Goal: Task Accomplishment & Management: Contribute content

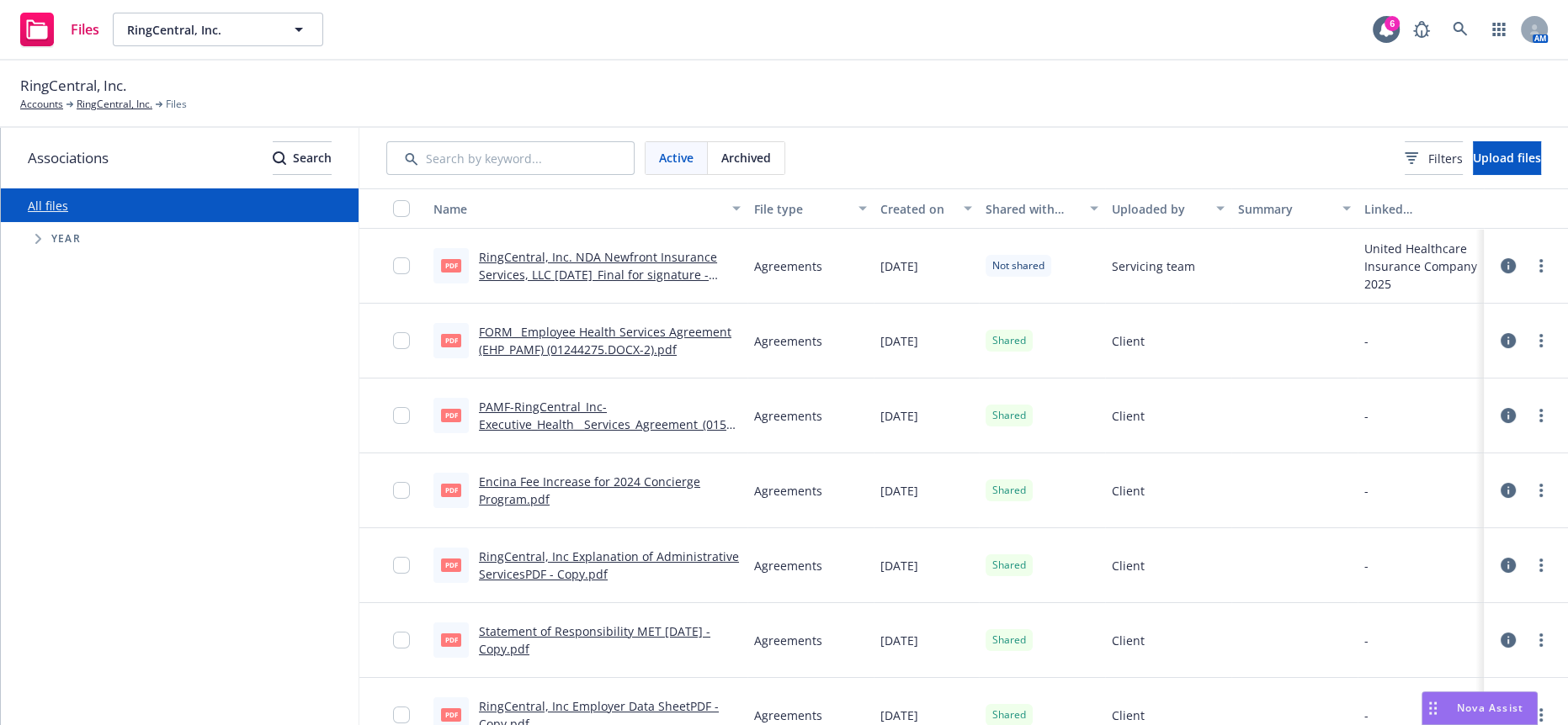
click at [1503, 710] on span "Nova Assist" at bounding box center [1489, 708] width 66 height 14
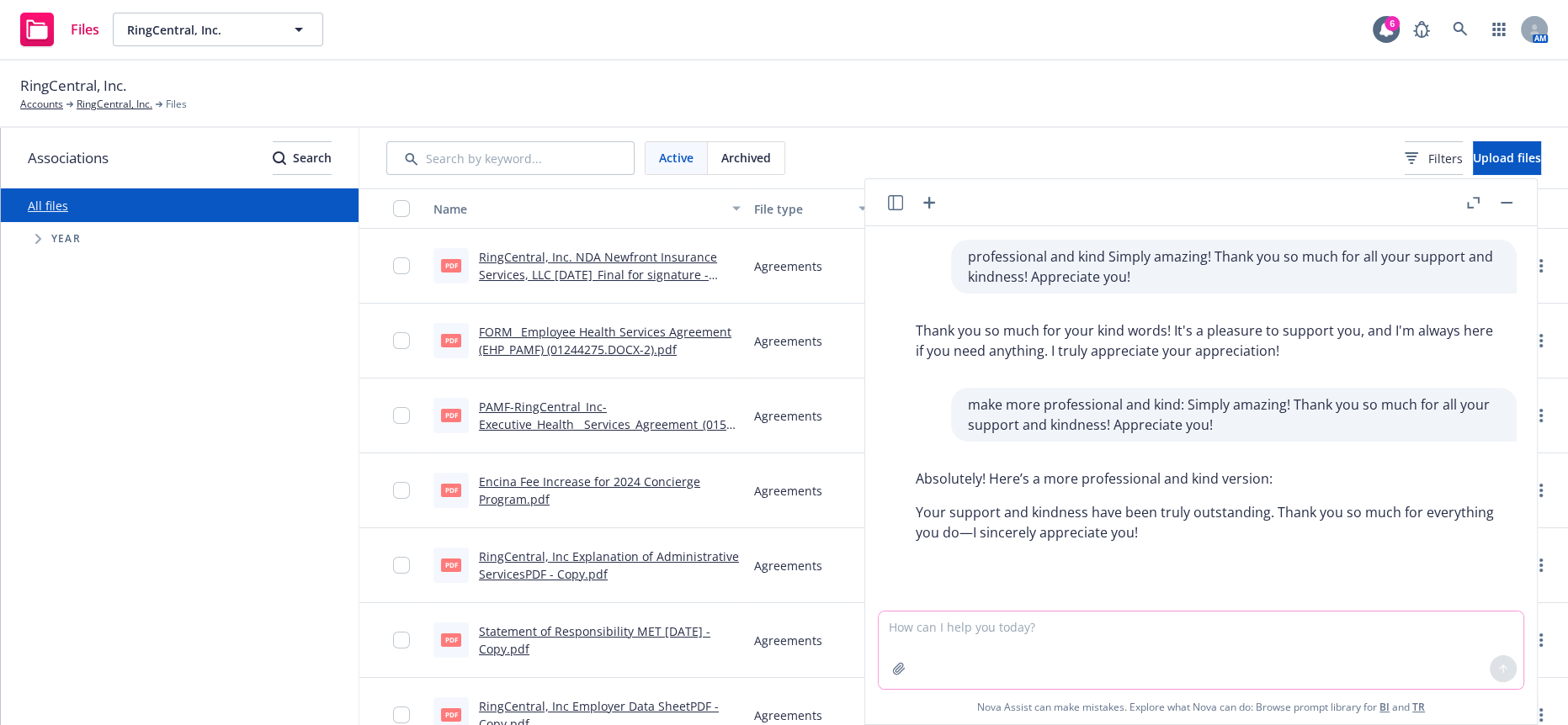
click at [1059, 660] on textarea at bounding box center [1201, 650] width 645 height 78
paste textarea "I wanted to follow up to see if there is a status update on my inquiry. We have…"
type textarea "more professional and kind I wanted to follow up to see if there is a status up…"
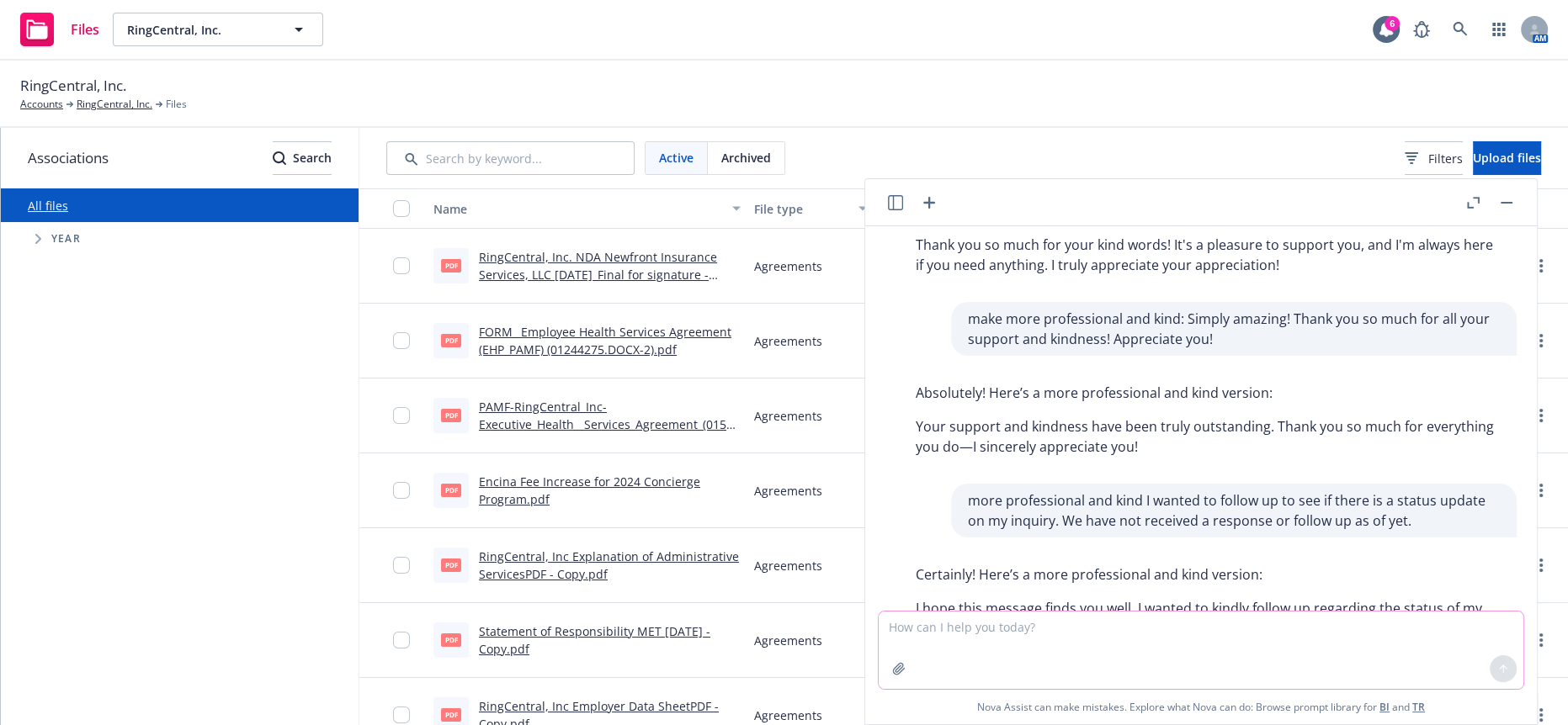
scroll to position [104, 0]
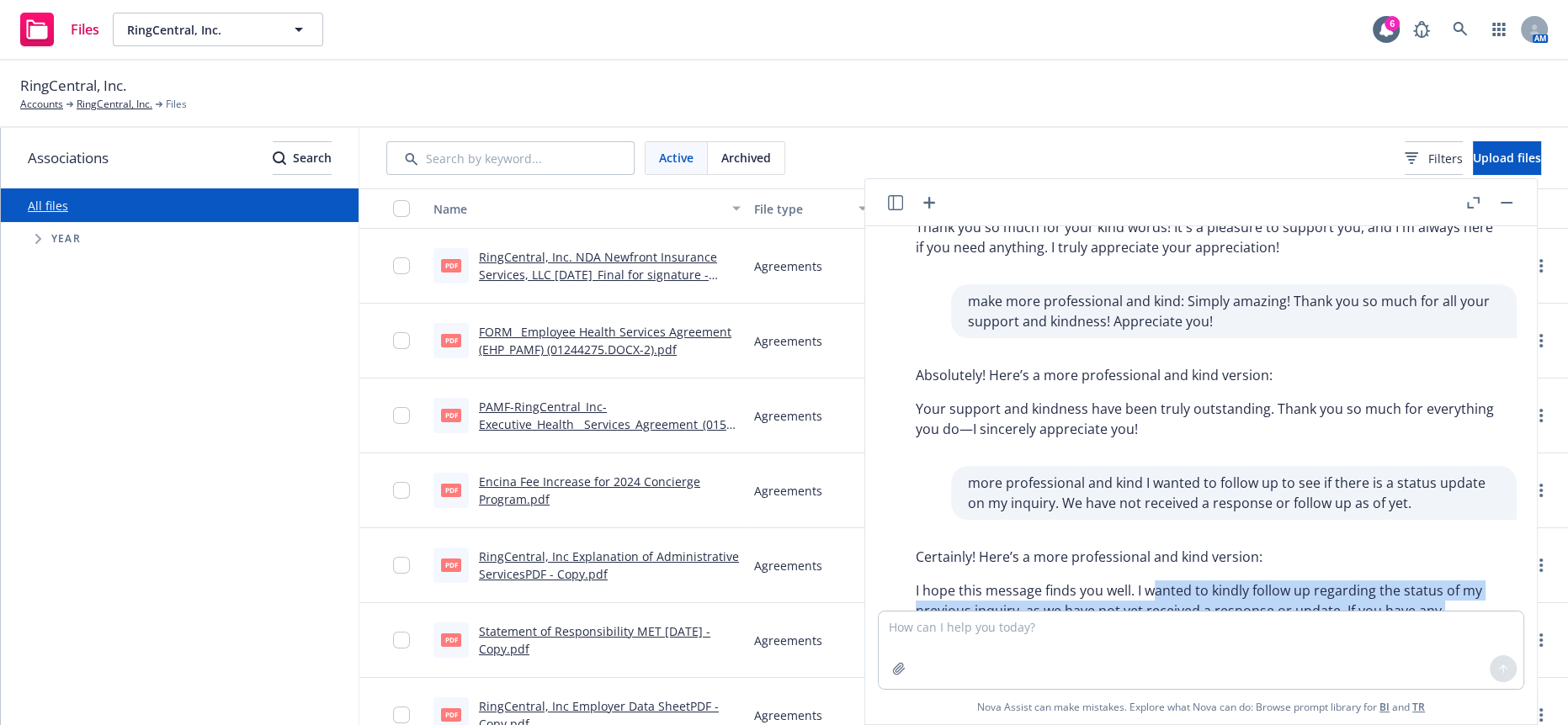
drag, startPoint x: 1339, startPoint y: 554, endPoint x: 1119, endPoint y: 527, distance: 221.7
click at [1119, 580] on p "I hope this message finds you well. I wanted to kindly follow up regarding the …" at bounding box center [1207, 620] width 584 height 80
click at [1121, 580] on p "I hope this message finds you well. I wanted to kindly follow up regarding the …" at bounding box center [1207, 620] width 584 height 80
drag, startPoint x: 1392, startPoint y: 569, endPoint x: 1106, endPoint y: 523, distance: 289.7
click at [1106, 580] on p "I hope this message finds you well. I wanted to kindly follow up regarding the …" at bounding box center [1207, 620] width 584 height 80
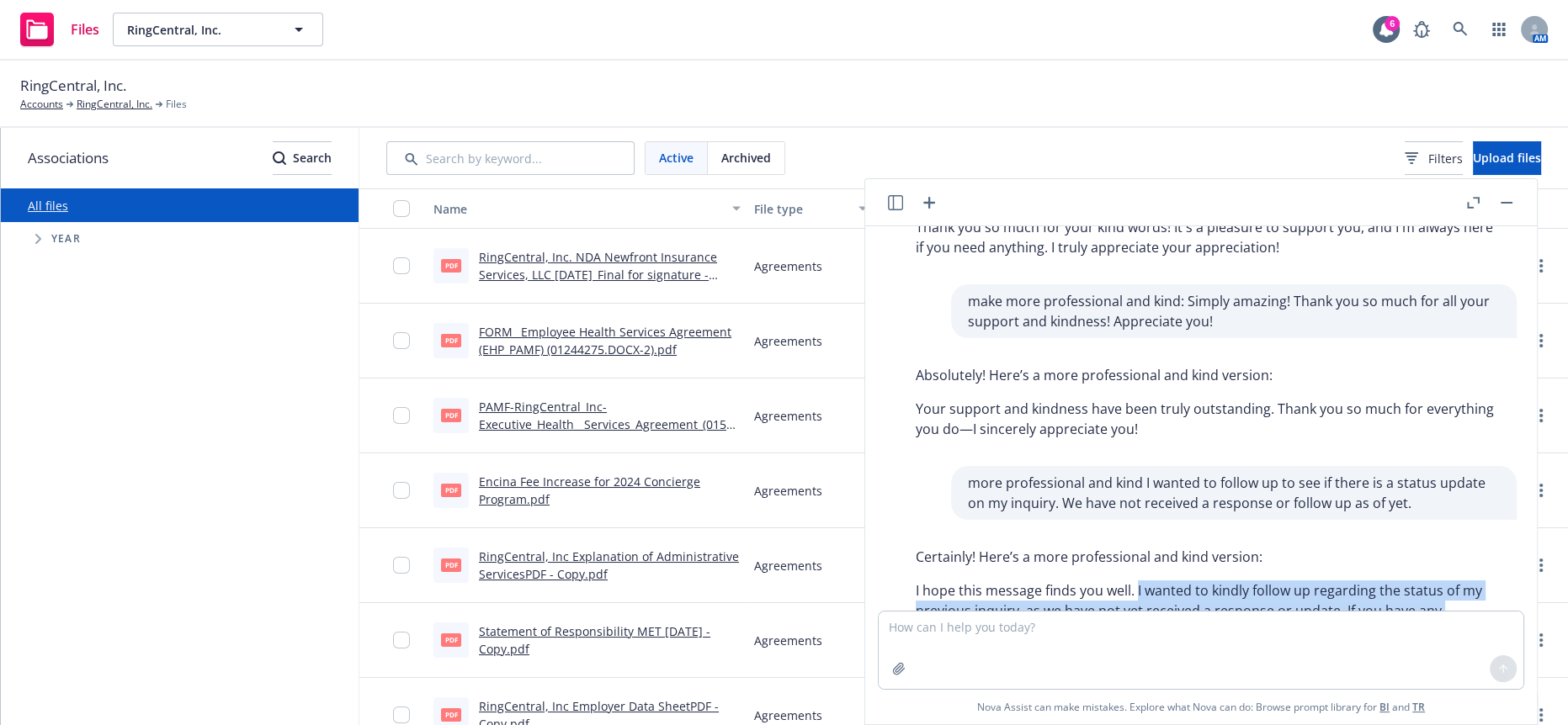
copy p "I wanted to kindly follow up regarding the status of my previous inquiry, as we…"
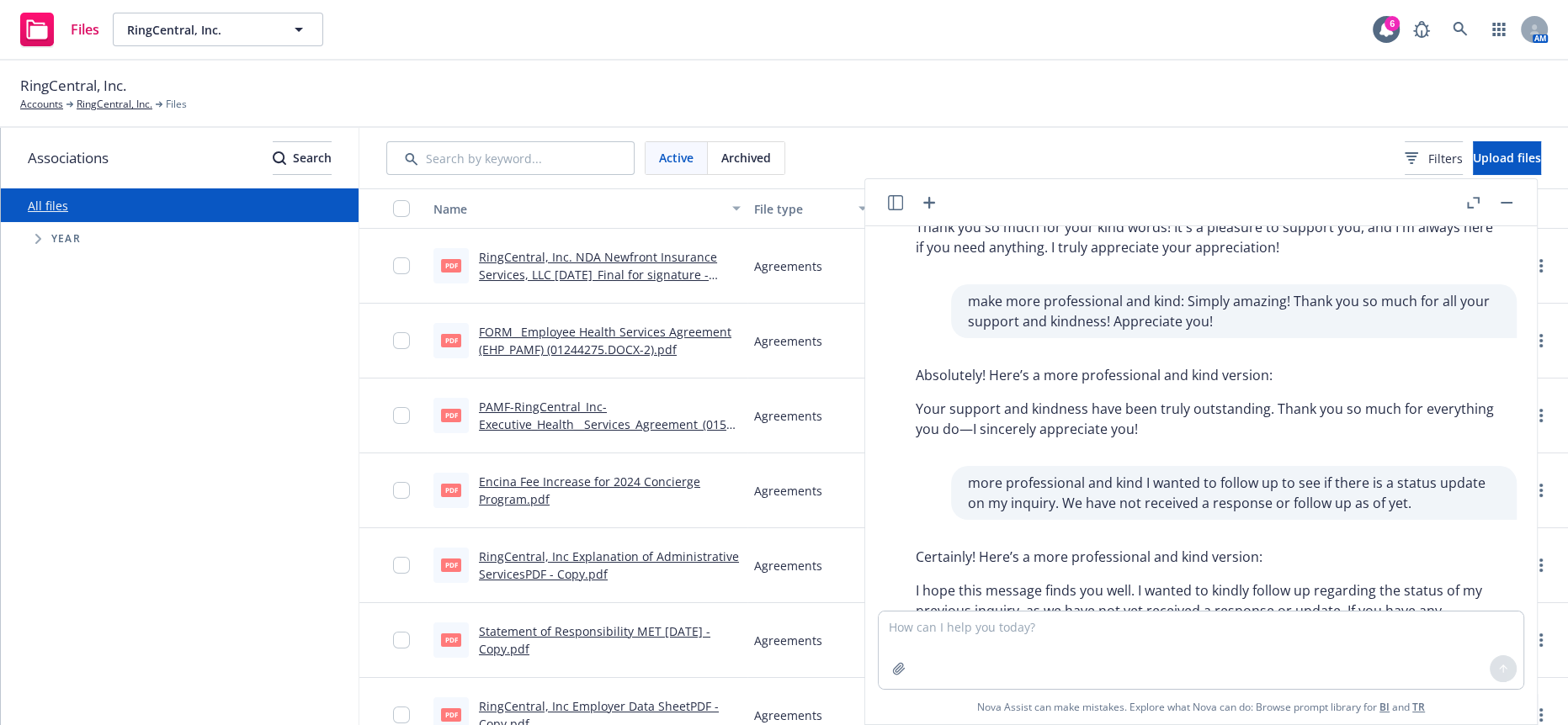
click at [1524, 201] on header at bounding box center [1201, 202] width 671 height 47
click at [1514, 200] on button "button" at bounding box center [1506, 203] width 21 height 21
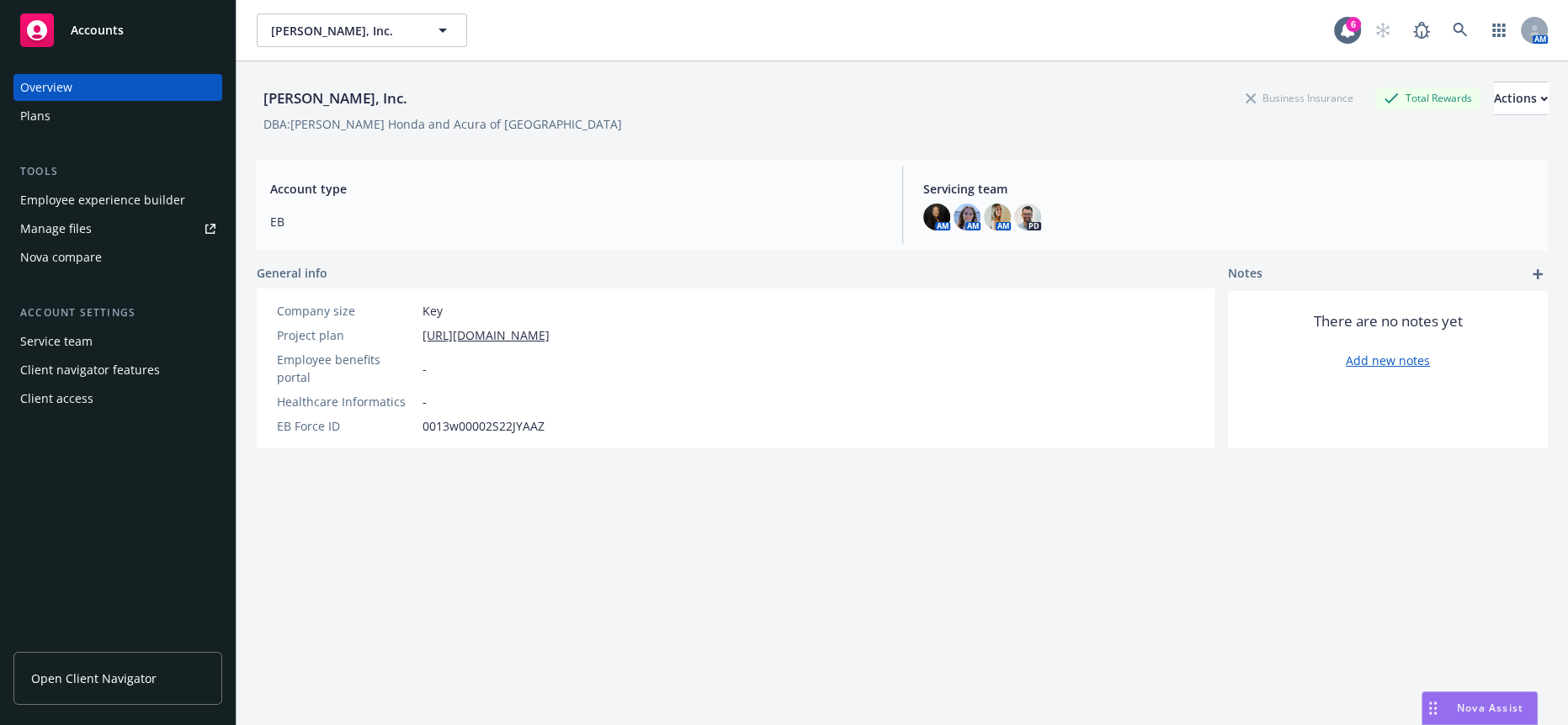
click at [146, 187] on div "Employee experience builder" at bounding box center [103, 200] width 164 height 27
click at [132, 187] on div "Employee experience builder" at bounding box center [103, 200] width 164 height 27
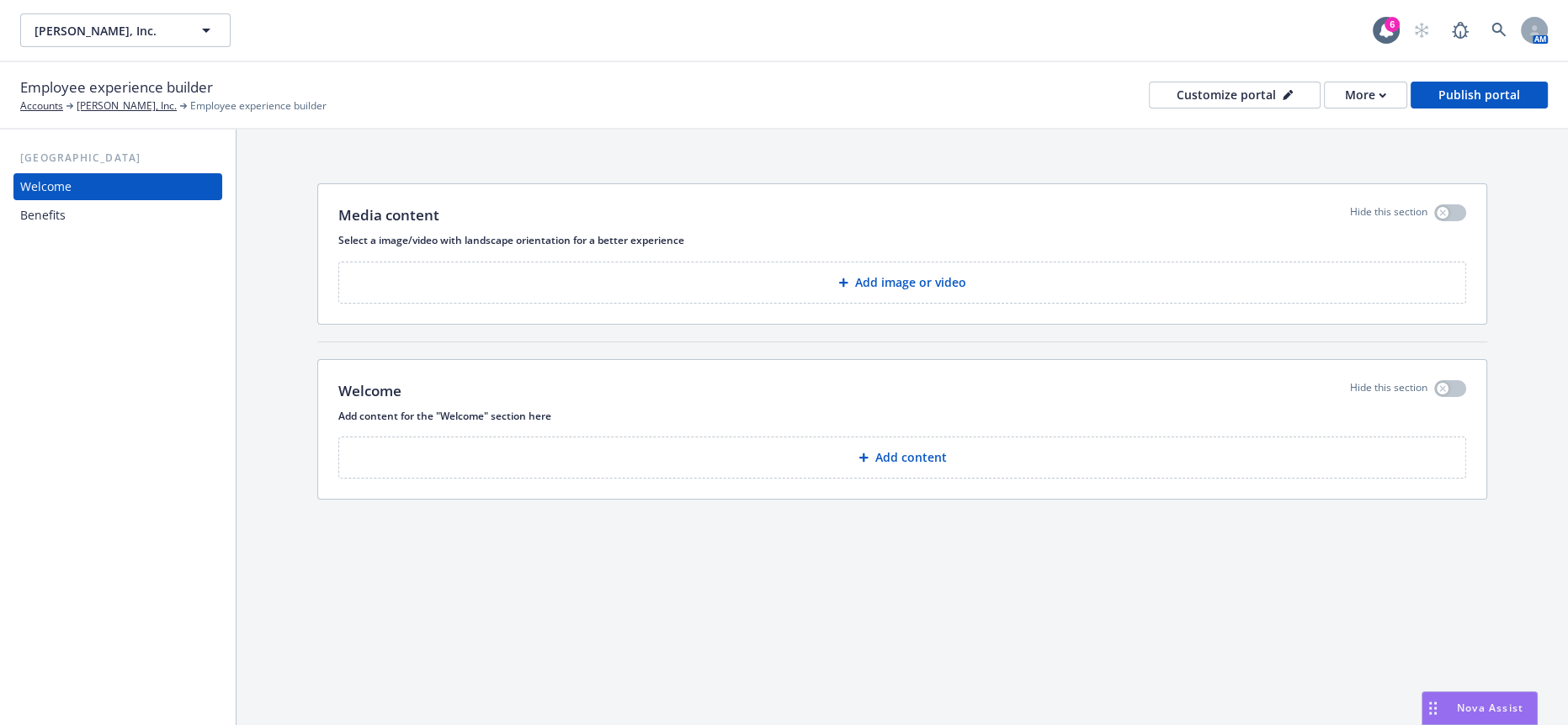
click at [107, 202] on div "Benefits" at bounding box center [118, 215] width 195 height 27
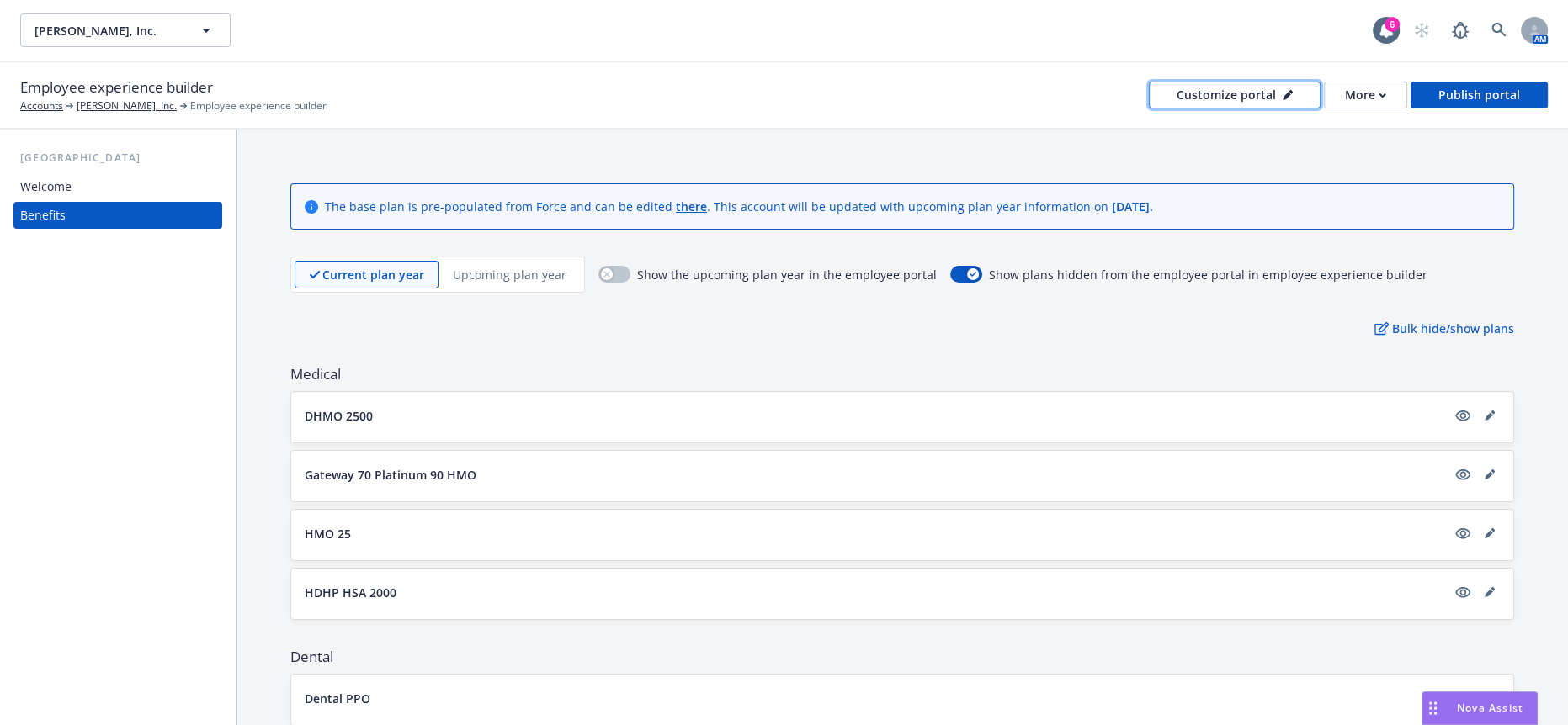
click at [1248, 89] on div "Customize portal" at bounding box center [1235, 95] width 116 height 25
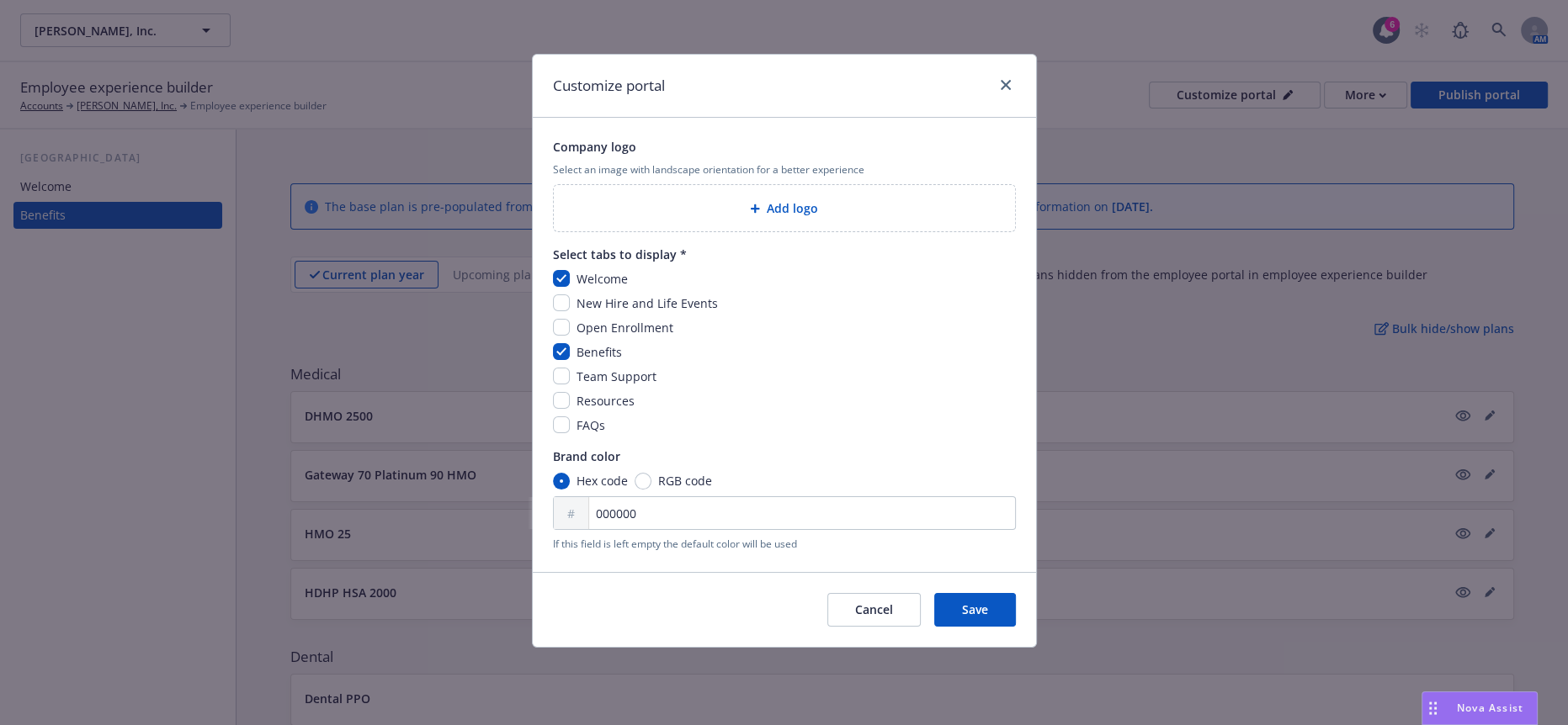
click at [577, 368] on span "Team Support" at bounding box center [616, 376] width 80 height 16
click at [561, 392] on input "checkbox" at bounding box center [561, 400] width 17 height 17
checkbox input "true"
click at [557, 367] on input "checkbox" at bounding box center [561, 375] width 17 height 17
checkbox input "true"
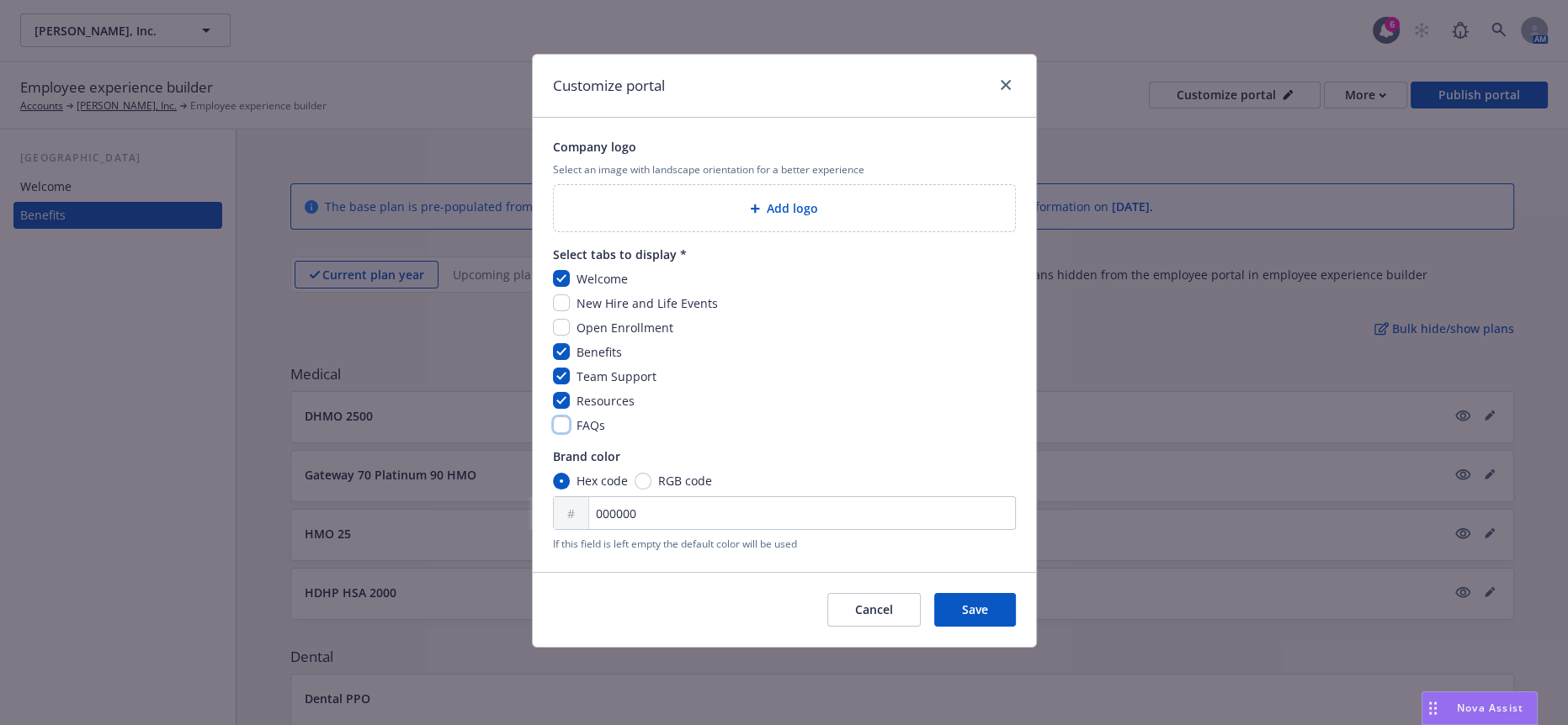
click at [556, 417] on input "checkbox" at bounding box center [561, 425] width 17 height 17
checkbox input "true"
click at [558, 319] on input "checkbox" at bounding box center [561, 327] width 17 height 17
checkbox input "true"
click at [554, 294] on input "checkbox" at bounding box center [561, 302] width 17 height 17
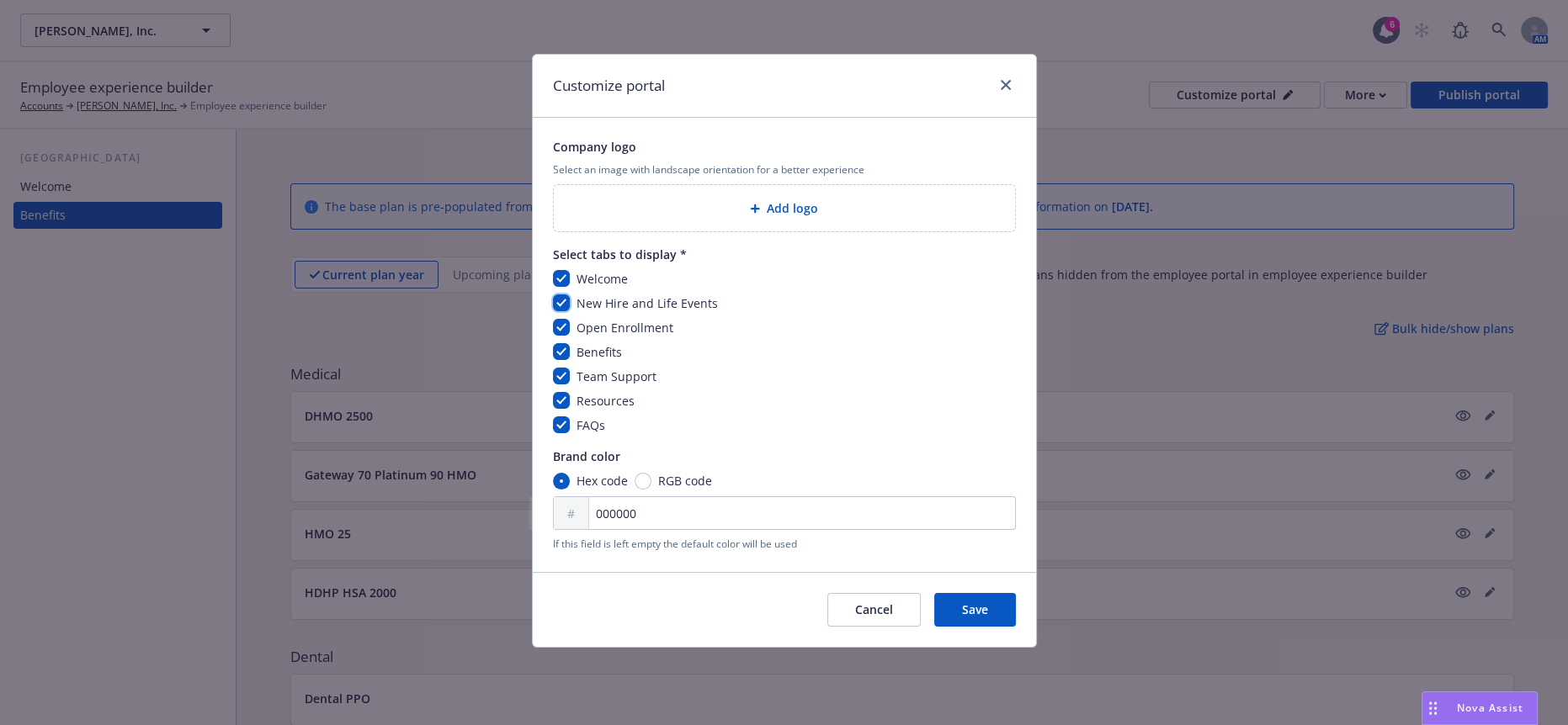
checkbox input "true"
click at [994, 594] on button "Save" at bounding box center [974, 611] width 81 height 34
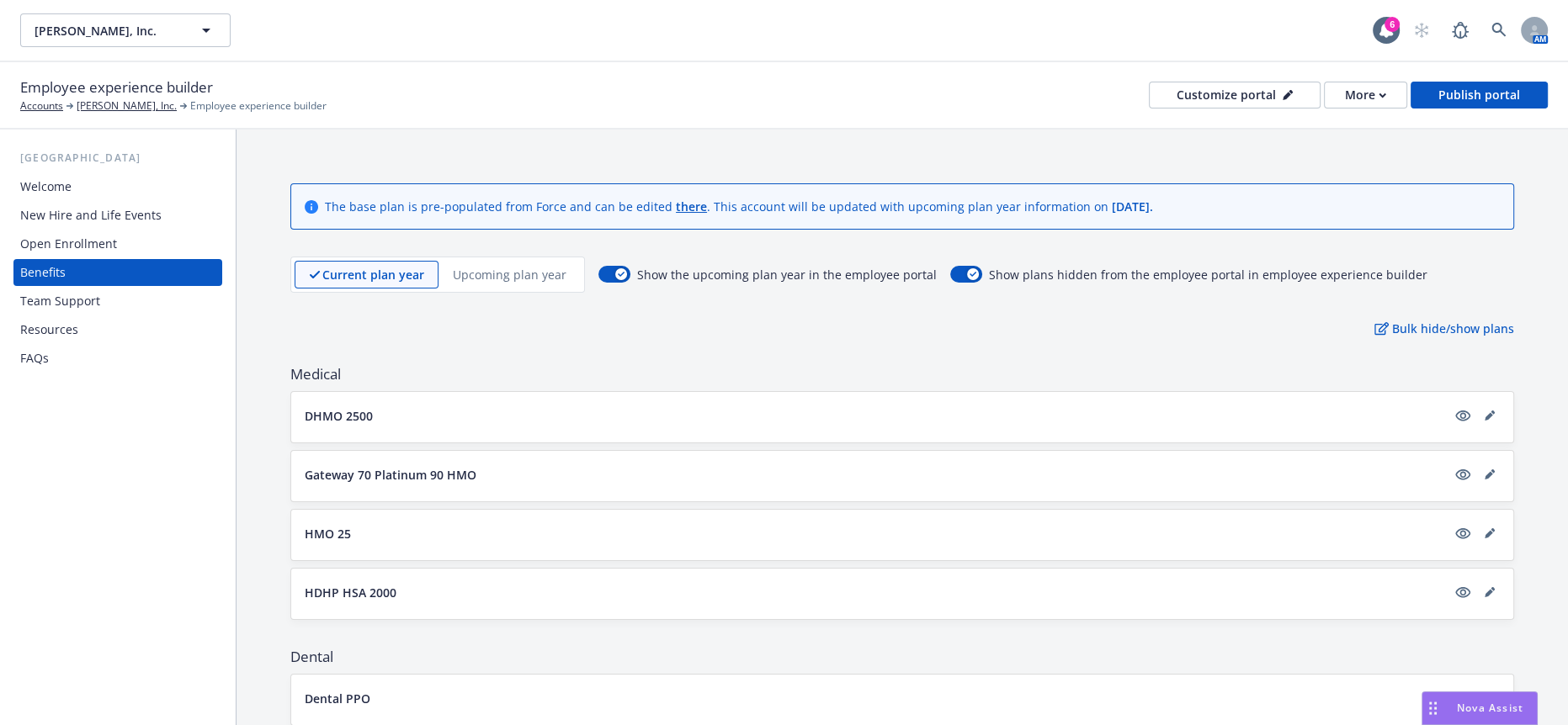
click at [98, 231] on div "Open Enrollment" at bounding box center [69, 244] width 97 height 27
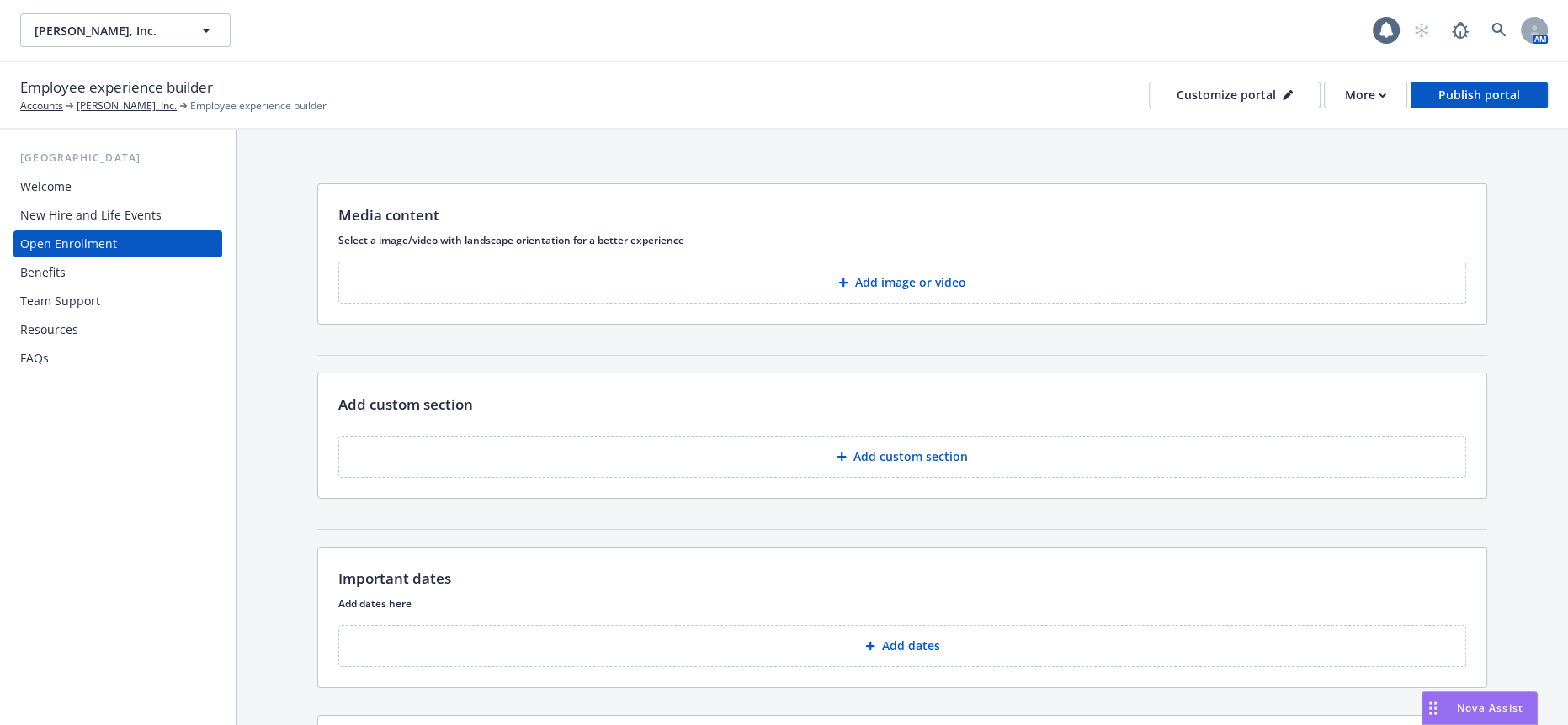
click at [68, 231] on div "Open Enrollment" at bounding box center [69, 244] width 97 height 27
click at [66, 259] on div "Benefits" at bounding box center [118, 273] width 195 height 27
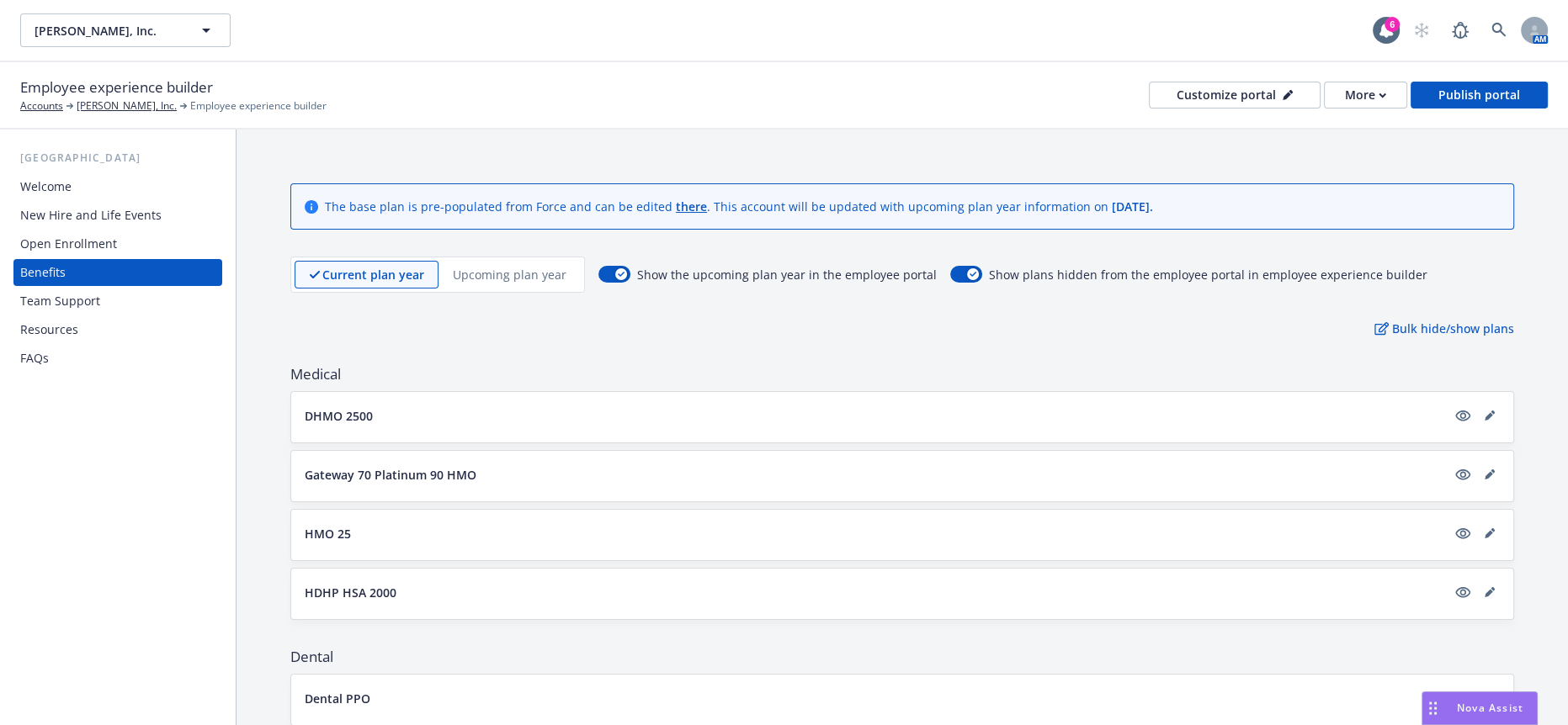
click at [352, 408] on p "DHMO 2500" at bounding box center [339, 417] width 68 height 18
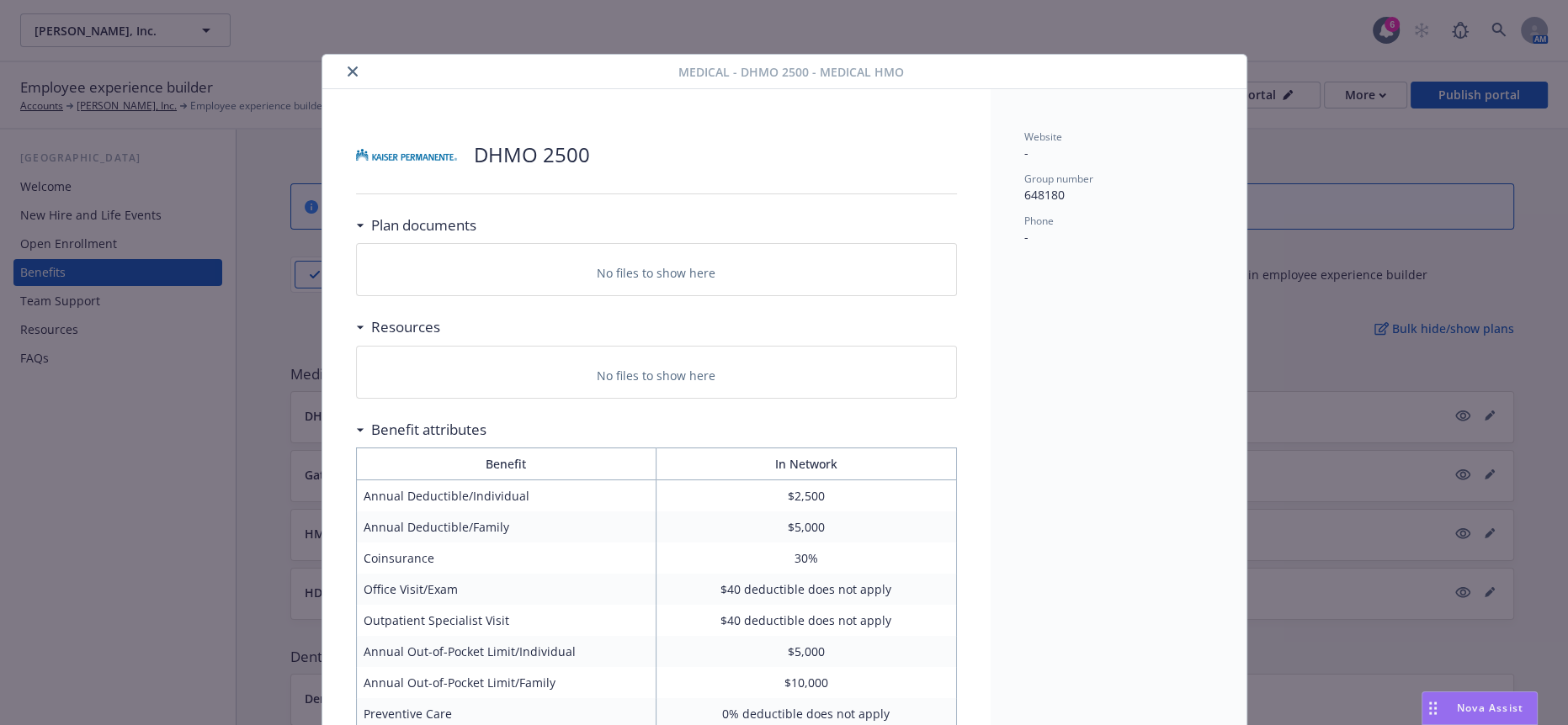
click at [348, 72] on icon "close" at bounding box center [352, 71] width 10 height 10
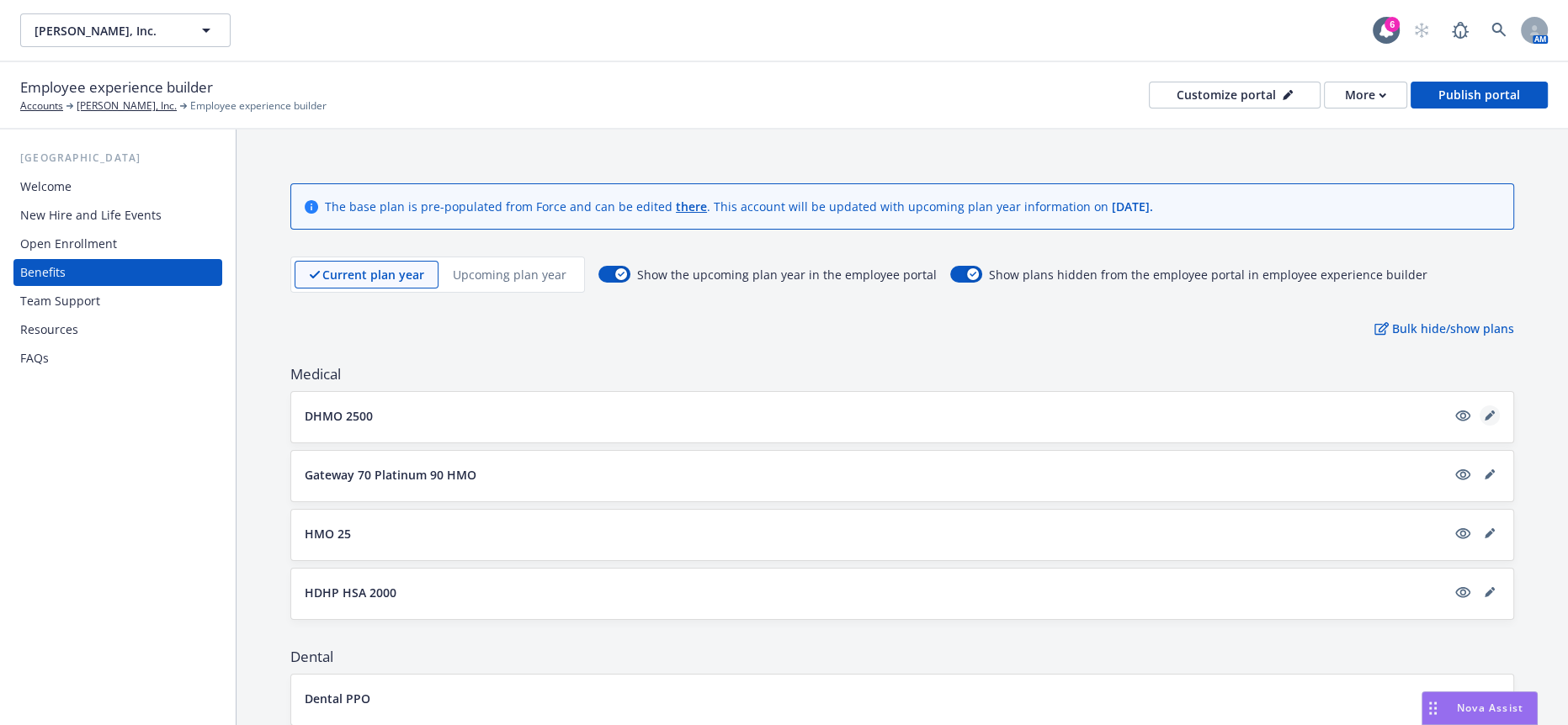
click at [1484, 412] on icon "editPencil" at bounding box center [1488, 416] width 8 height 8
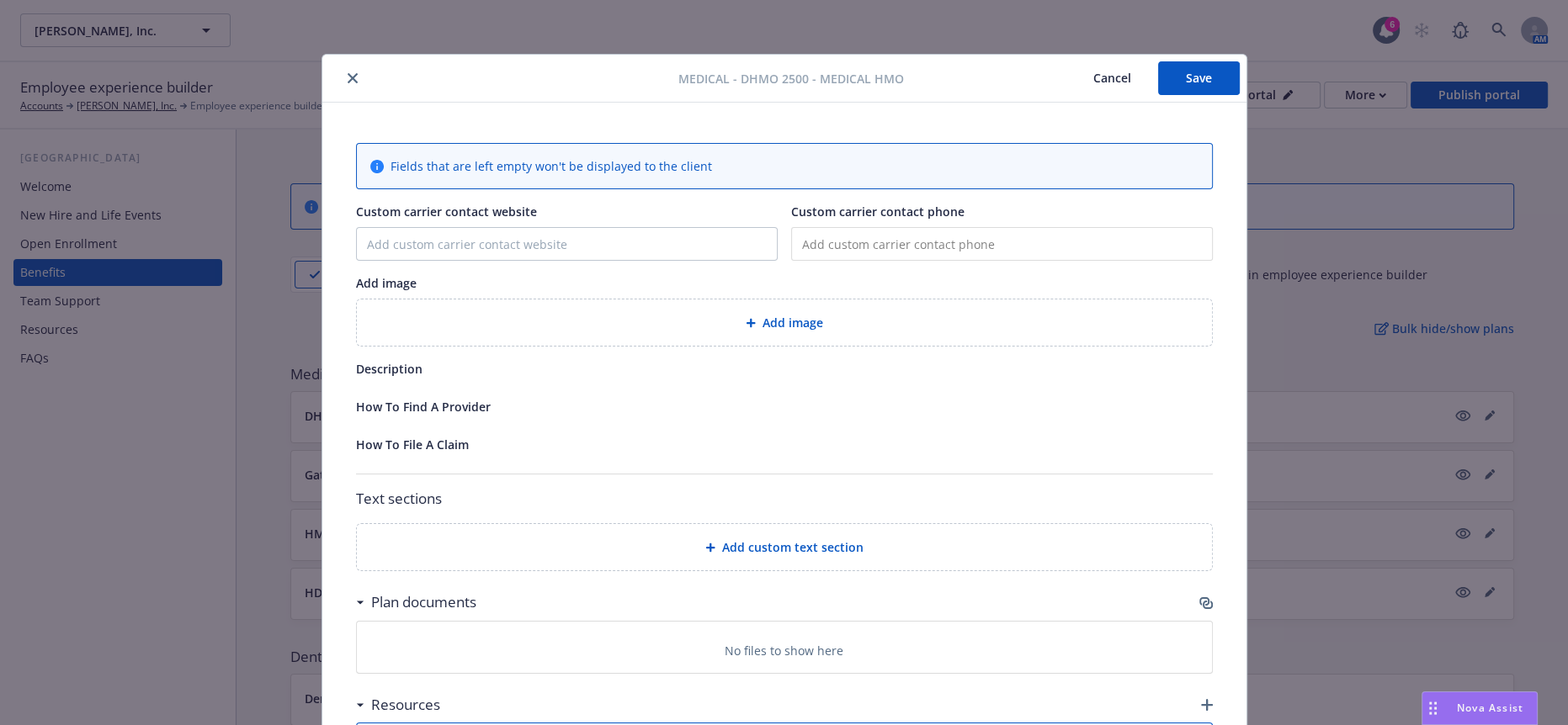
scroll to position [50, 0]
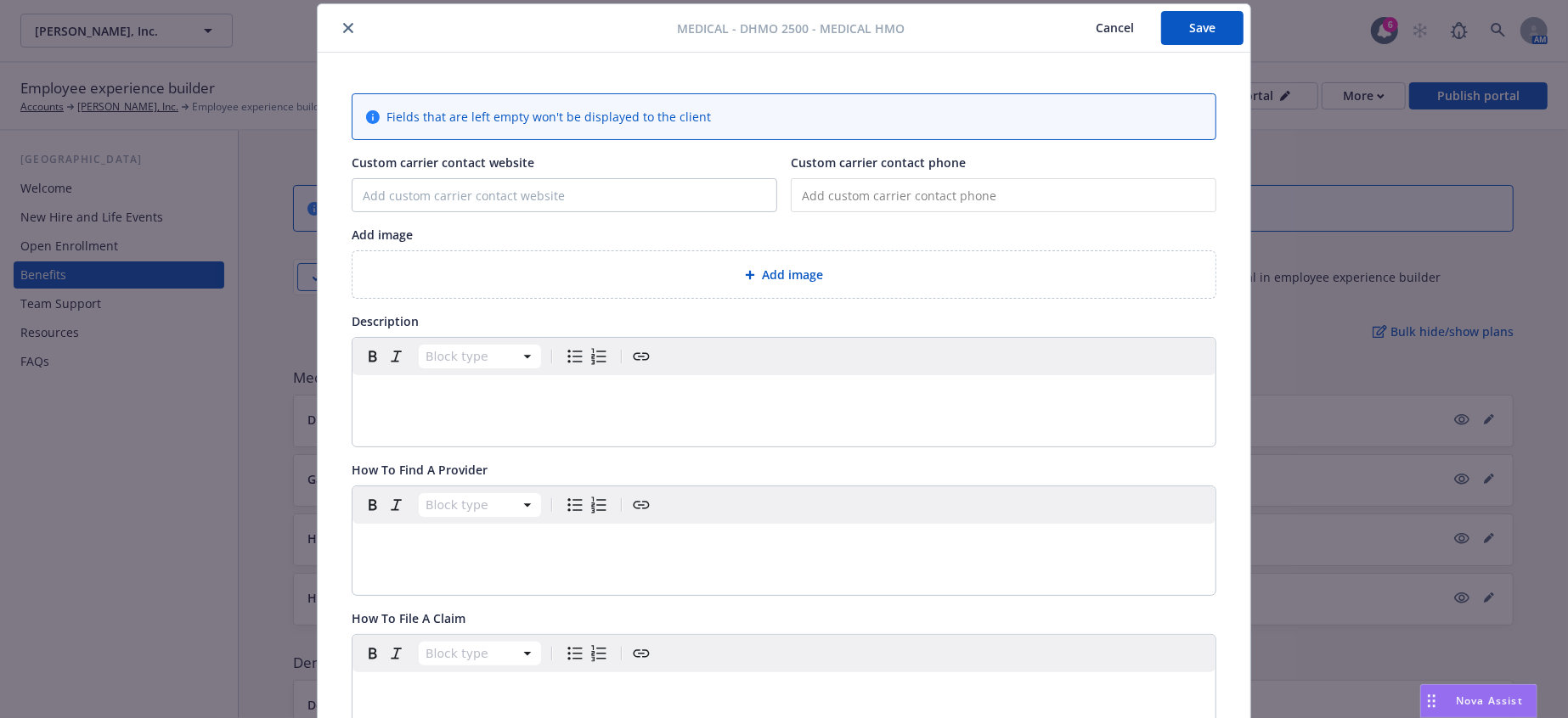
click at [342, 36] on div "Medical - DHMO 2500 - Medical HMO Cancel Save" at bounding box center [784, 29] width 933 height 49
click at [341, 32] on button "close" at bounding box center [348, 28] width 21 height 21
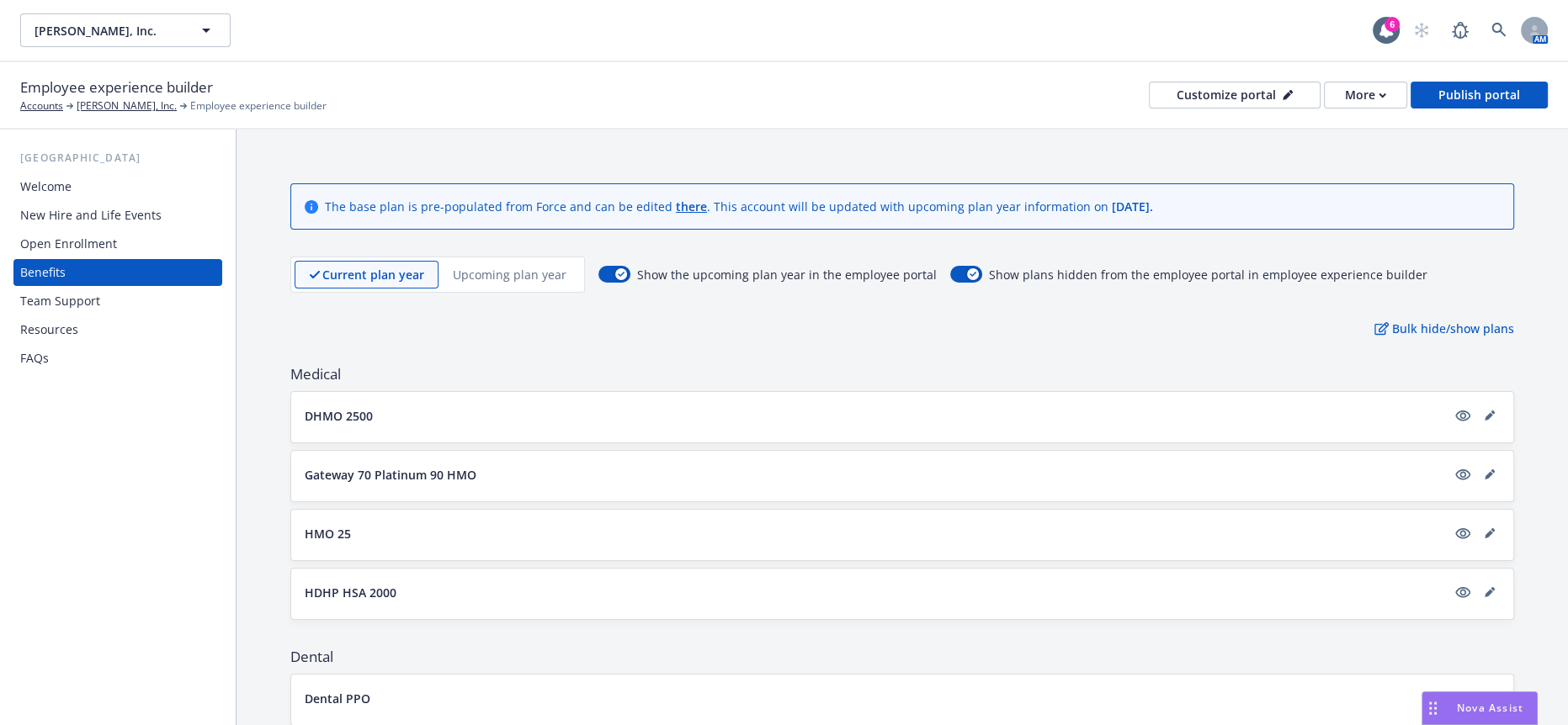
click at [144, 173] on div "Welcome" at bounding box center [118, 187] width 195 height 27
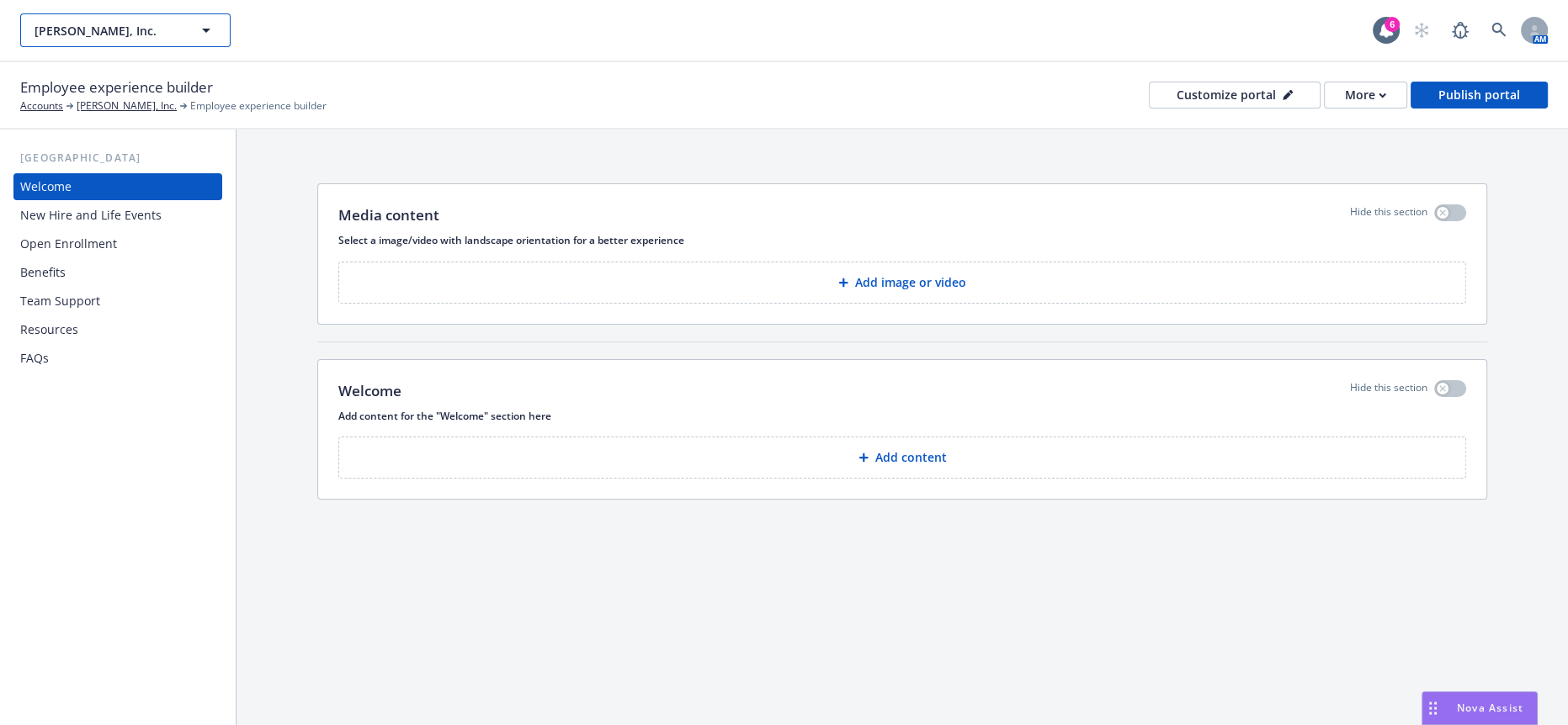
click at [97, 34] on span "Steve Hopkins, Inc." at bounding box center [107, 30] width 146 height 18
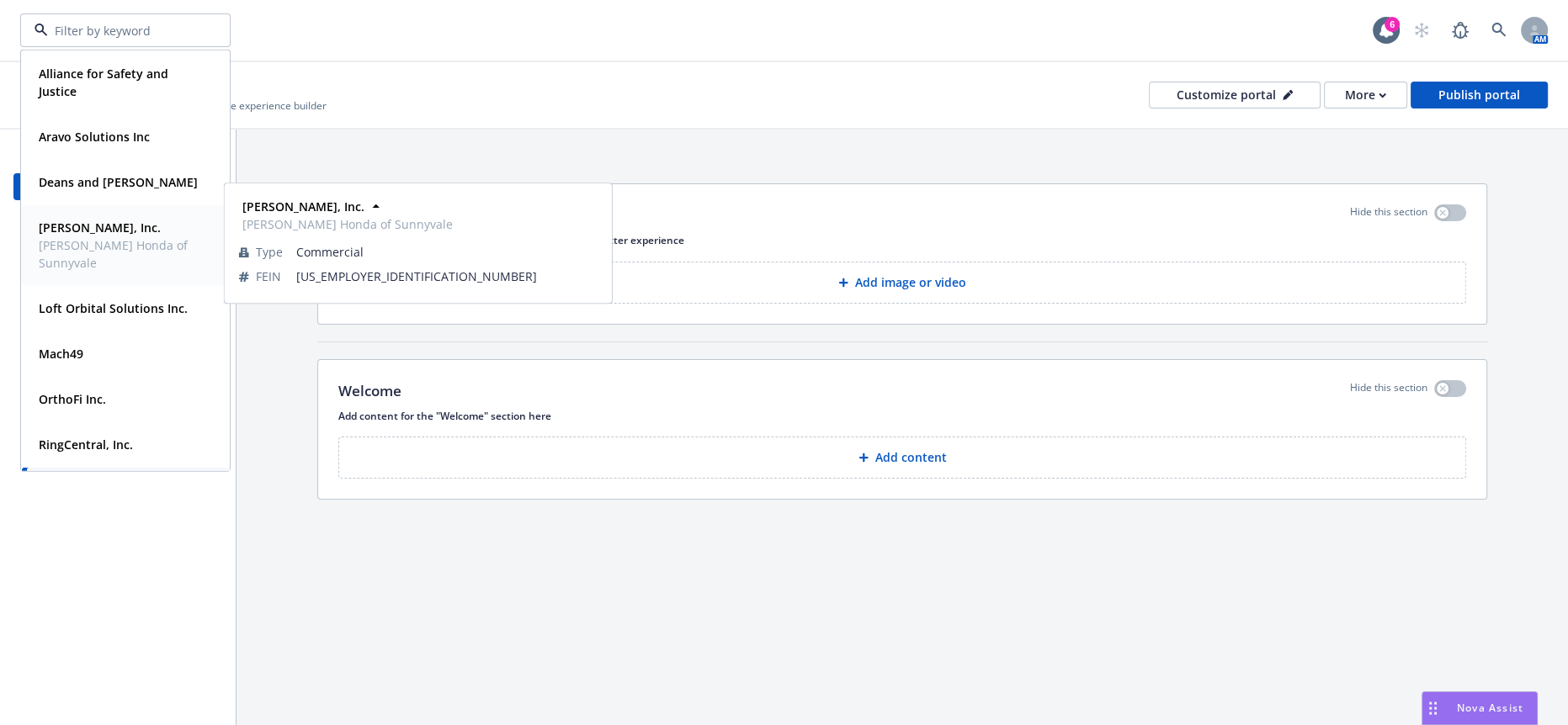
click at [103, 232] on span "Larry Hopkins, Inc." at bounding box center [123, 228] width 170 height 18
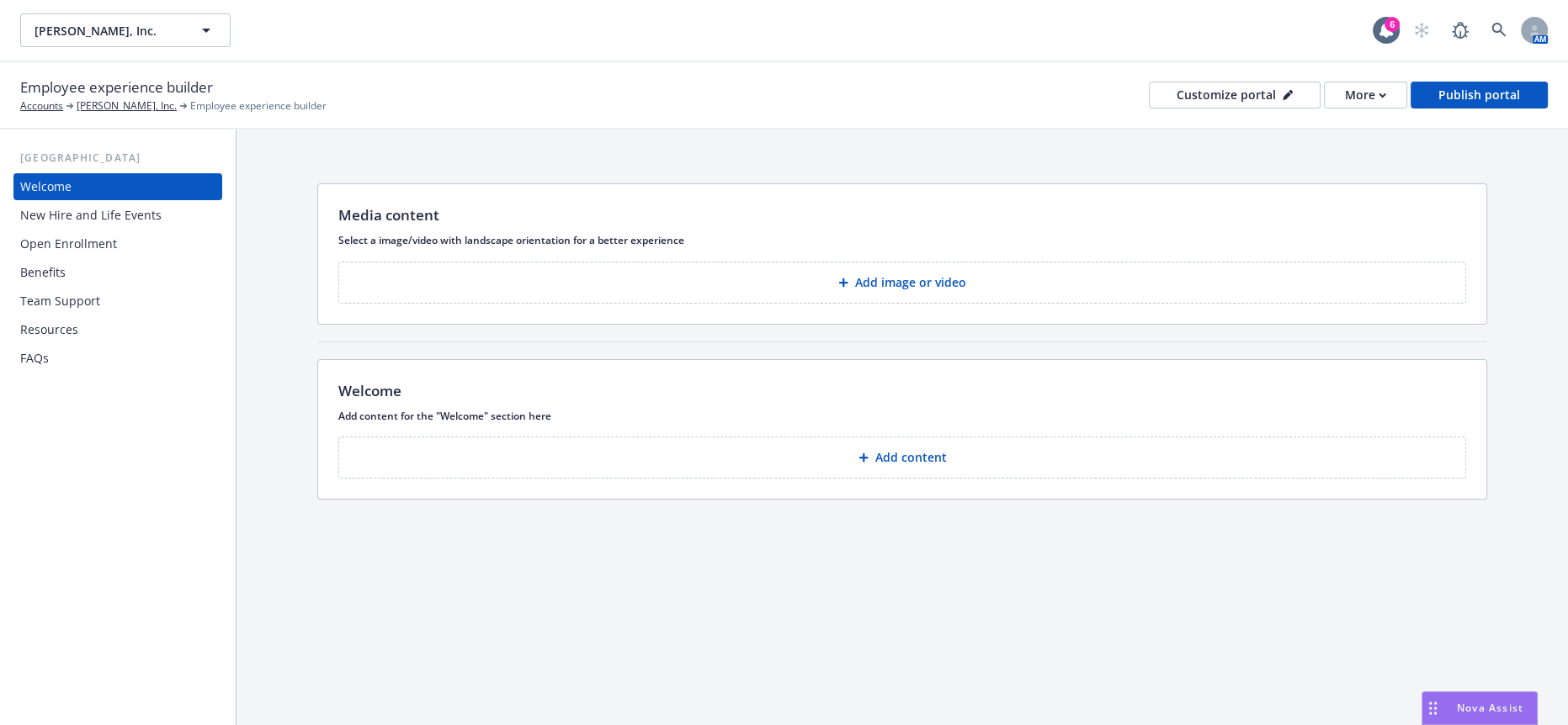
click at [89, 231] on div "Open Enrollment" at bounding box center [69, 244] width 97 height 27
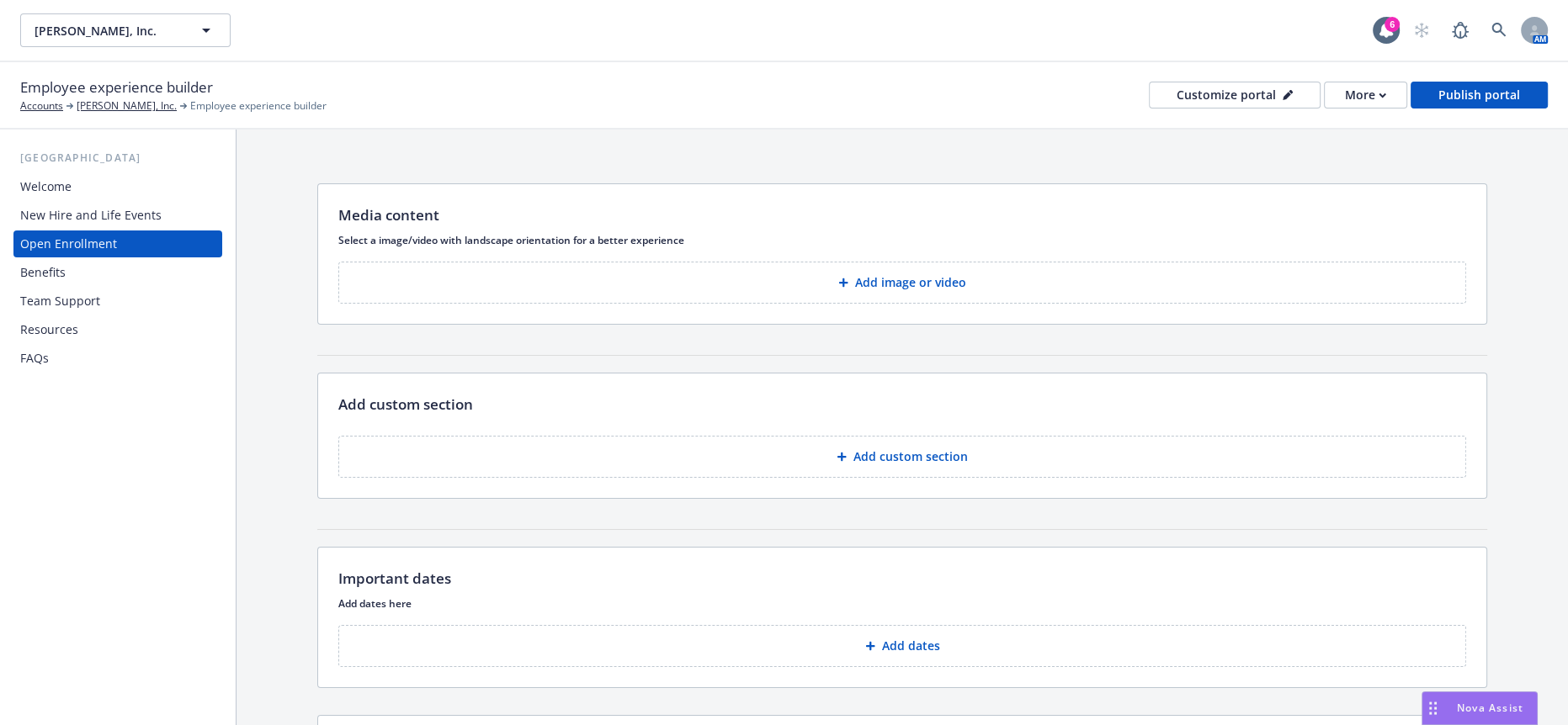
click at [43, 259] on div "Benefits" at bounding box center [43, 273] width 46 height 27
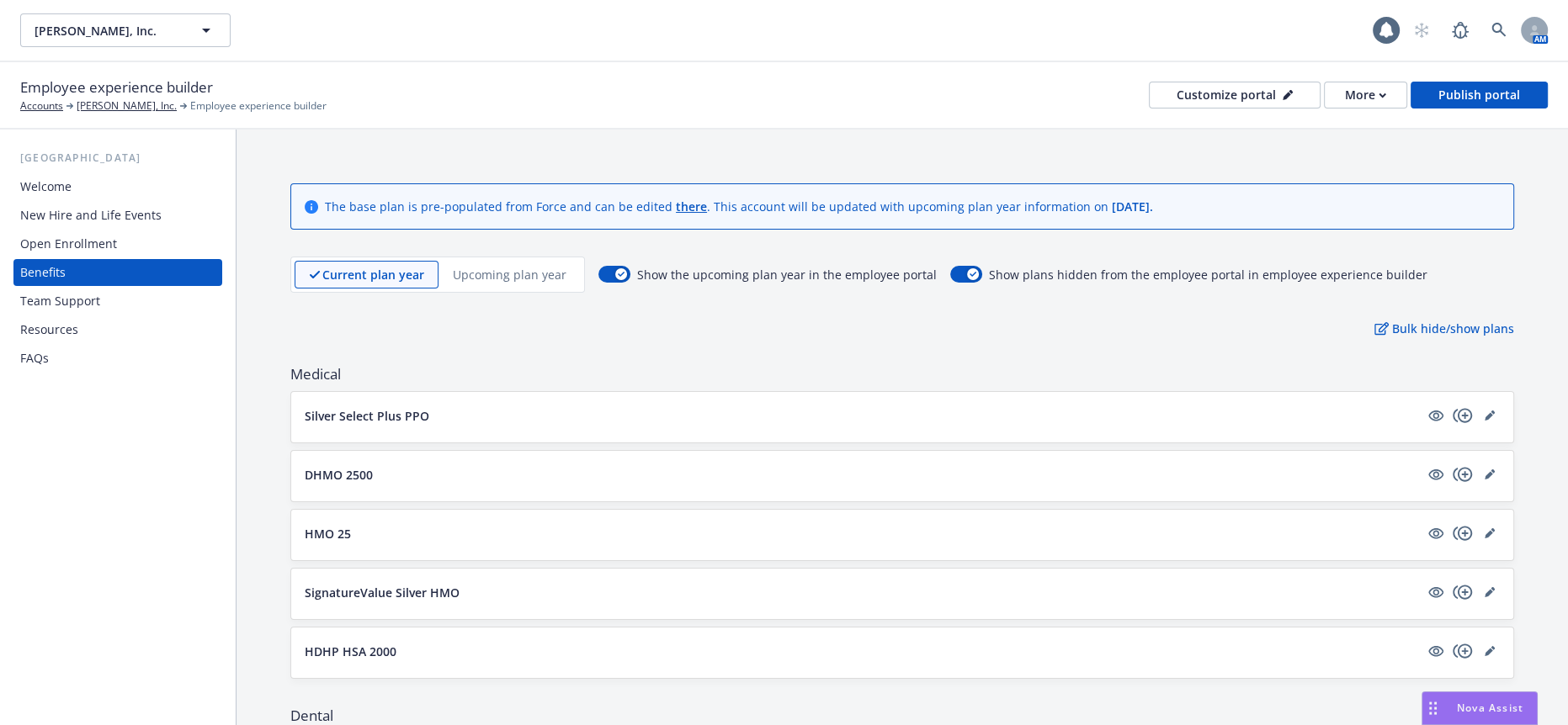
click at [329, 392] on div "Silver Select Plus PPO" at bounding box center [902, 417] width 1222 height 50
click at [382, 408] on p "Silver Select Plus PPO" at bounding box center [367, 417] width 124 height 18
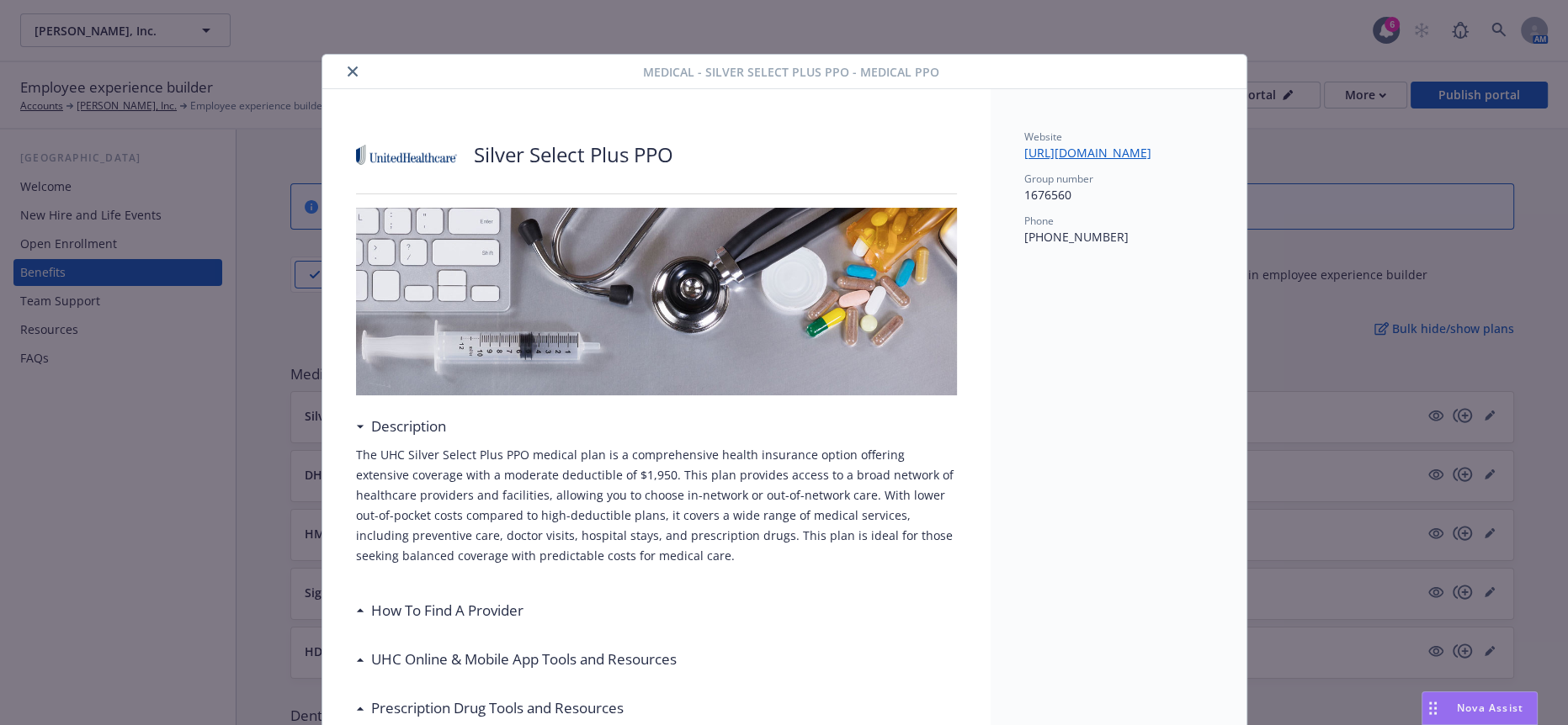
click at [348, 67] on icon "close" at bounding box center [352, 71] width 10 height 10
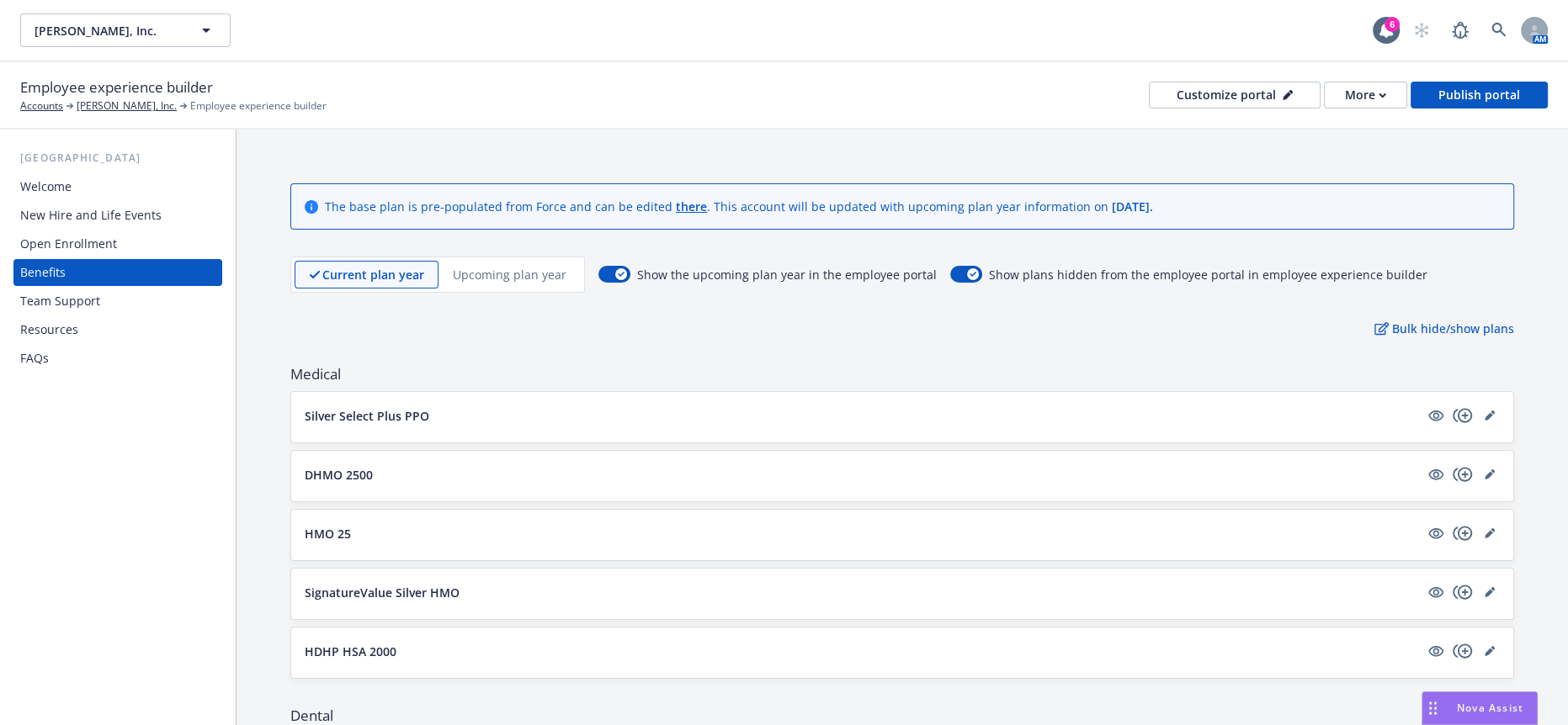
click at [319, 525] on p "HMO 25" at bounding box center [328, 534] width 46 height 18
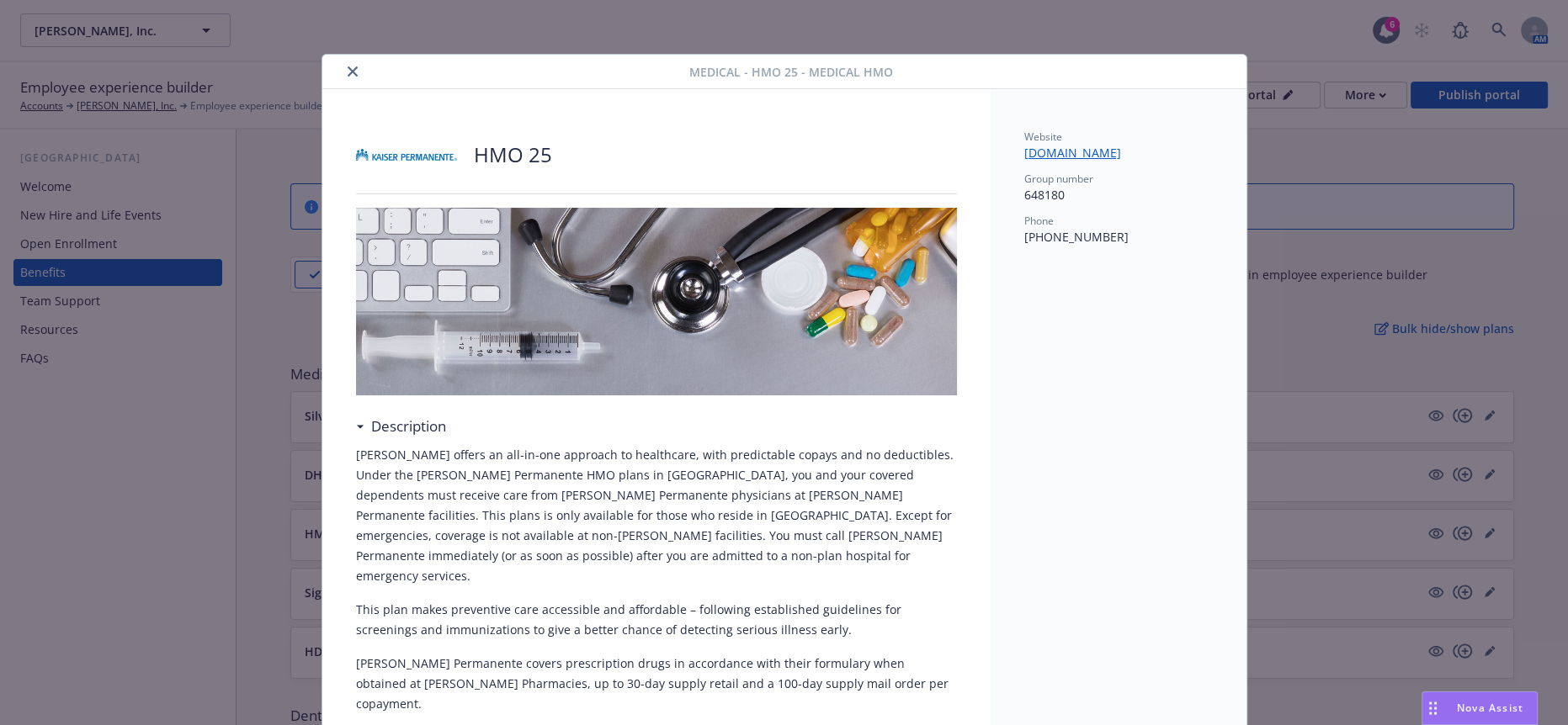
scroll to position [50, 0]
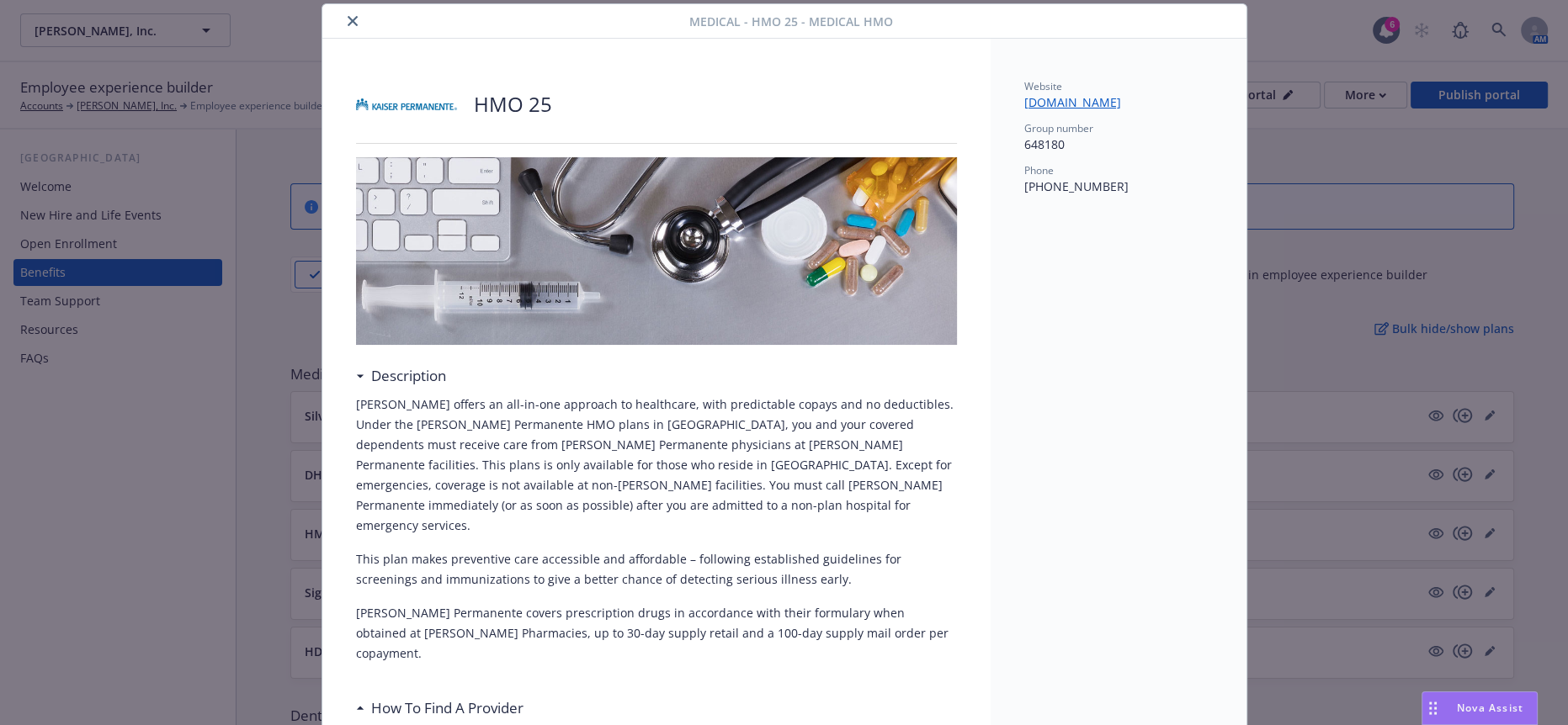
click at [342, 25] on button "close" at bounding box center [352, 21] width 21 height 21
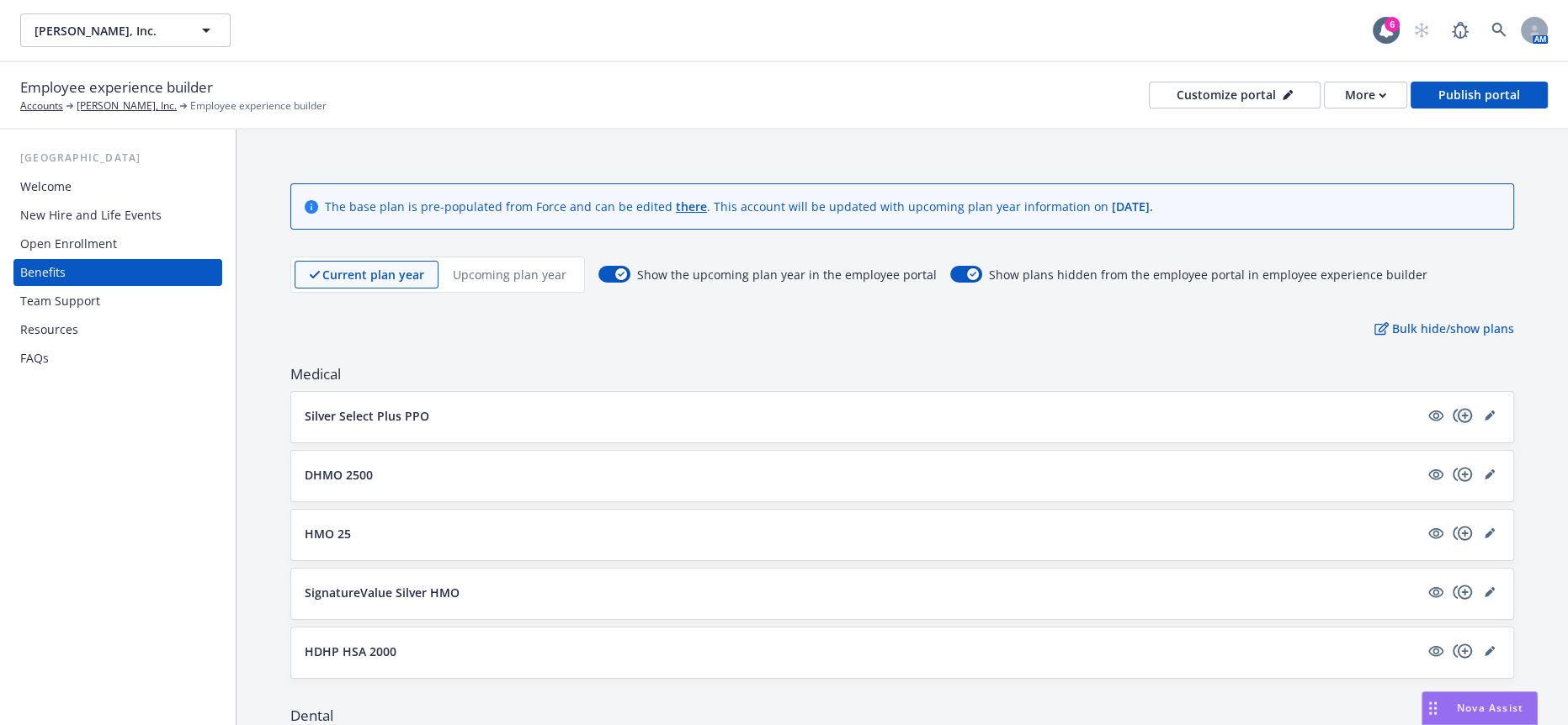
click at [1454, 409] on icon "copyPlus" at bounding box center [1463, 416] width 20 height 14
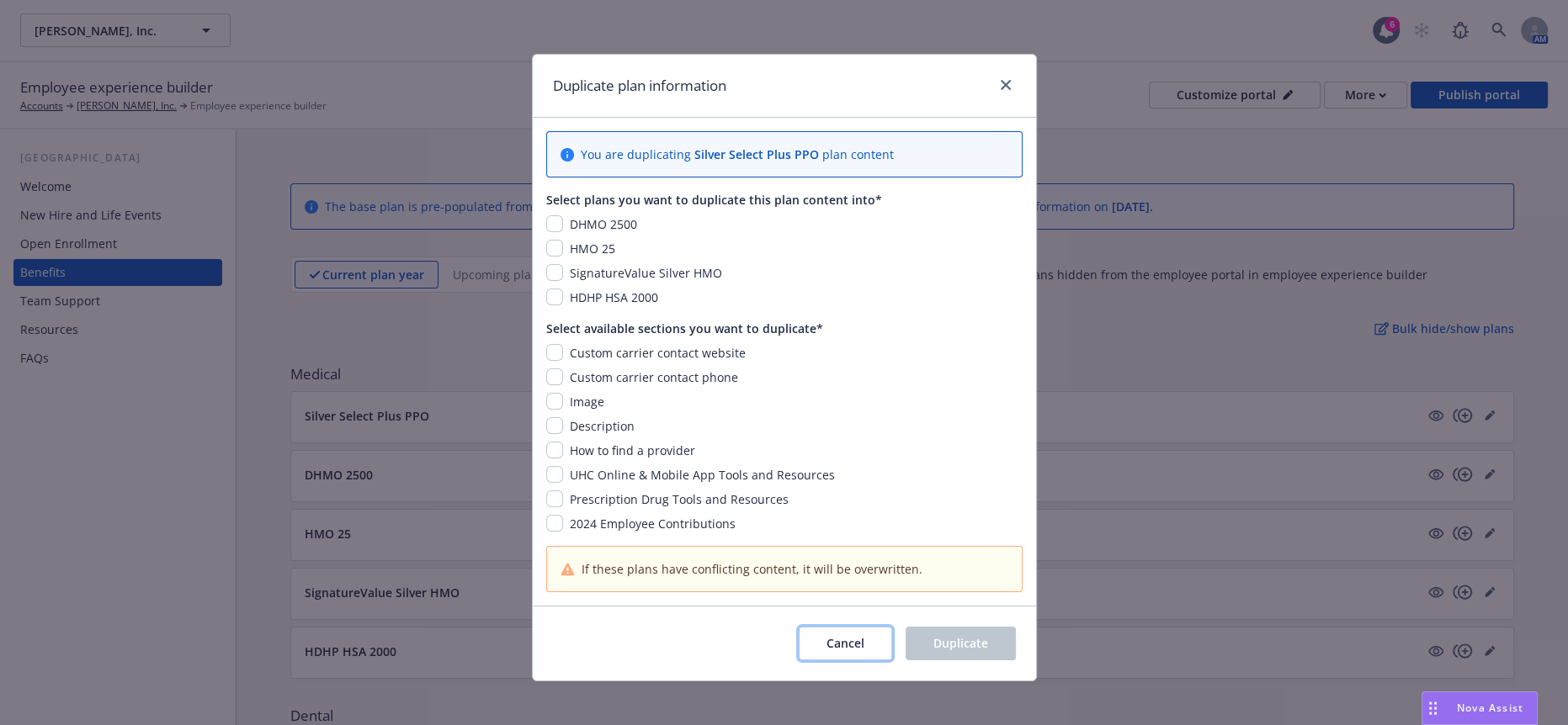
click at [862, 636] on span "Cancel" at bounding box center [845, 644] width 38 height 16
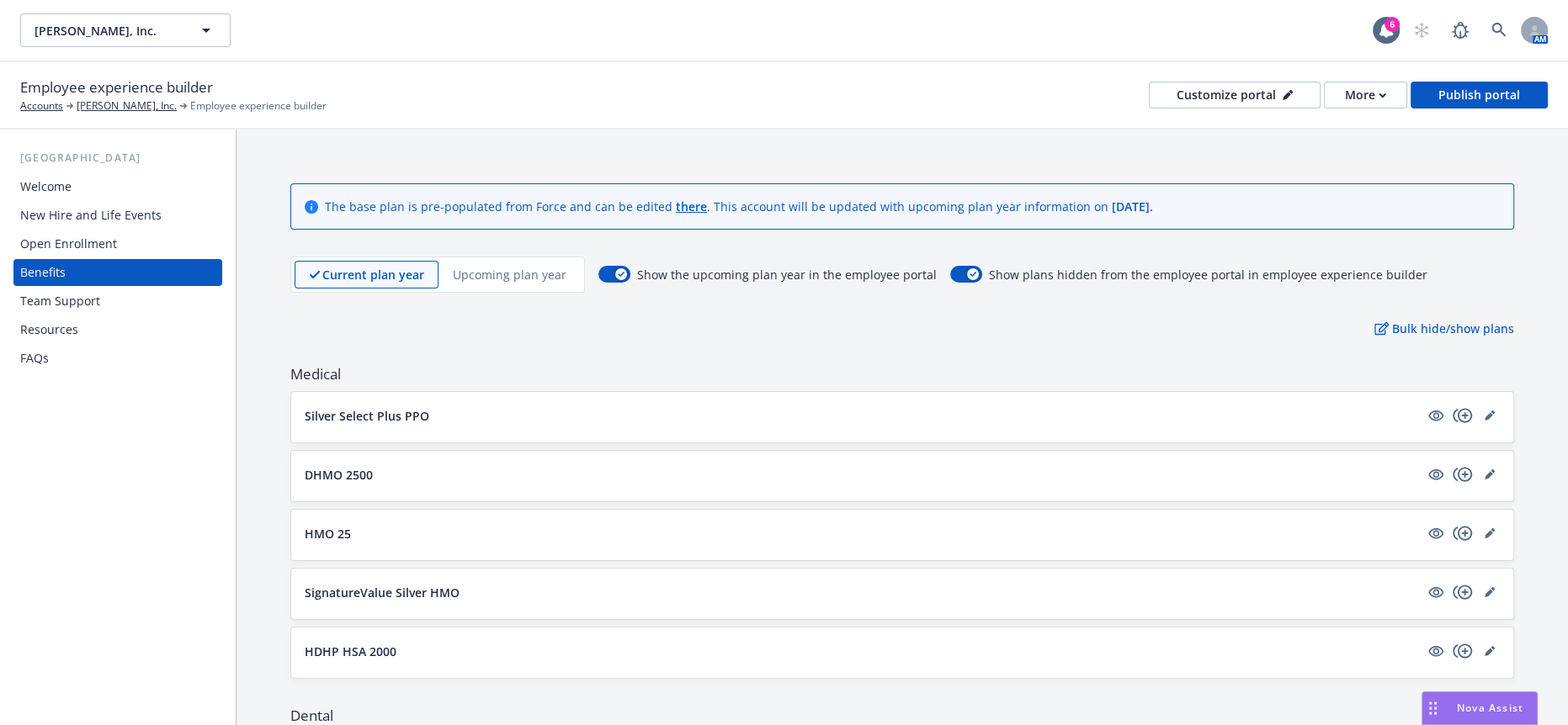
click at [351, 466] on p "DHMO 2500" at bounding box center [339, 475] width 68 height 18
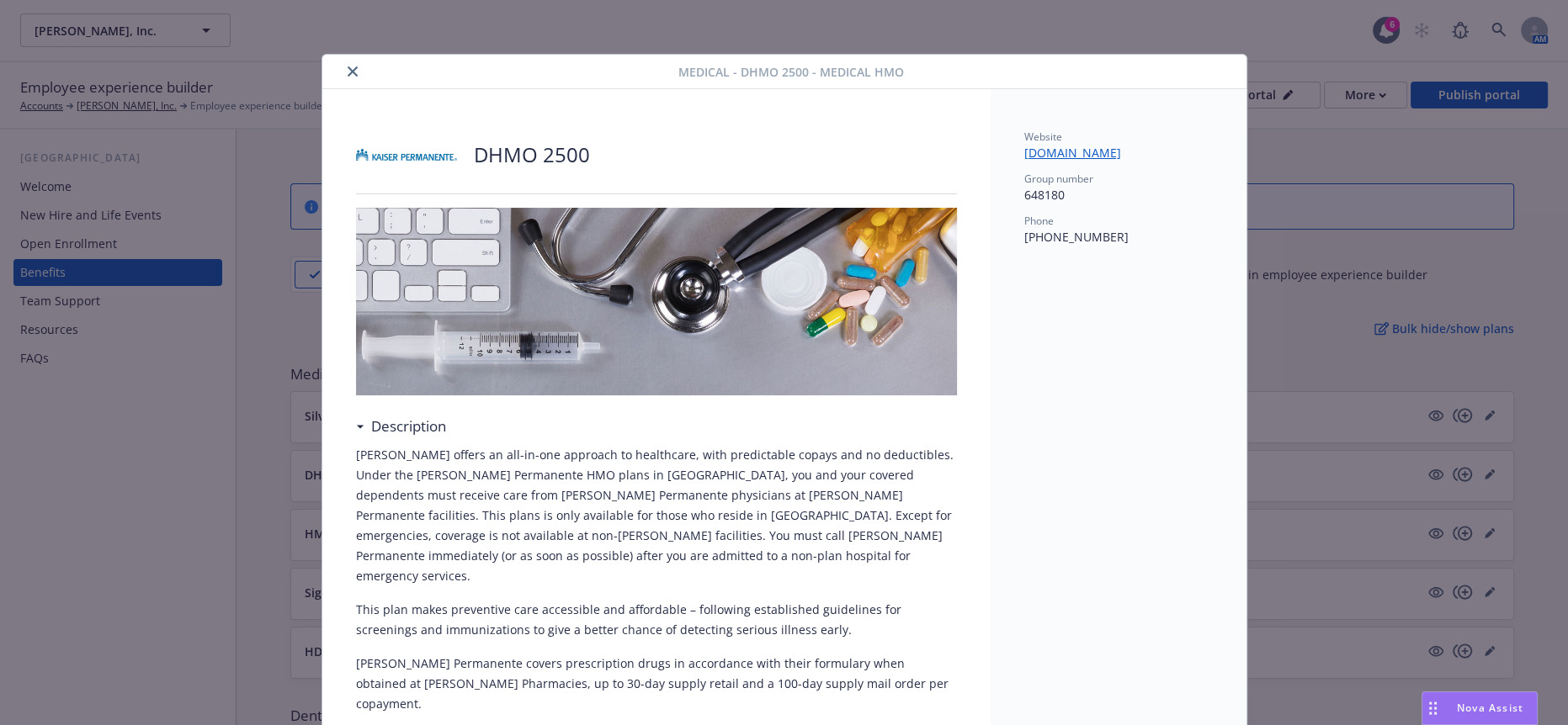
scroll to position [50, 0]
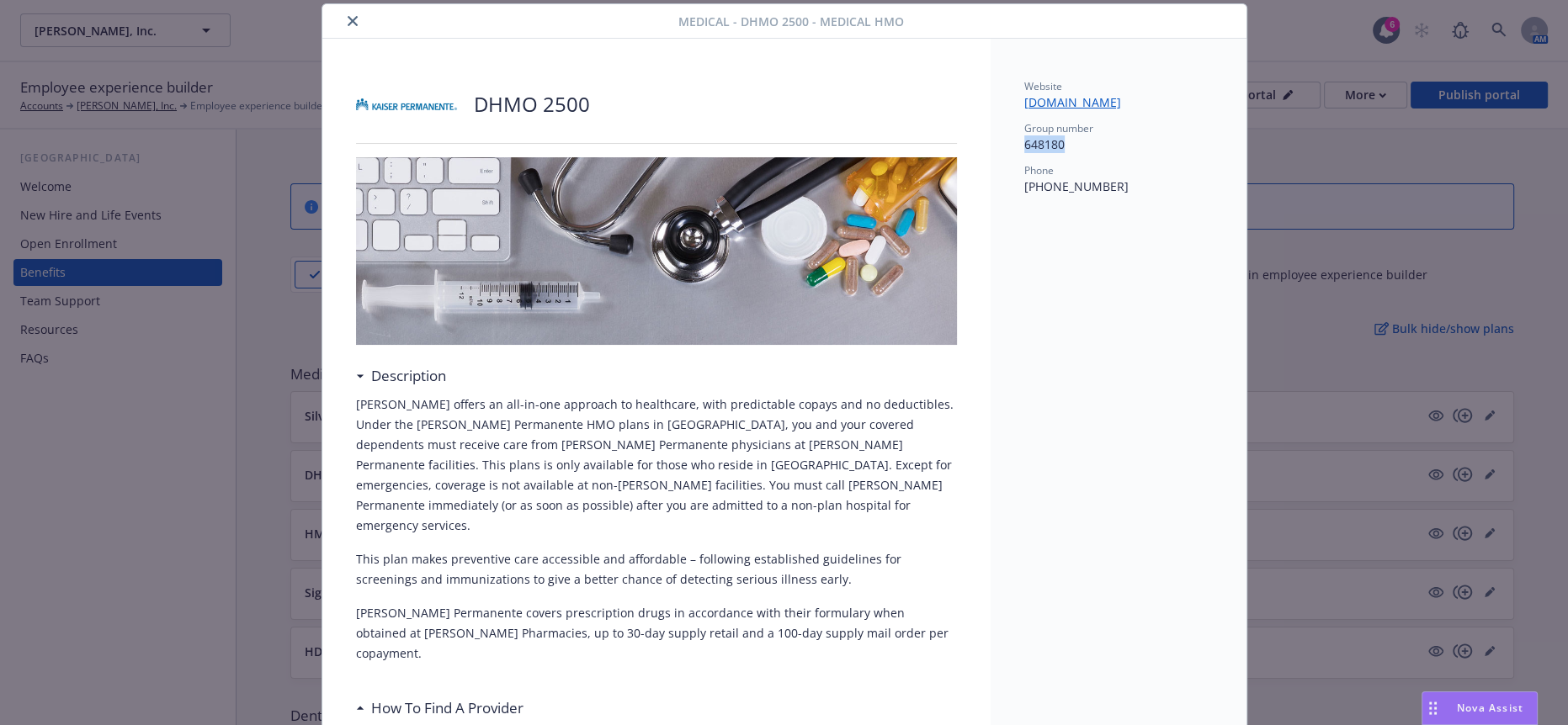
drag, startPoint x: 1056, startPoint y: 137, endPoint x: 996, endPoint y: 132, distance: 60.2
drag, startPoint x: 1103, startPoint y: 177, endPoint x: 987, endPoint y: 176, distance: 116.0
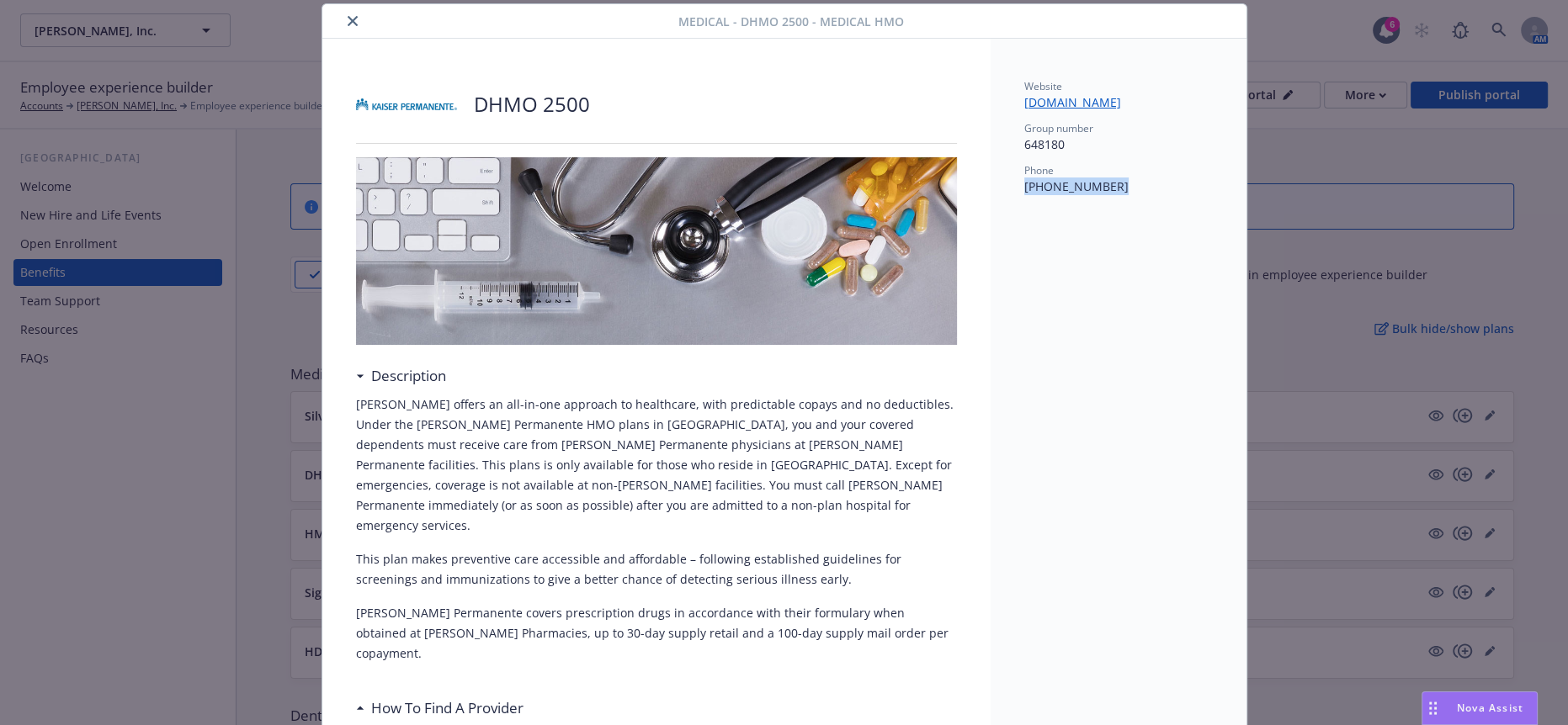
copy p "(800) 464-4000"
drag, startPoint x: 1096, startPoint y: 90, endPoint x: 982, endPoint y: 90, distance: 114.0
copy link "www.kp.org"
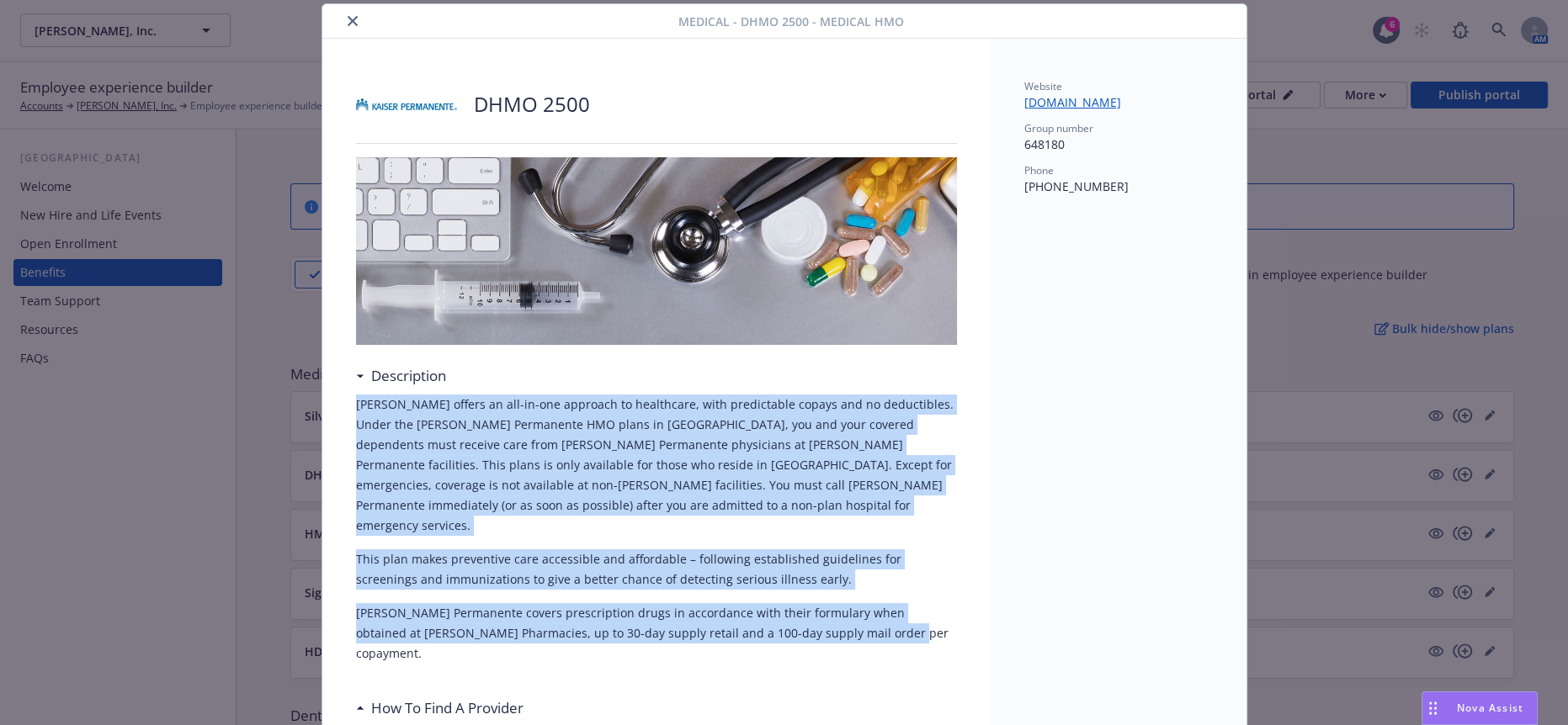
drag, startPoint x: 693, startPoint y: 557, endPoint x: 346, endPoint y: 391, distance: 384.7
copy div "Kaiser offers an all-in-one approach to healthcare, with predictable copays and…"
drag, startPoint x: 823, startPoint y: 561, endPoint x: 822, endPoint y: 551, distance: 10.0
click at [823, 603] on p "Kaiser Permanente covers prescription drugs in accordance with their formulary …" at bounding box center [656, 634] width 601 height 61
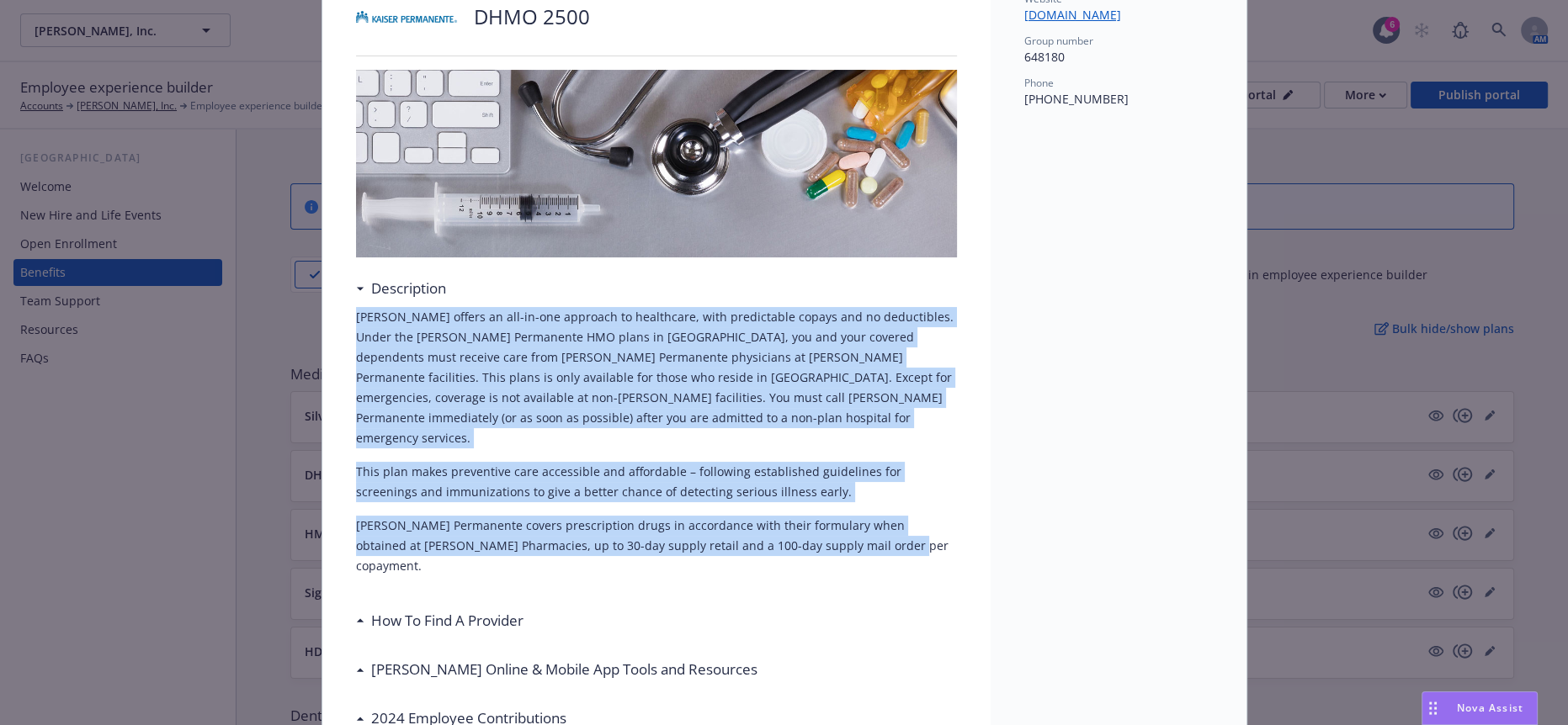
scroll to position [237, 0]
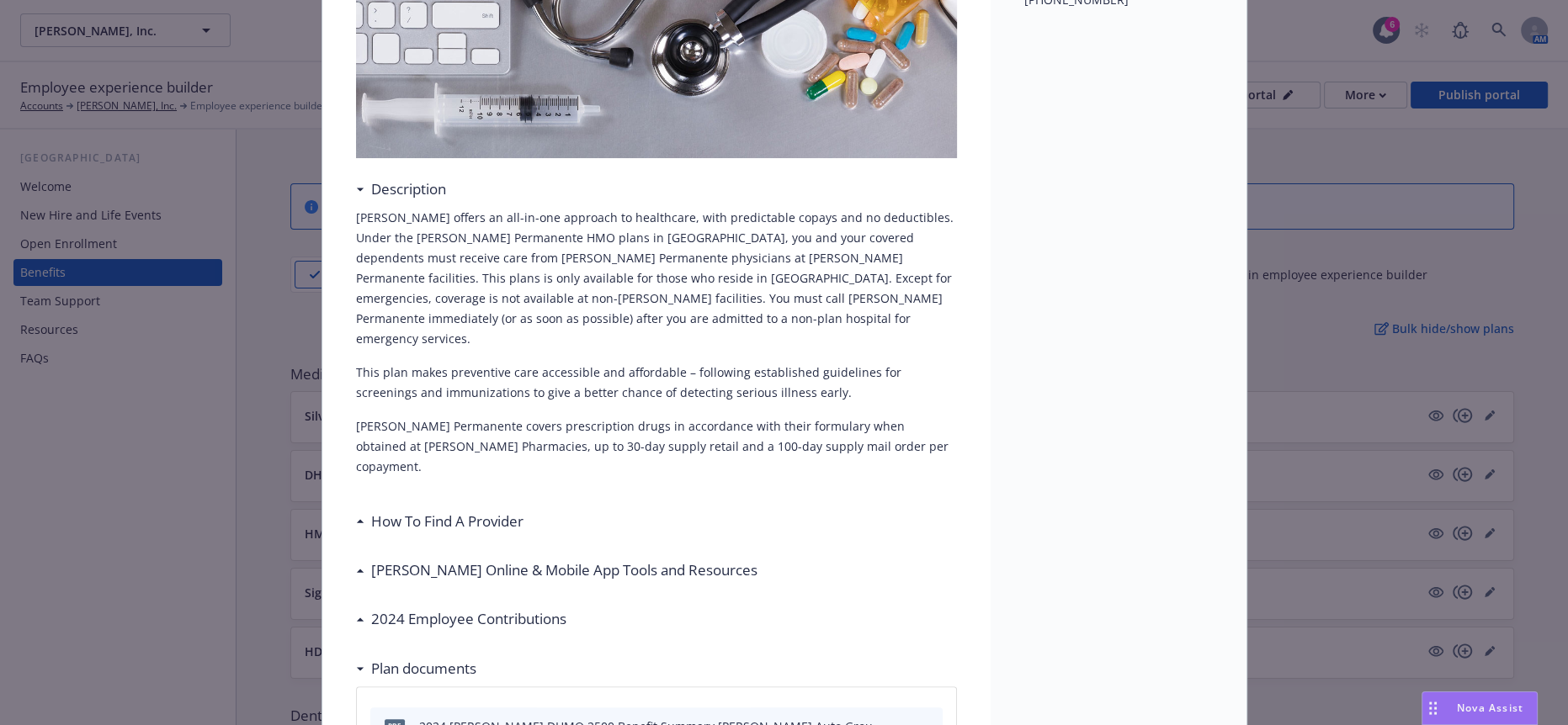
click at [459, 510] on h3 "How To Find A Provider" at bounding box center [447, 521] width 152 height 21
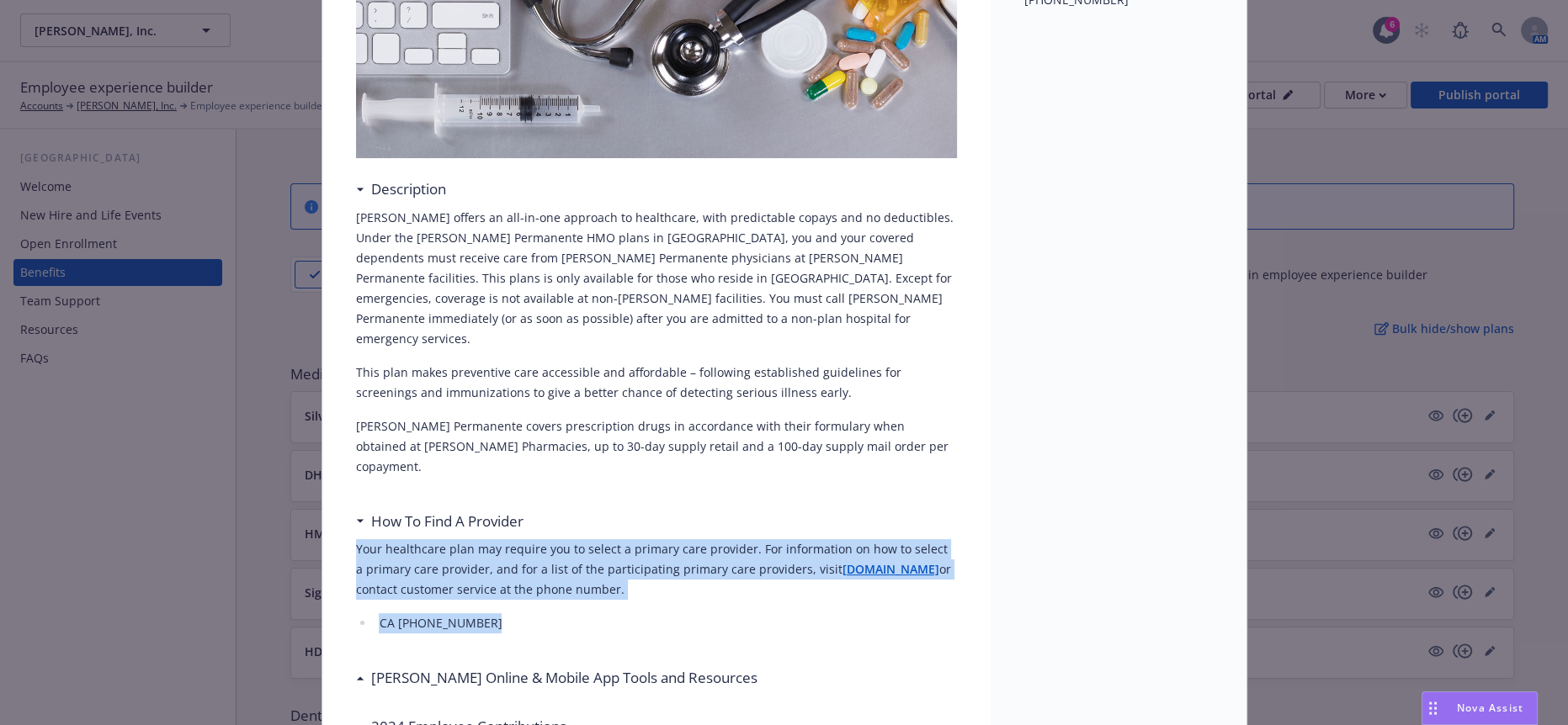
drag, startPoint x: 485, startPoint y: 502, endPoint x: 312, endPoint y: 437, distance: 184.8
click at [312, 437] on div "Medical - DHMO 2500 - Medical HMO DHMO 2500 Description Kaiser offers an all-in…" at bounding box center [784, 362] width 1568 height 725
copy div "Your healthcare plan may require you to select a primary care provider. For inf…"
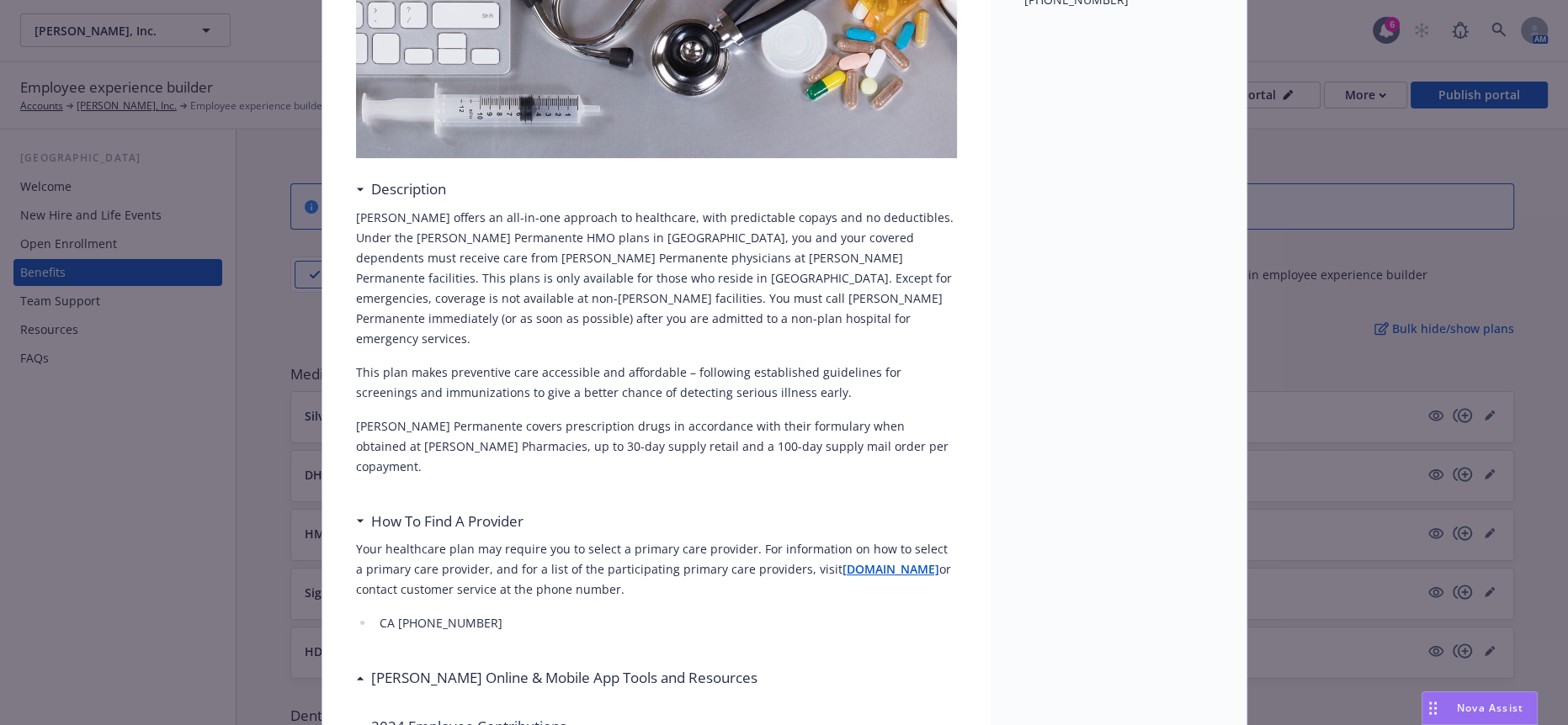
click at [502, 667] on h3 "Kaiser Online & Mobile App Tools and Resources" at bounding box center [564, 678] width 386 height 21
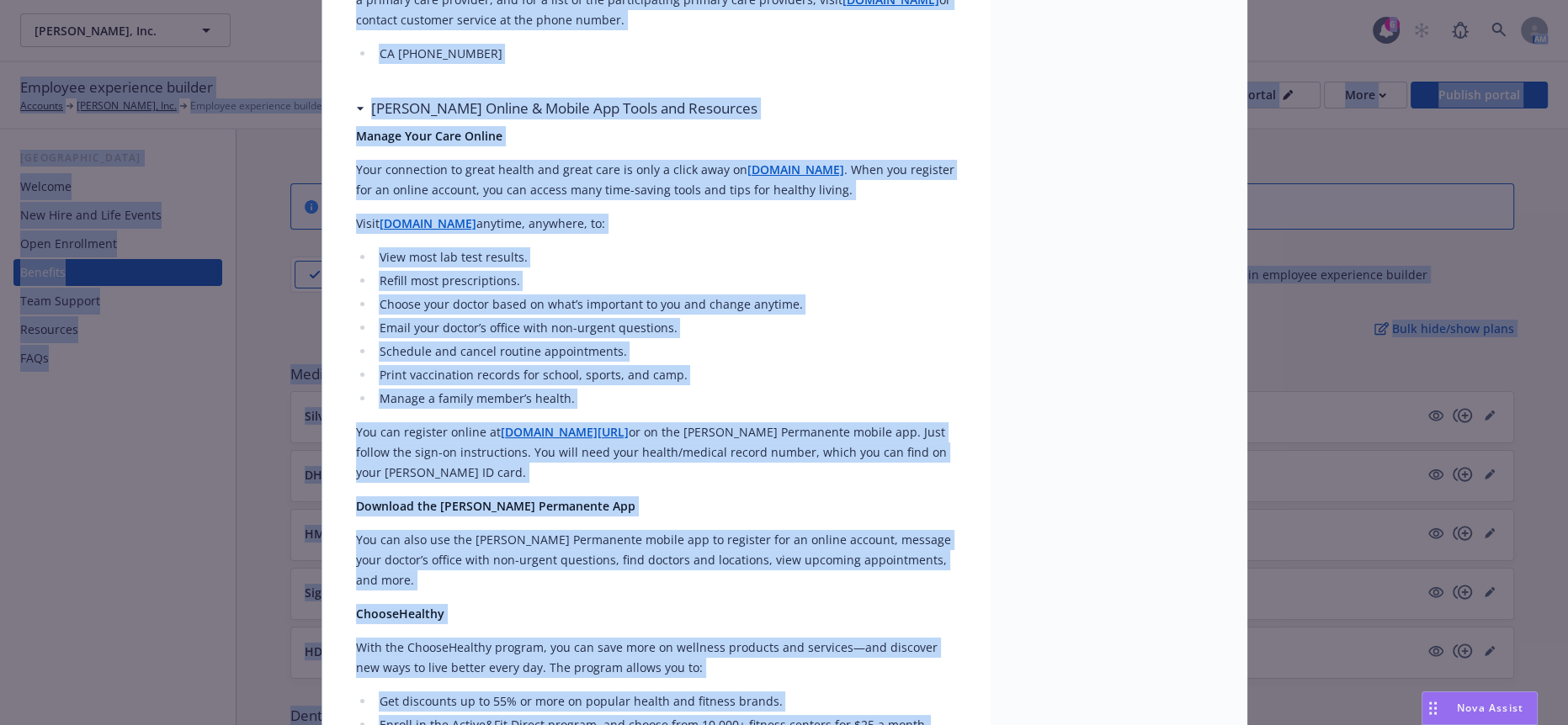
scroll to position [730, 0]
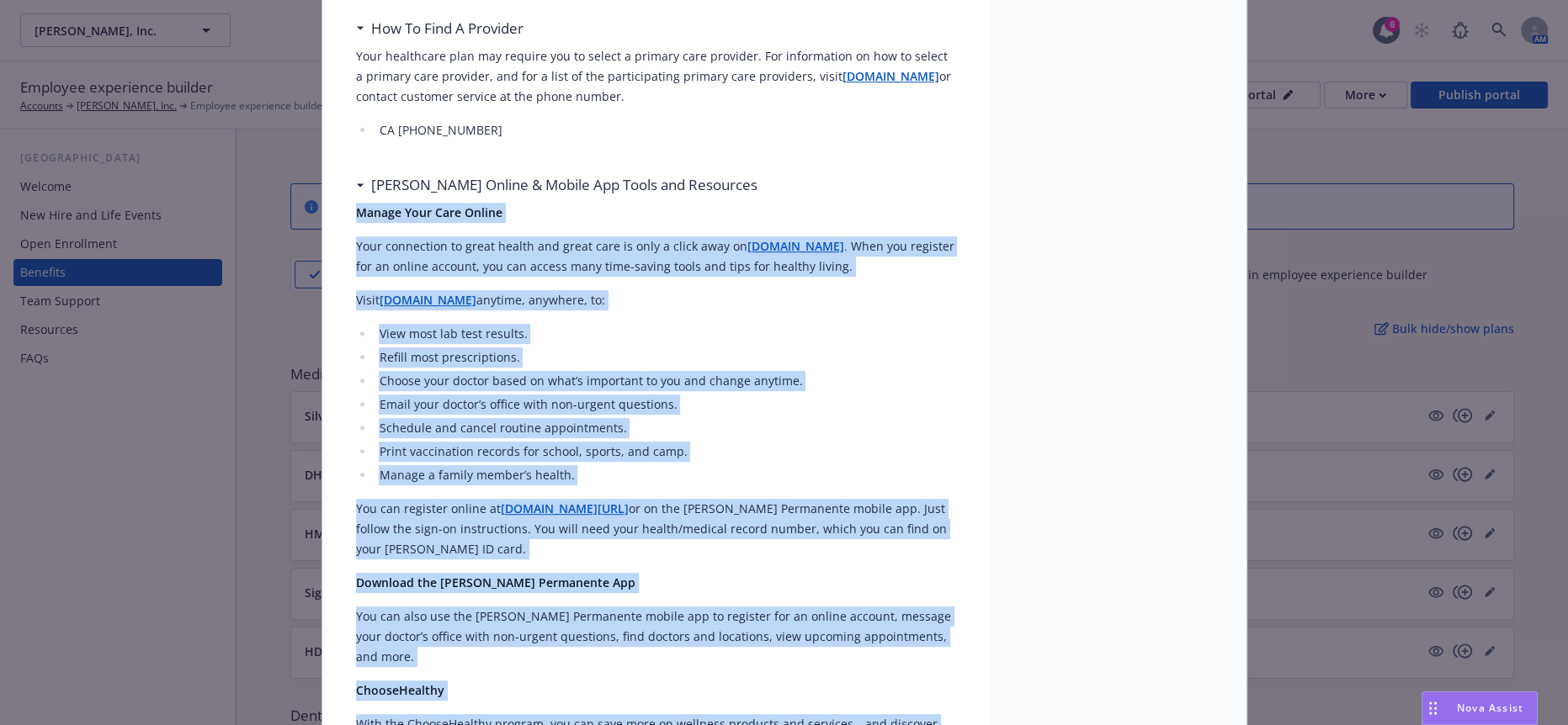
drag, startPoint x: 834, startPoint y: 409, endPoint x: 344, endPoint y: 97, distance: 580.9
copy div "Manage Your Care Online Your connection to great health and great care is only …"
click at [651, 236] on p "Your connection to great health and great care is only a click away on kp.org .…" at bounding box center [656, 256] width 601 height 40
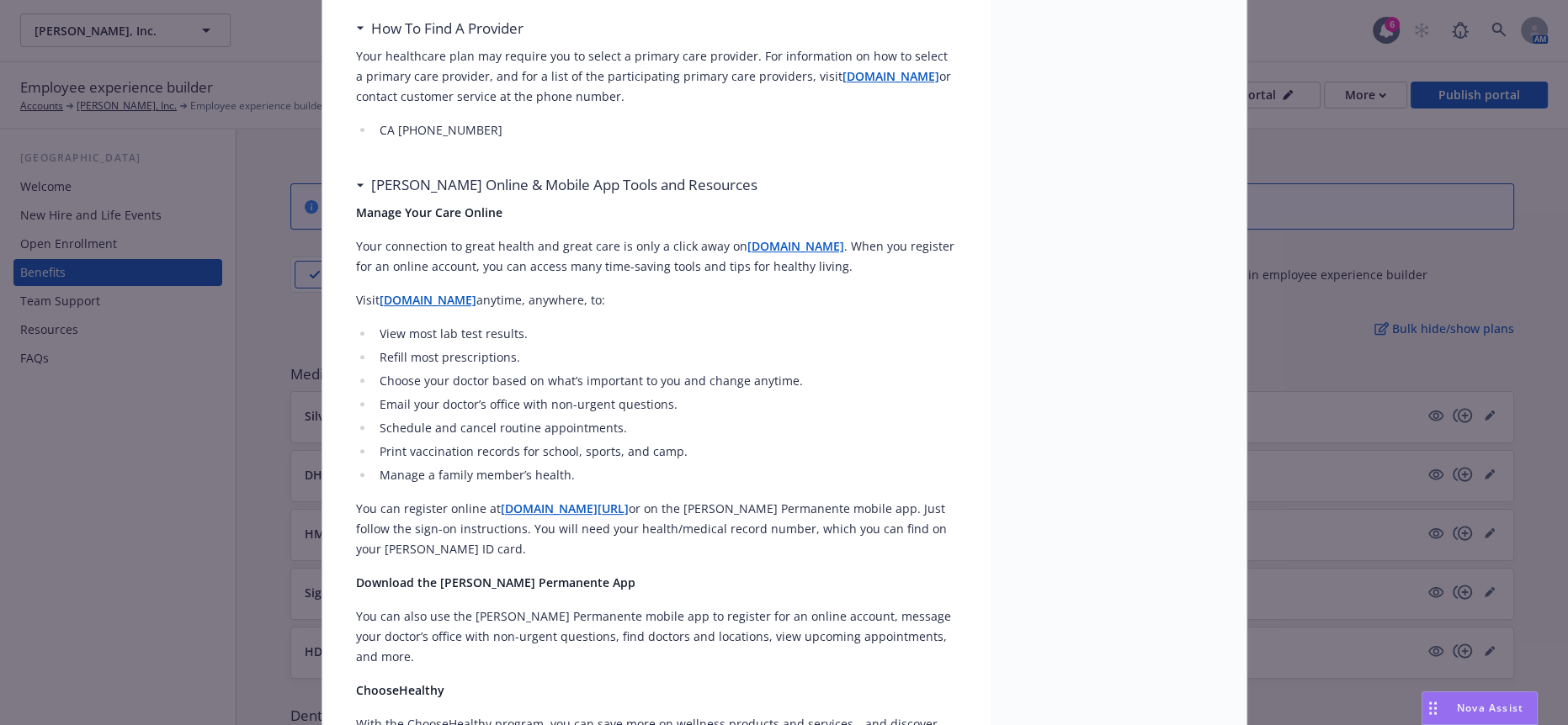
click at [706, 167] on div "Kaiser Online & Mobile App Tools and Resources" at bounding box center [656, 185] width 601 height 36
click at [703, 167] on div "Kaiser Online & Mobile App Tools and Resources" at bounding box center [656, 185] width 601 height 36
drag, startPoint x: 682, startPoint y: 64, endPoint x: 366, endPoint y: 60, distance: 316.0
click at [371, 174] on h3 "Kaiser Online & Mobile App Tools and Resources" at bounding box center [564, 185] width 386 height 21
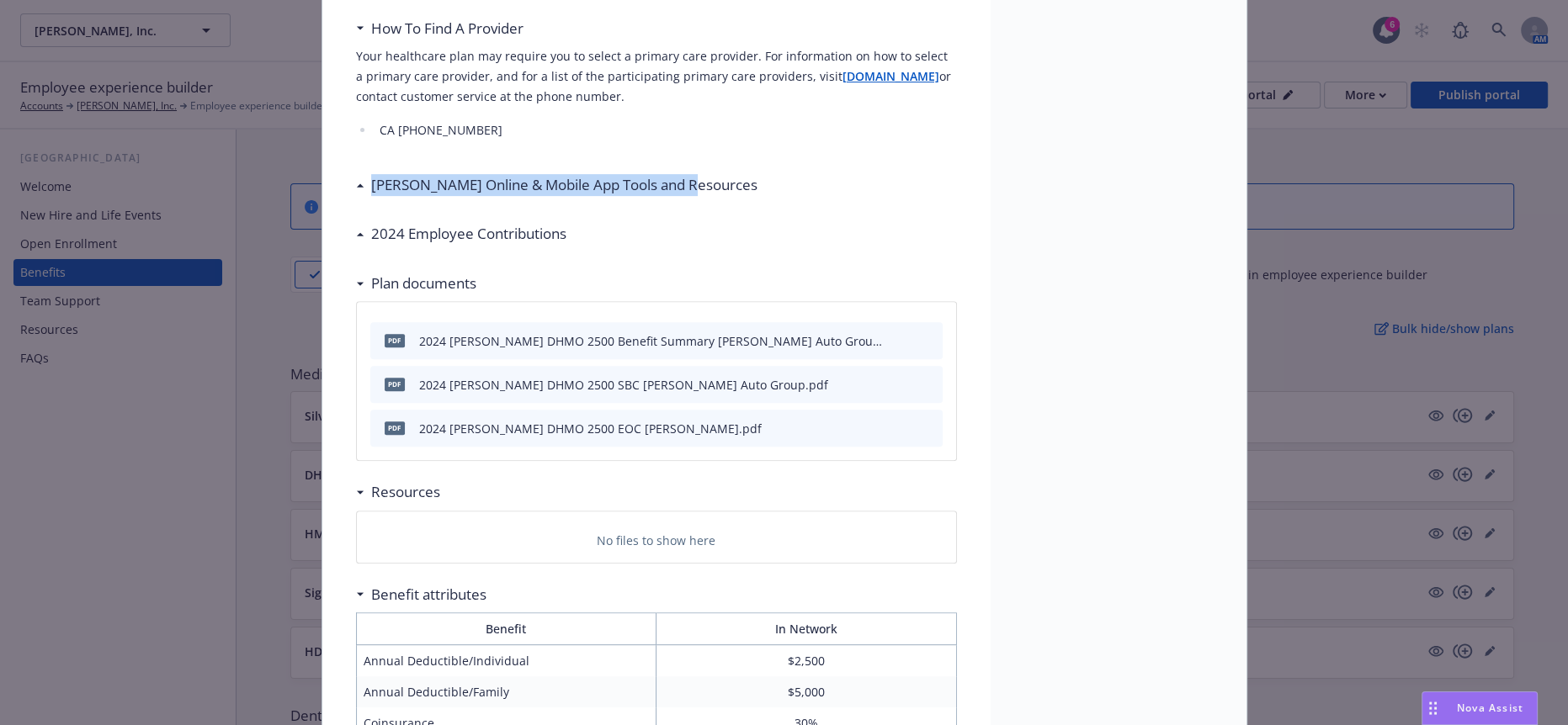
copy h3 "Kaiser Online & Mobile App Tools and Resource"
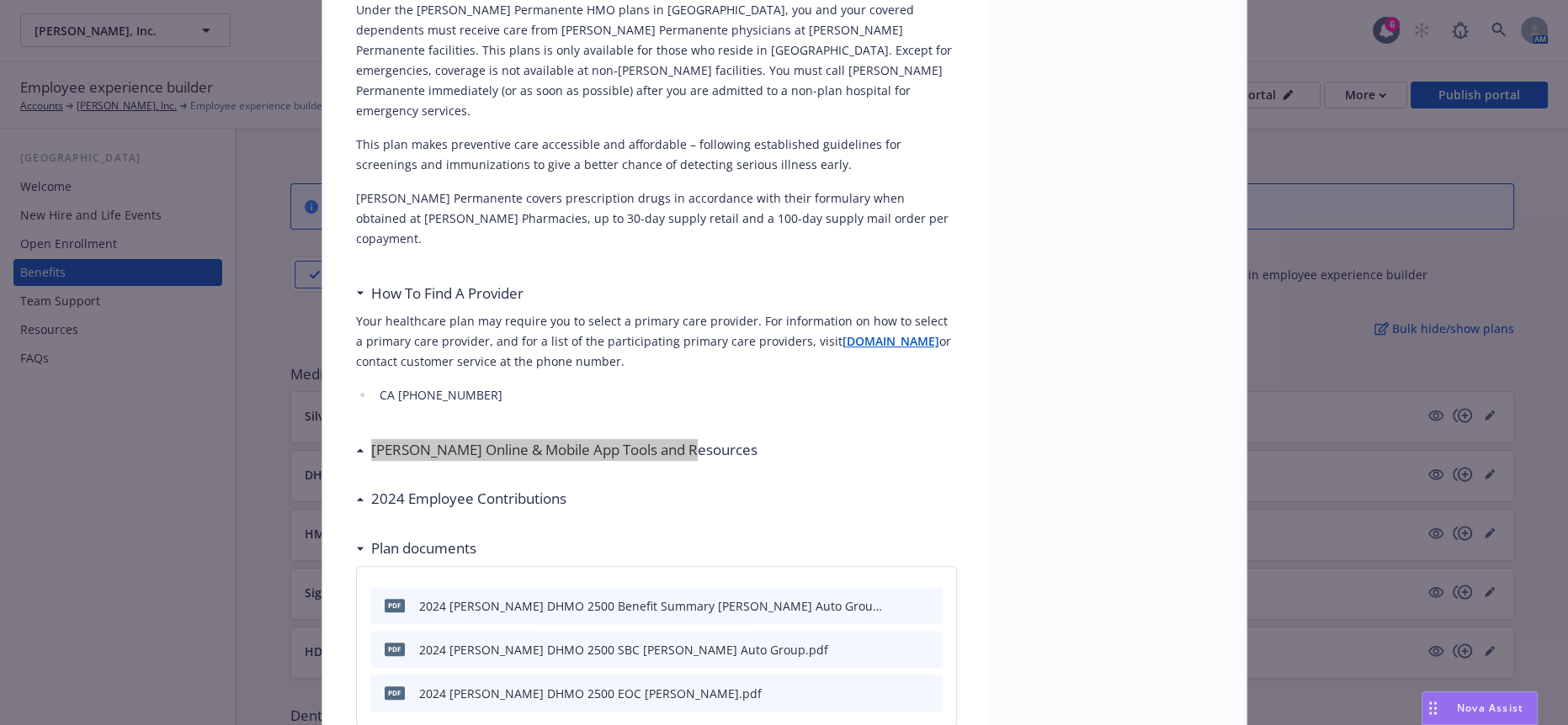
scroll to position [451, 0]
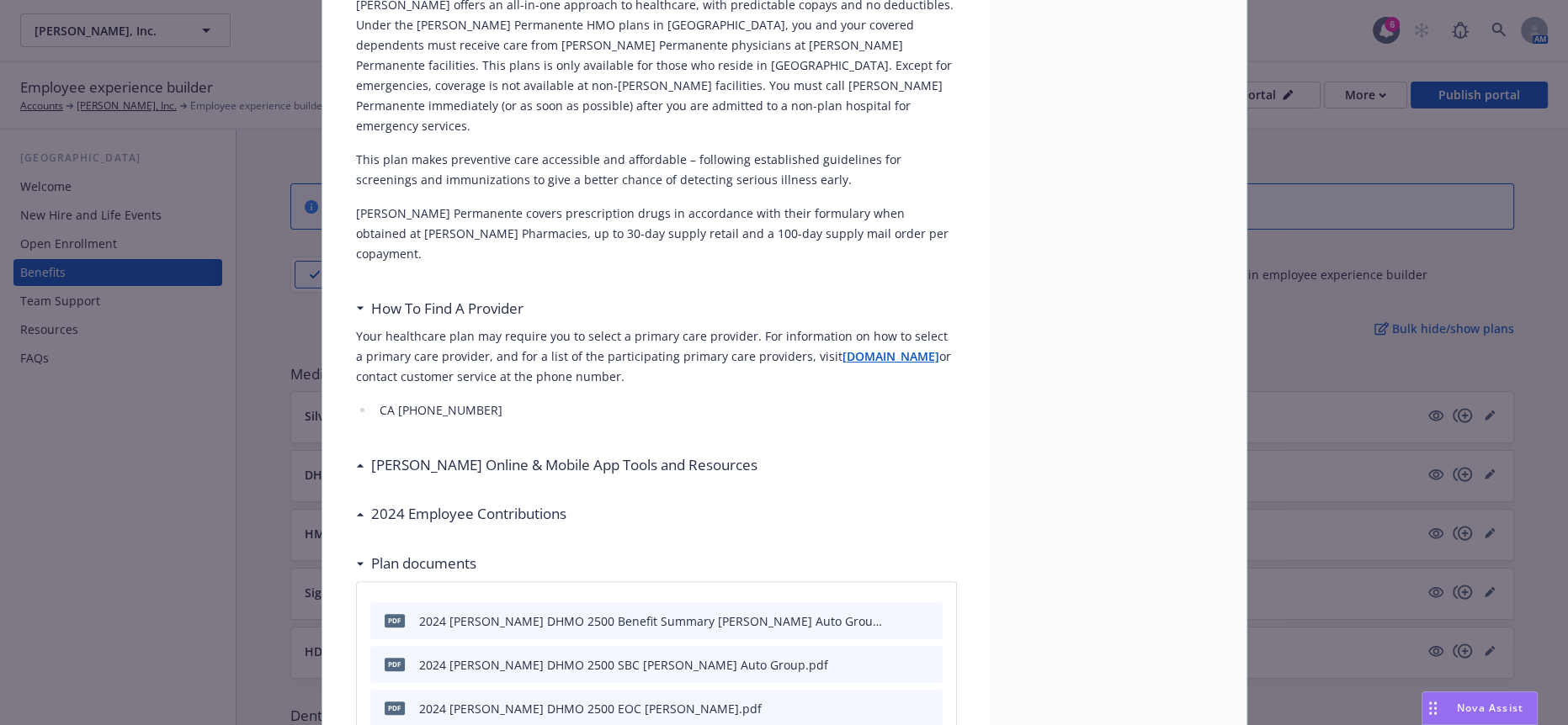
click at [489, 503] on h3 "2024 Employee Contributions" at bounding box center [468, 514] width 195 height 21
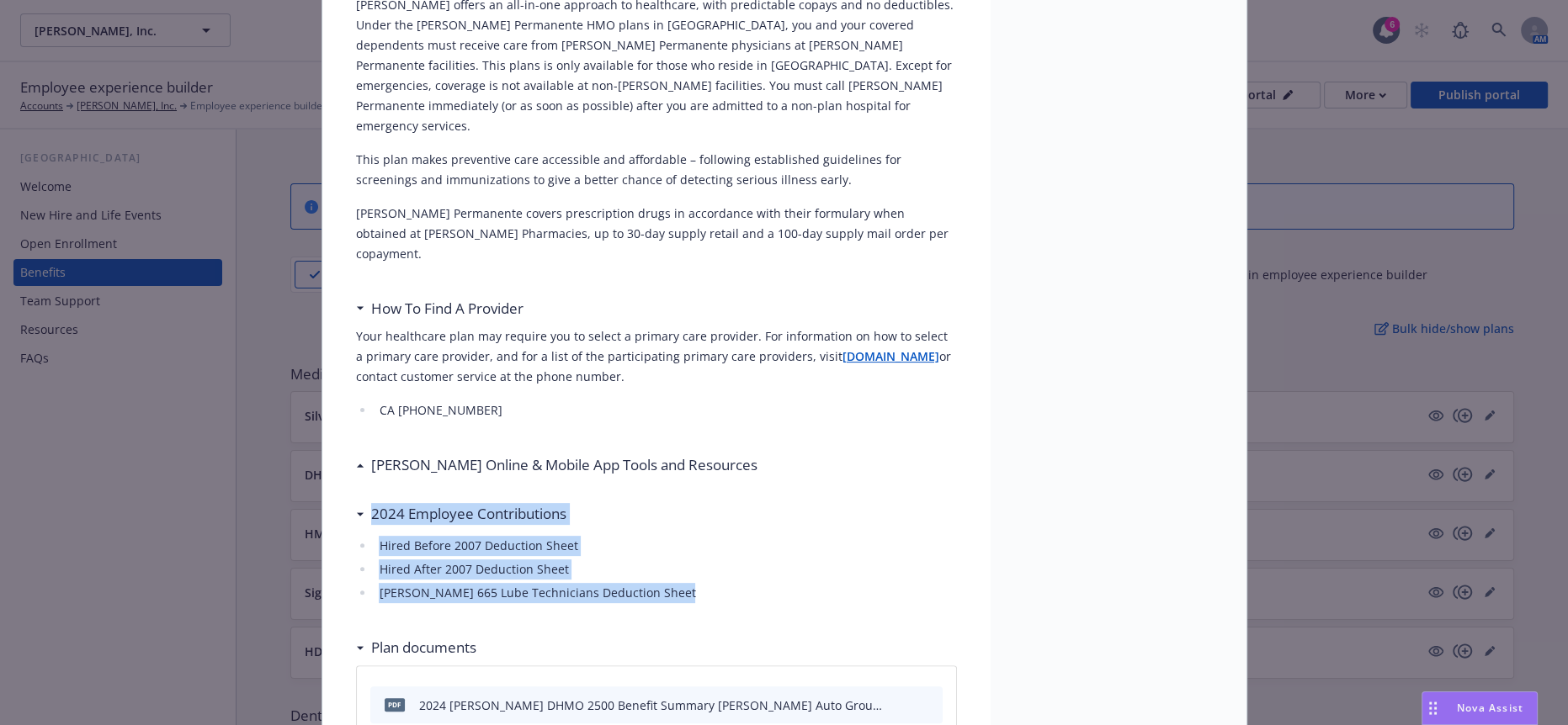
drag, startPoint x: 662, startPoint y: 466, endPoint x: 323, endPoint y: 386, distance: 348.3
click at [323, 386] on div "DHMO 2500 Description Kaiser offers an all-in-one approach to healthcare, with …" at bounding box center [656, 695] width 668 height 2114
copy div "2024 Employee Contributions Hired Before 2007 Deduction Sheet Hired After 2007 …"
click at [731, 560] on li "Hired After 2007 Deduction Sheet" at bounding box center [665, 569] width 582 height 21
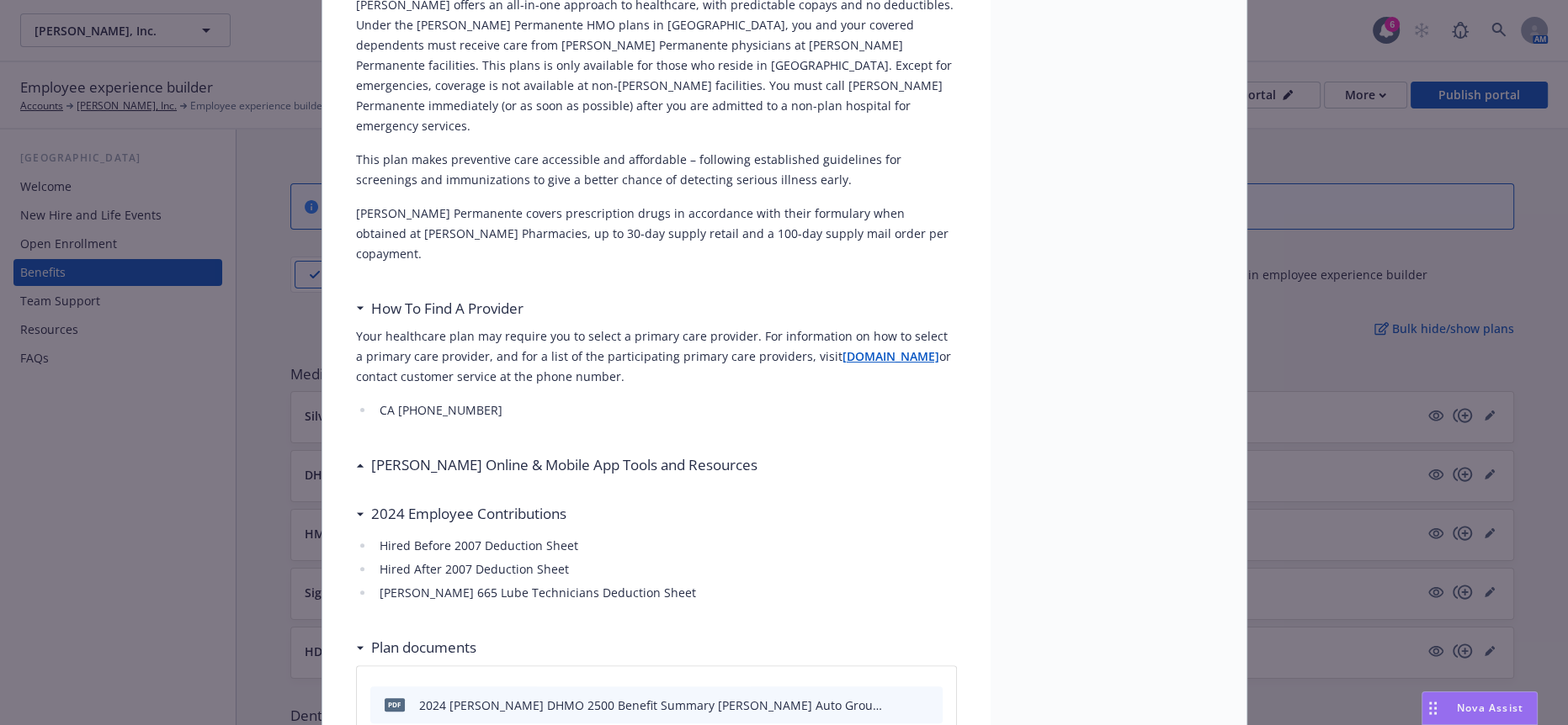
click at [417, 503] on h3 "2024 Employee Contributions" at bounding box center [468, 514] width 195 height 21
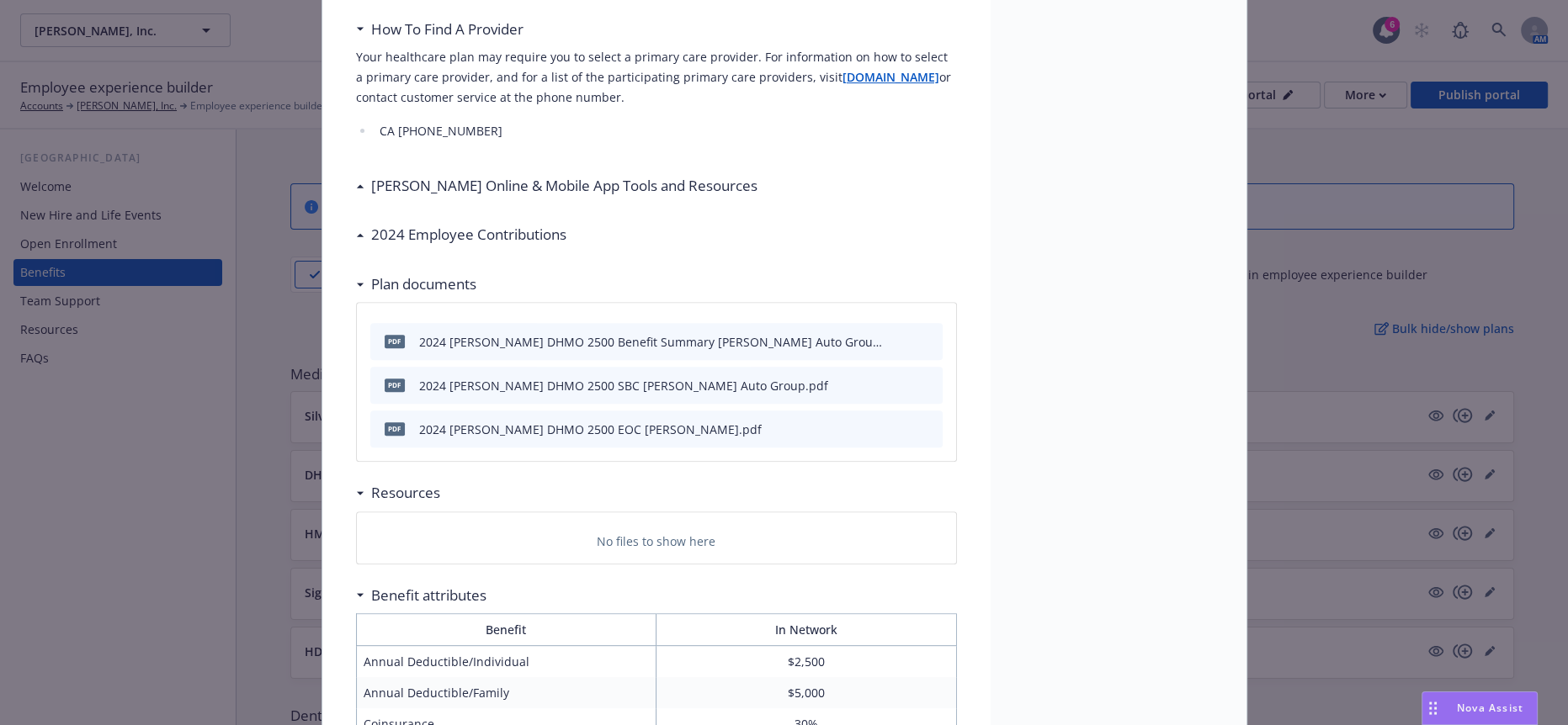
scroll to position [730, 0]
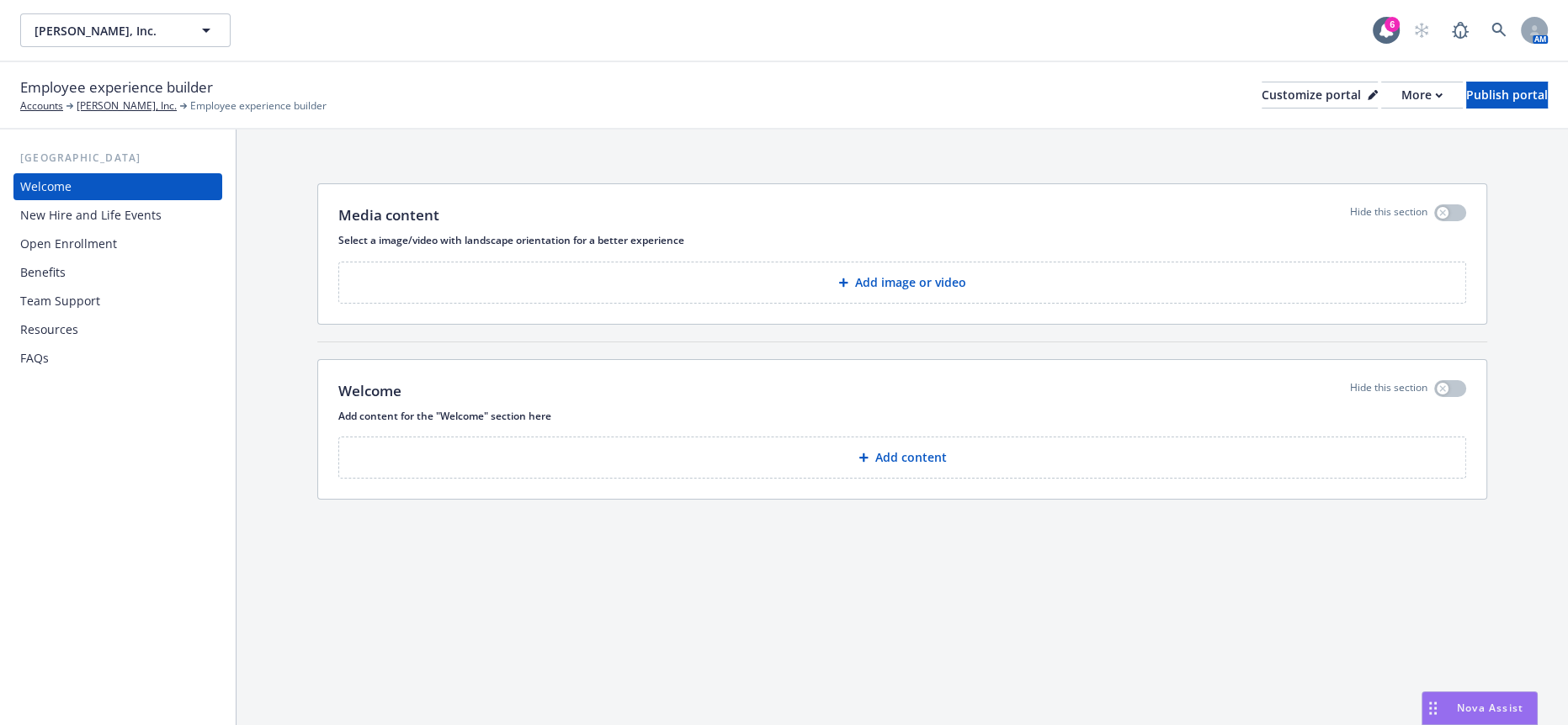
click at [93, 259] on div "Benefits" at bounding box center [118, 273] width 195 height 27
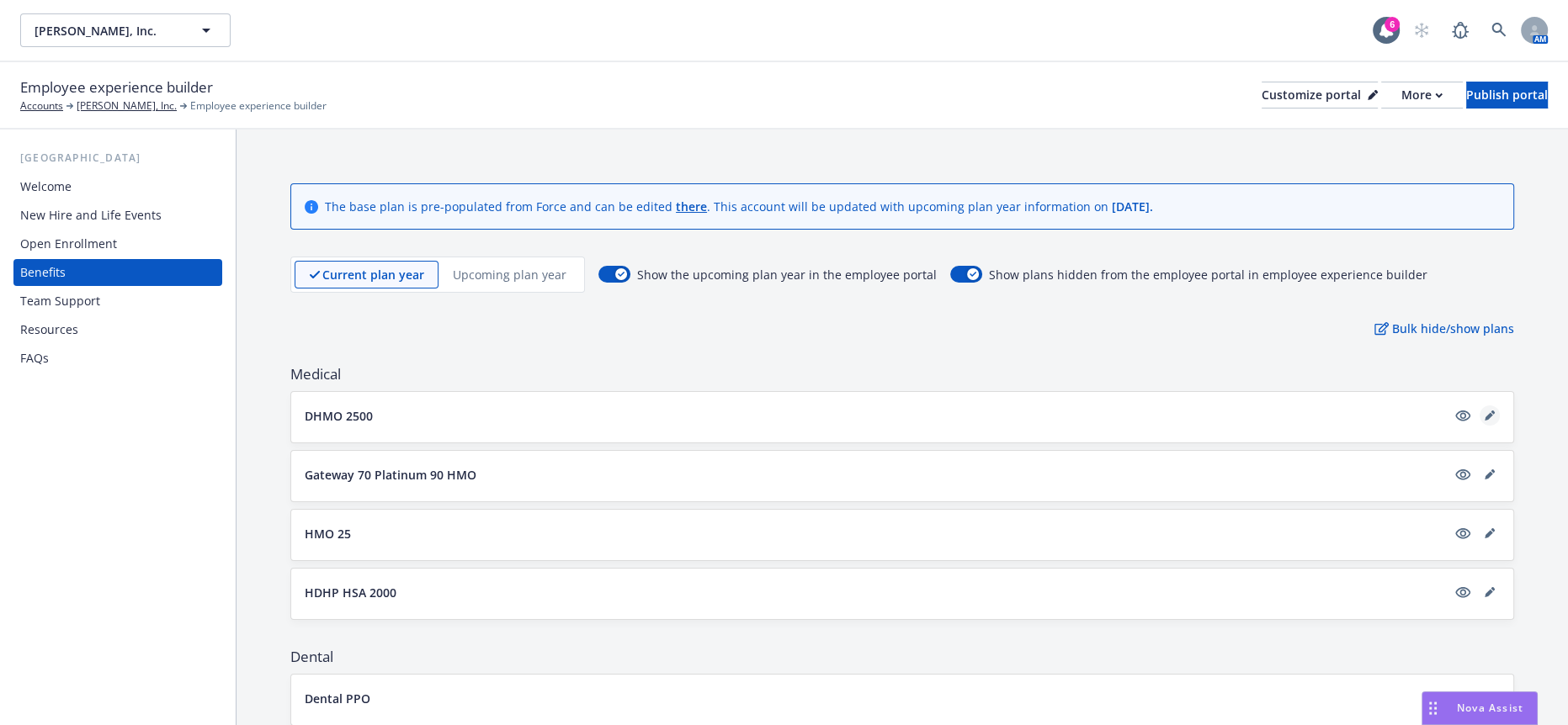
click at [1484, 410] on icon "editPencil" at bounding box center [1488, 415] width 10 height 10
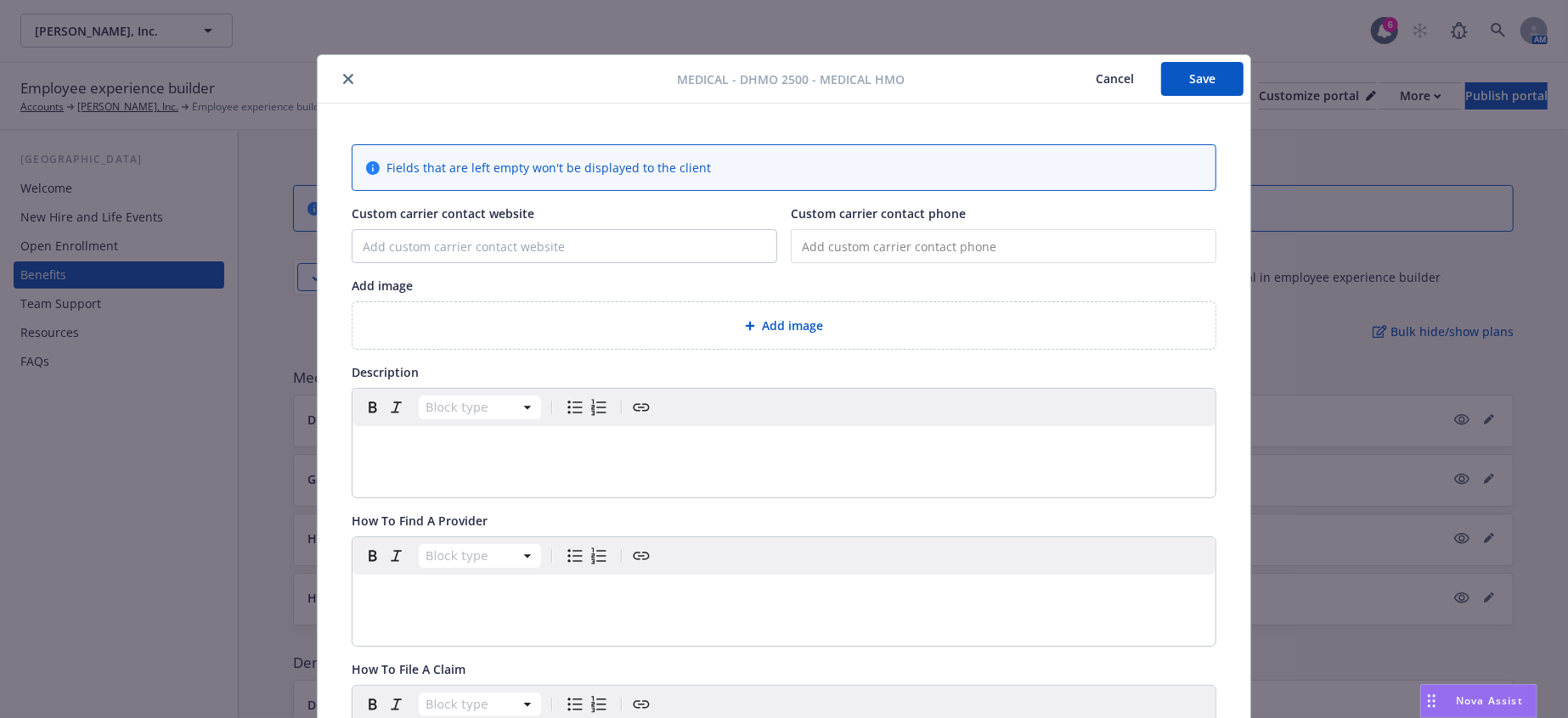
click at [838, 229] on input "tel" at bounding box center [1003, 246] width 426 height 34
paste input "(800) 464-4000"
type input "(800) 464-4000"
click at [523, 230] on input "Custom carrier contact website" at bounding box center [565, 246] width 424 height 32
paste input "www.kp.org"
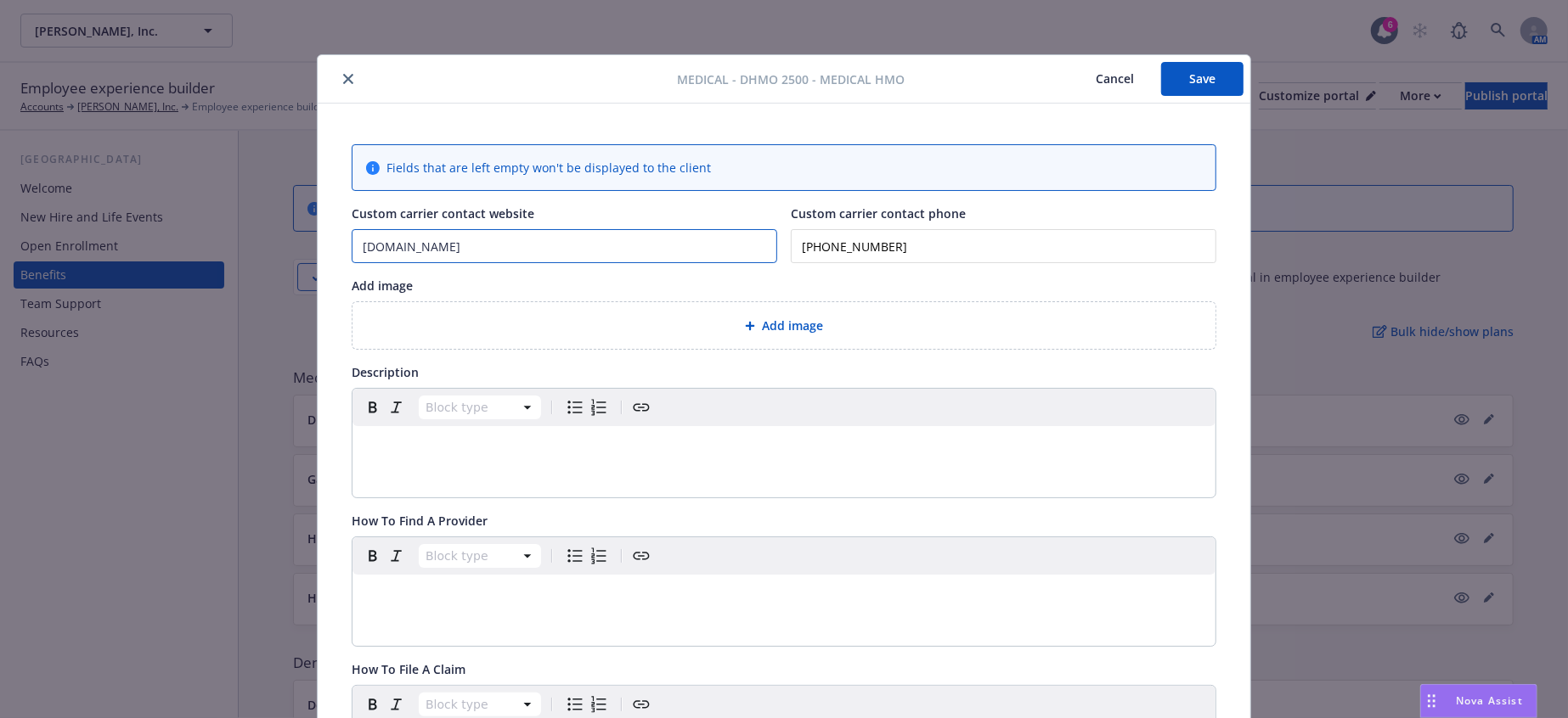
type input "www.kp.org"
click at [868, 319] on div "Add image" at bounding box center [784, 326] width 862 height 47
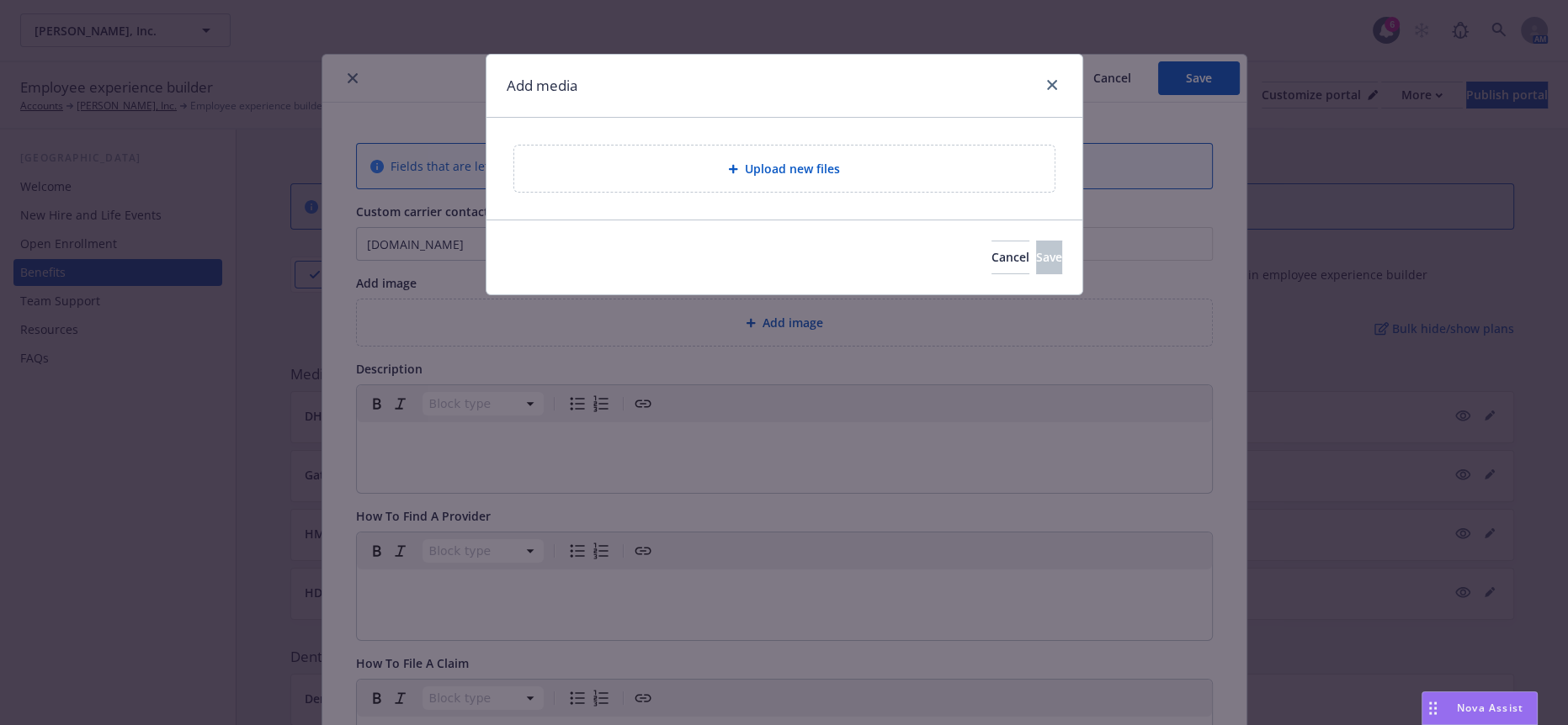
click at [751, 181] on div "Upload new files" at bounding box center [784, 169] width 595 height 102
click at [761, 164] on span "Upload new files" at bounding box center [792, 169] width 95 height 18
click at [991, 240] on button "Cancel" at bounding box center [1010, 257] width 38 height 34
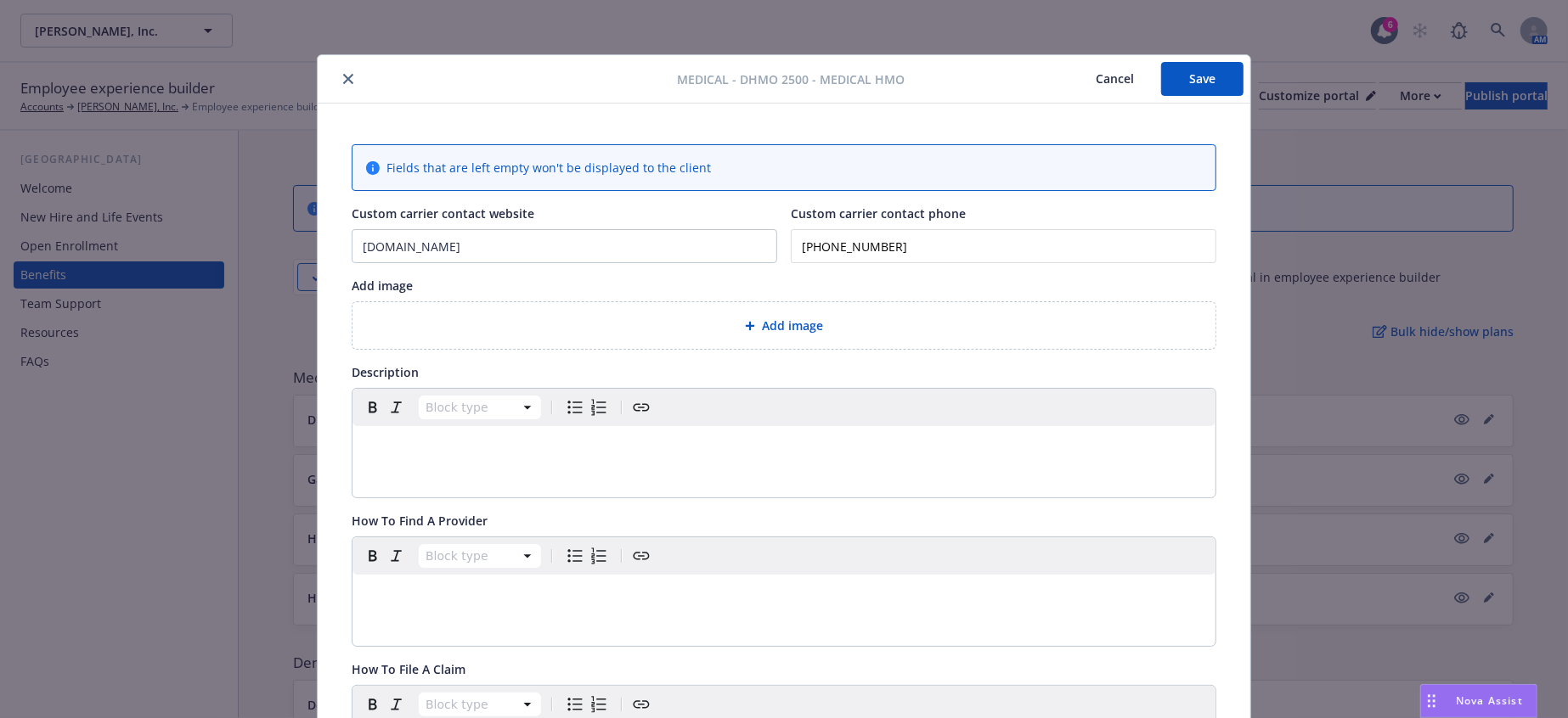
click at [860, 428] on div "editable markdown" at bounding box center [784, 446] width 862 height 41
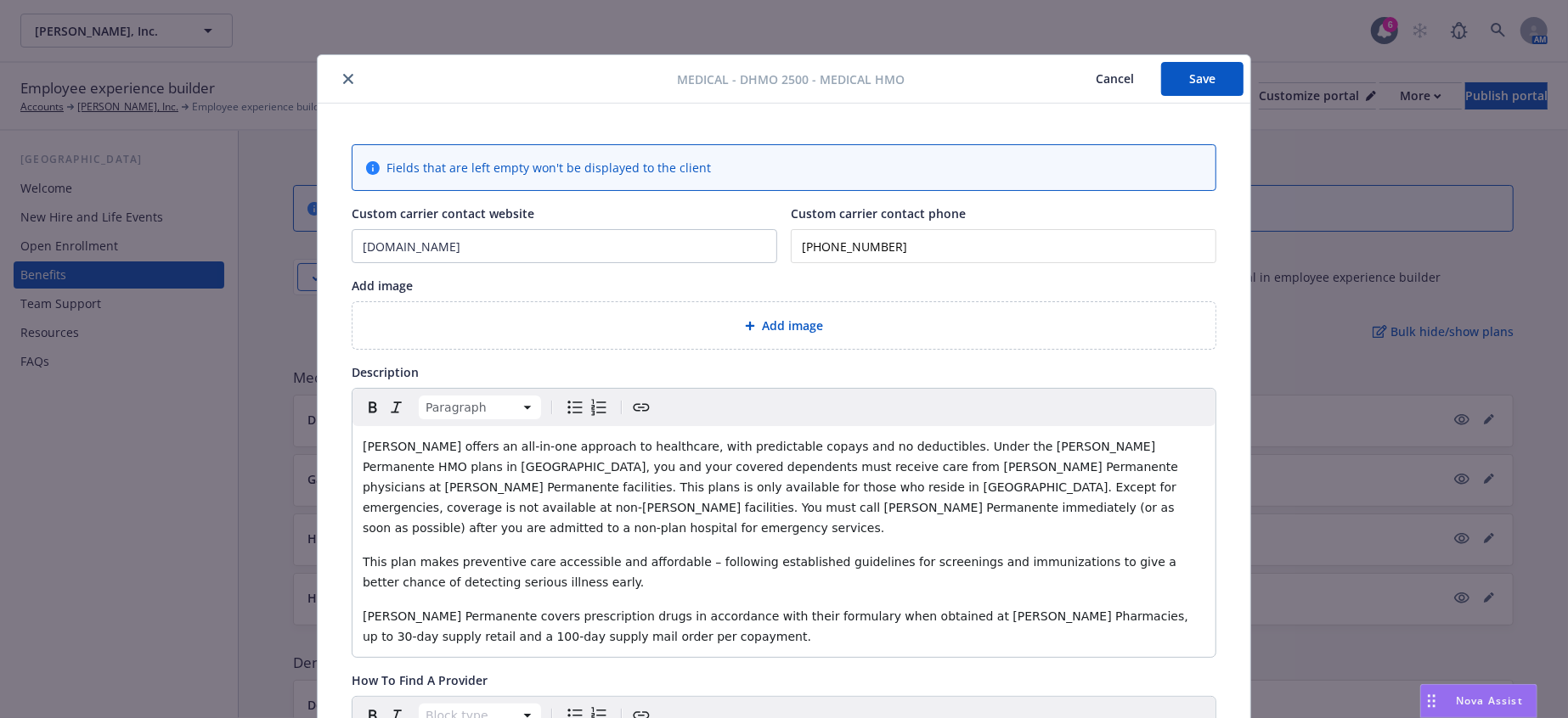
scroll to position [189, 0]
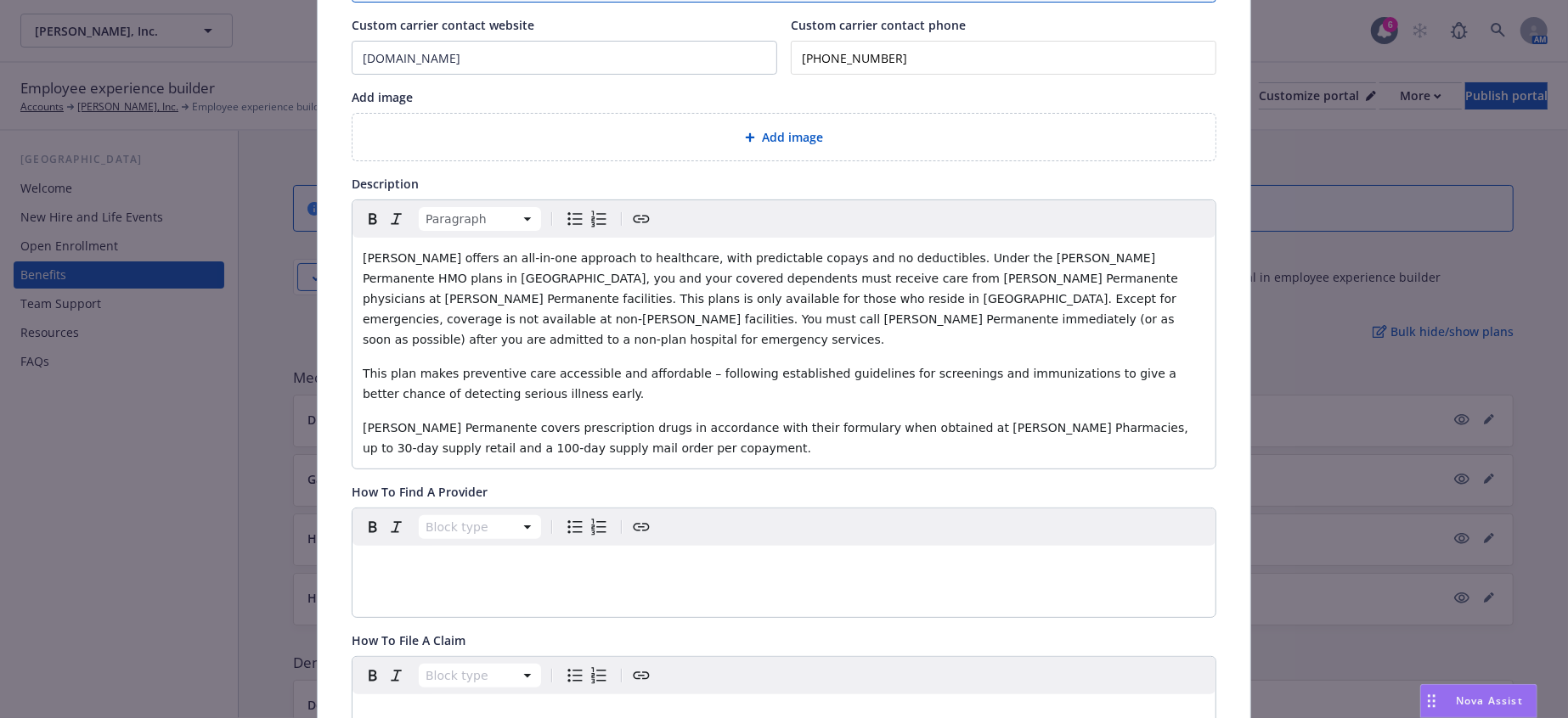
click at [482, 557] on p "editable markdown" at bounding box center [784, 566] width 843 height 21
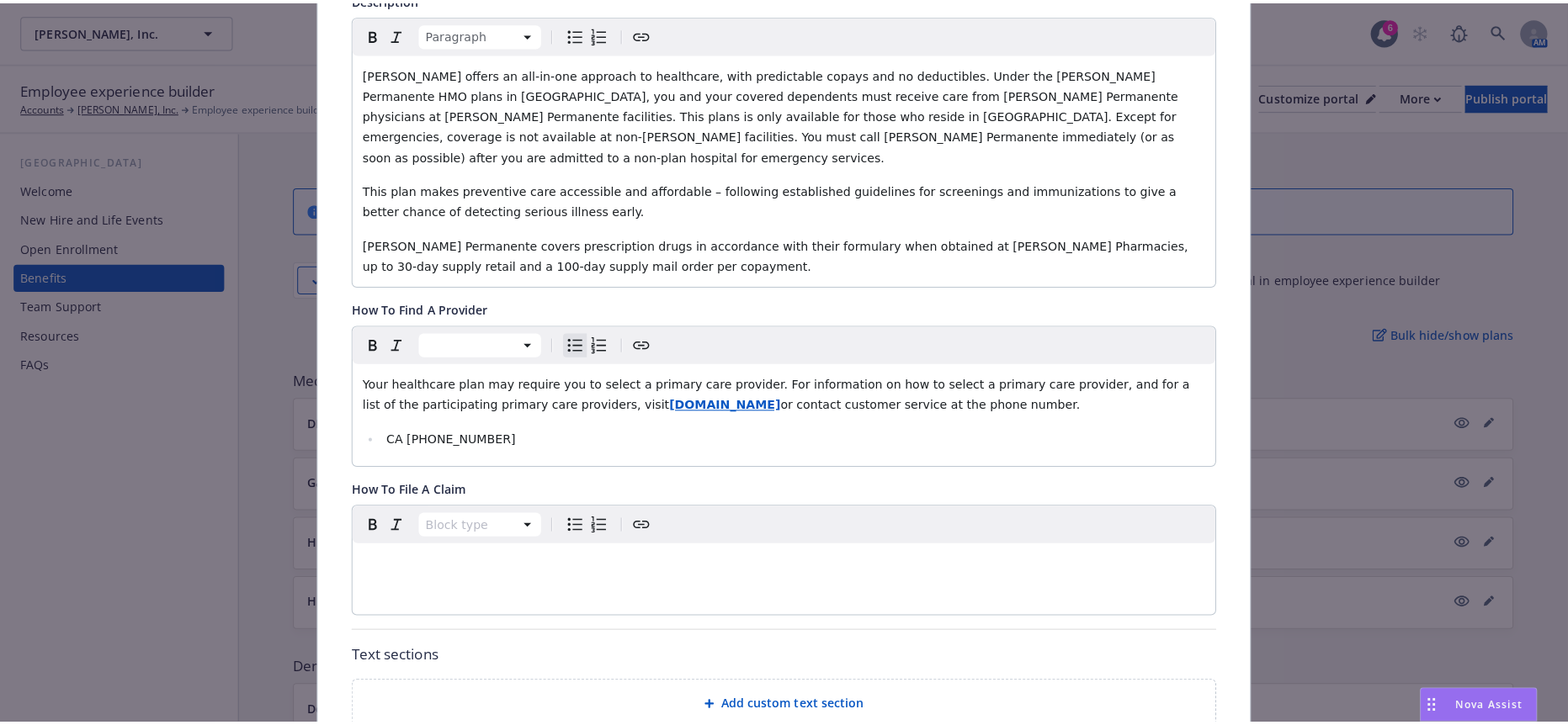
scroll to position [467, 0]
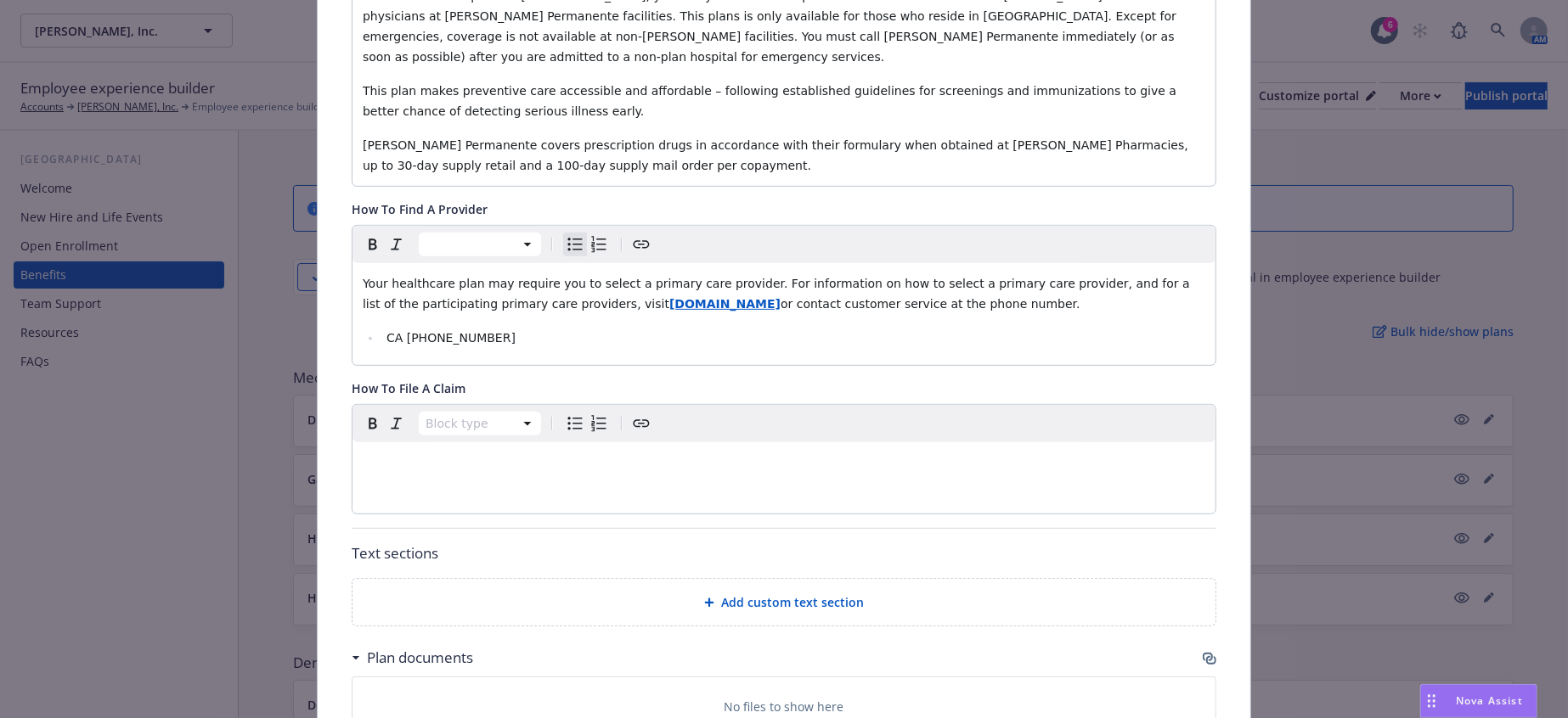
click at [858, 593] on div "Add custom text section" at bounding box center [784, 603] width 835 height 20
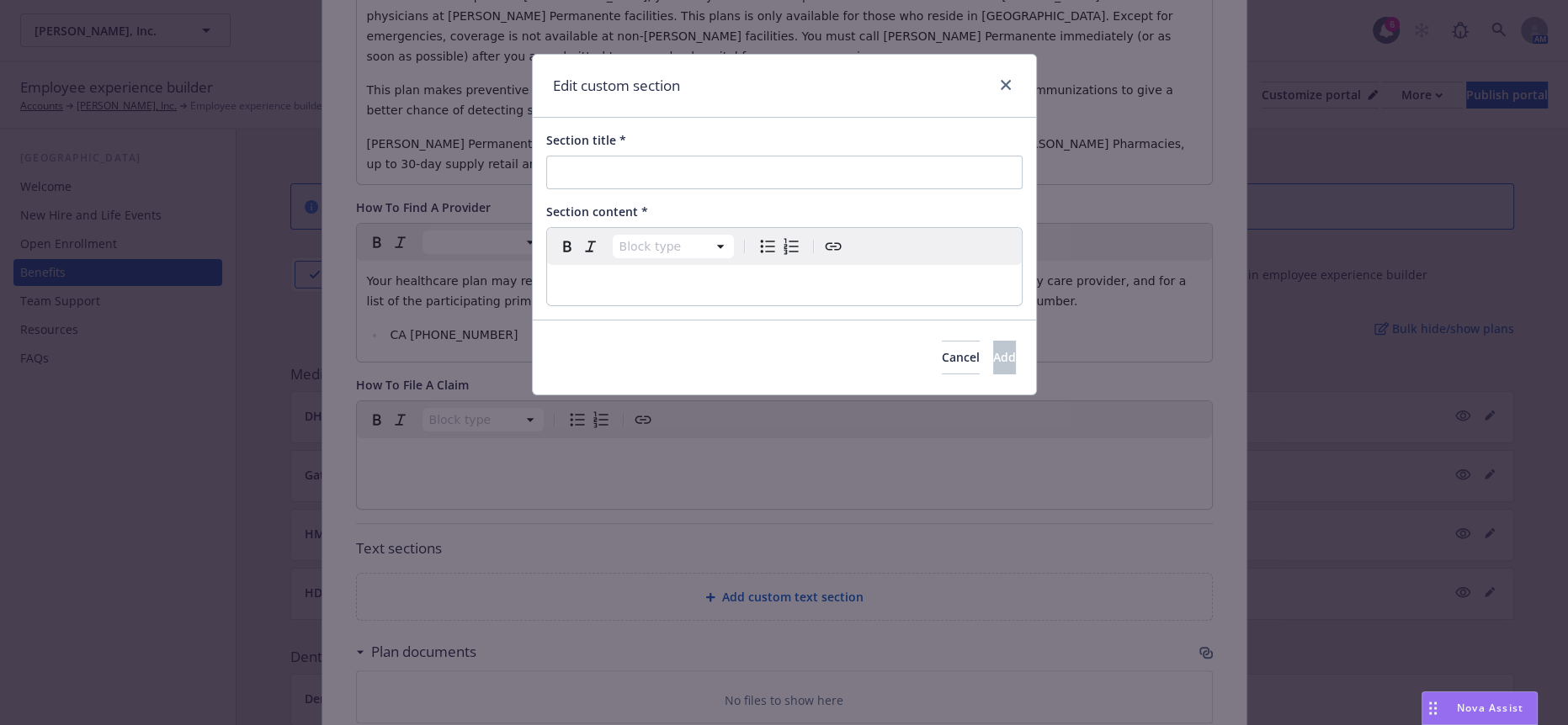
select select "paragraph"
click at [594, 265] on div "editable markdown" at bounding box center [784, 284] width 475 height 40
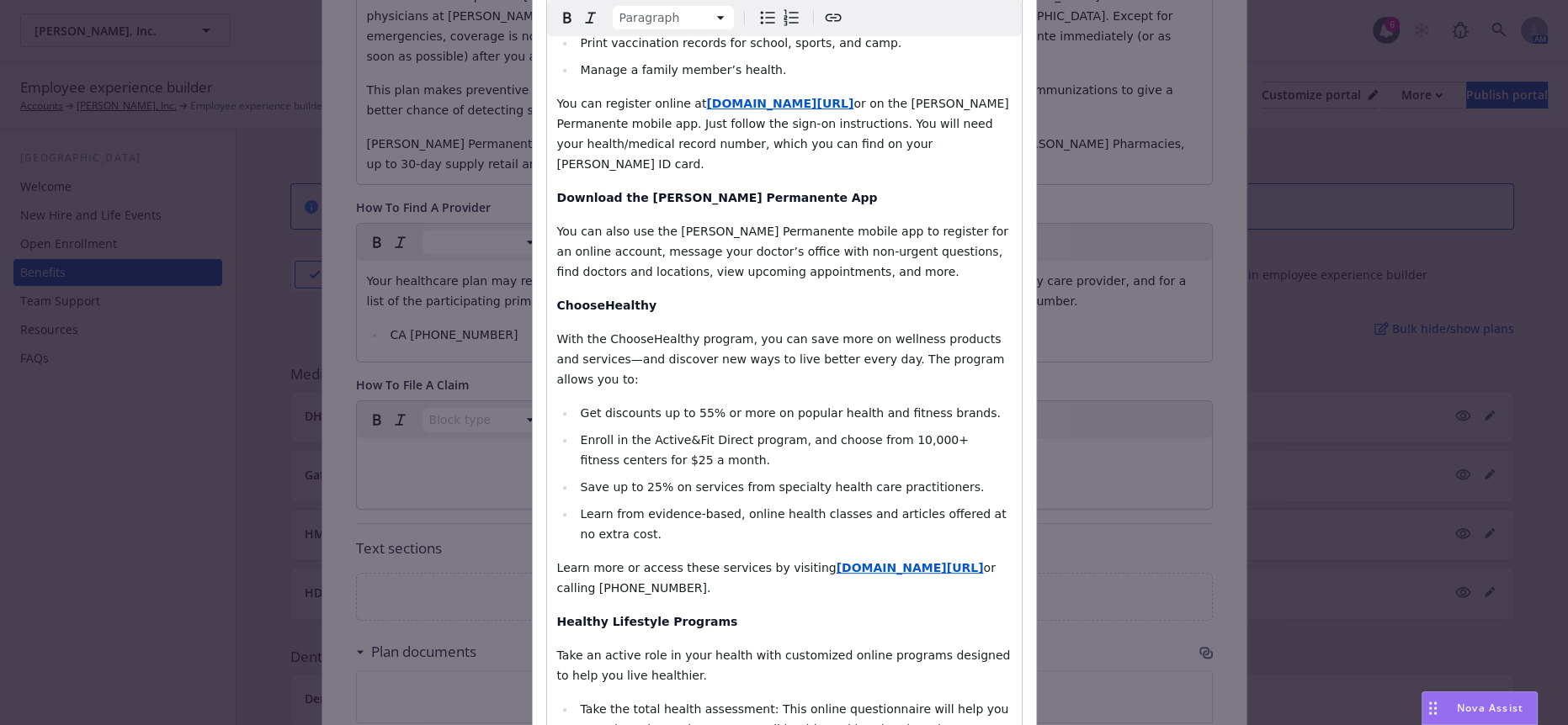
scroll to position [0, 0]
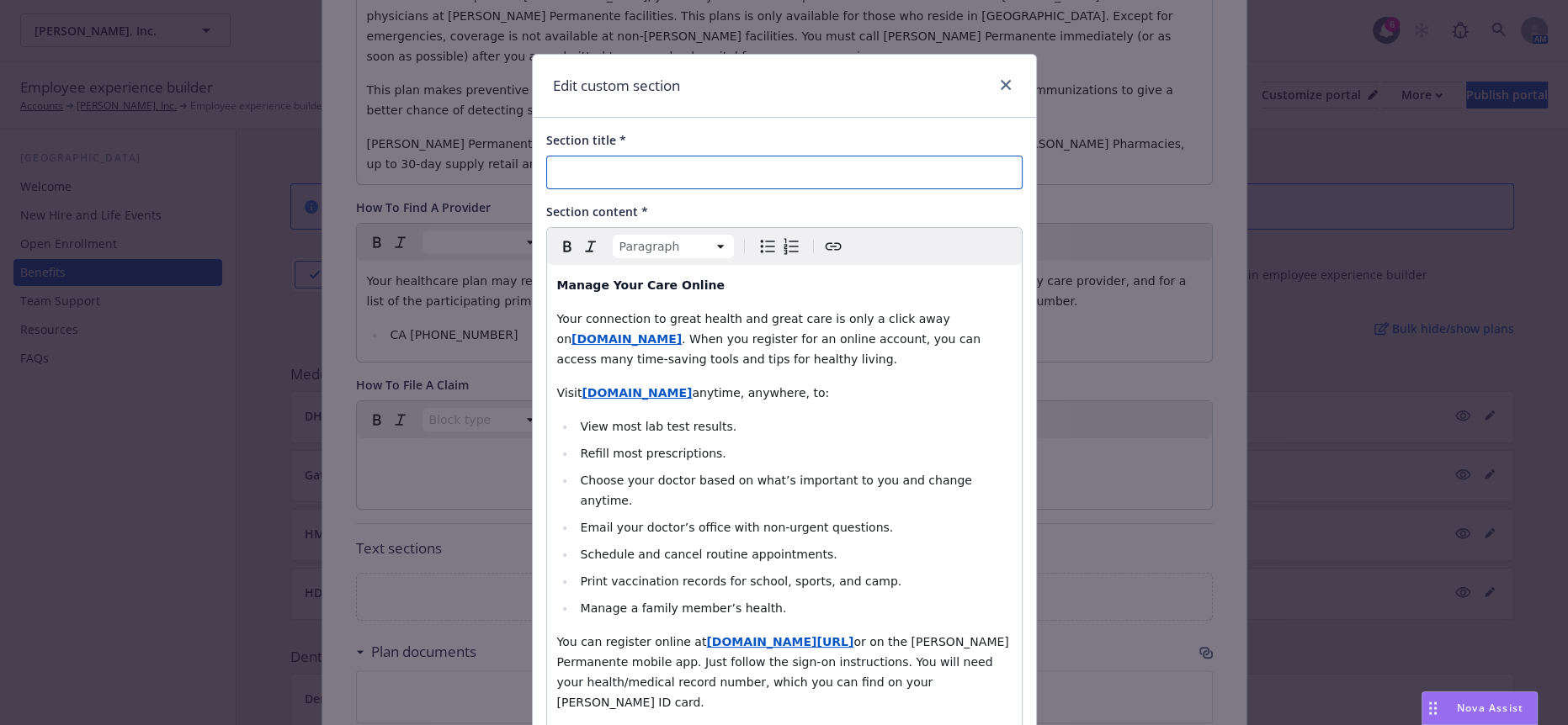
click at [693, 169] on input "Section title *" at bounding box center [784, 173] width 476 height 34
paste input "Kaiser Online & Mobile App Tools and Resource"
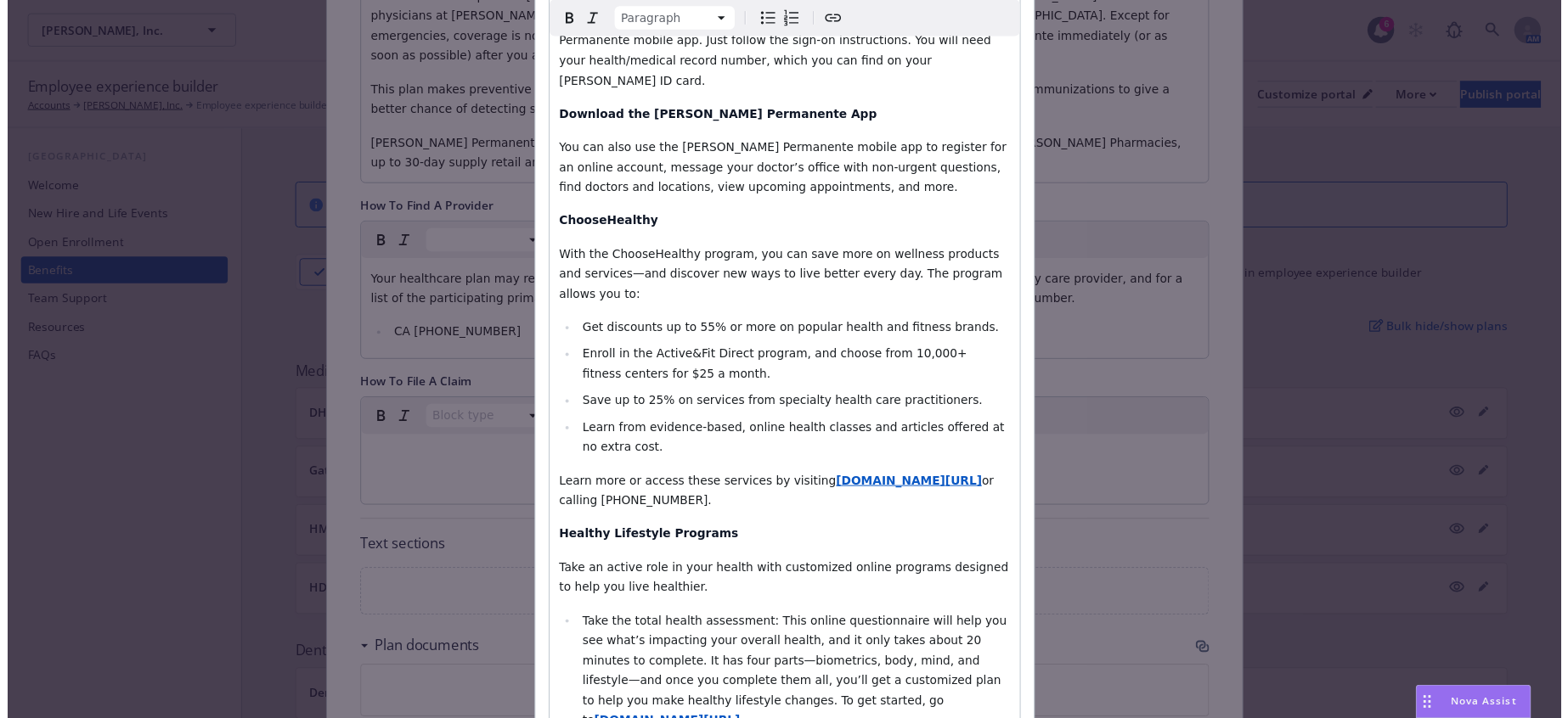
scroll to position [693, 0]
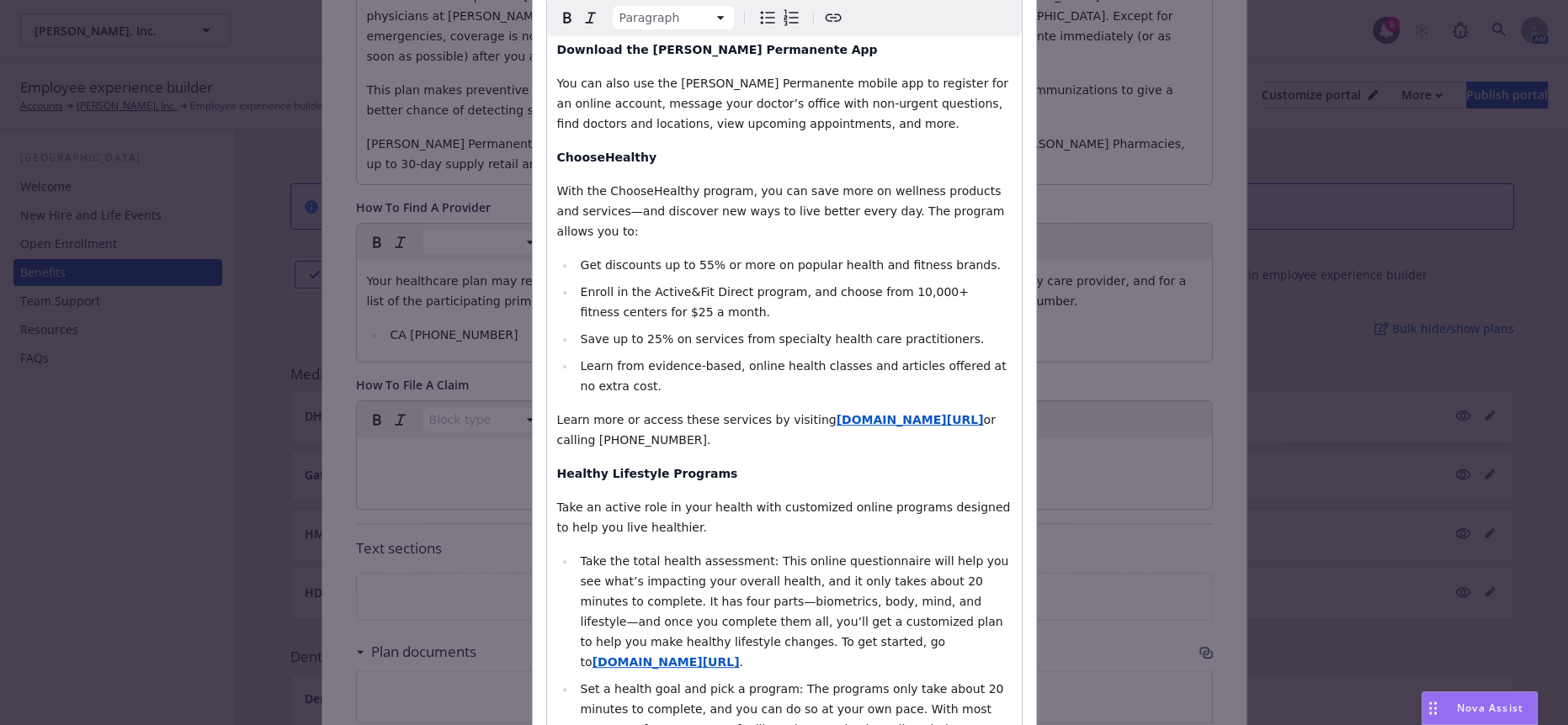
type input "Kaiser Online & Mobile App Tools and Resources"
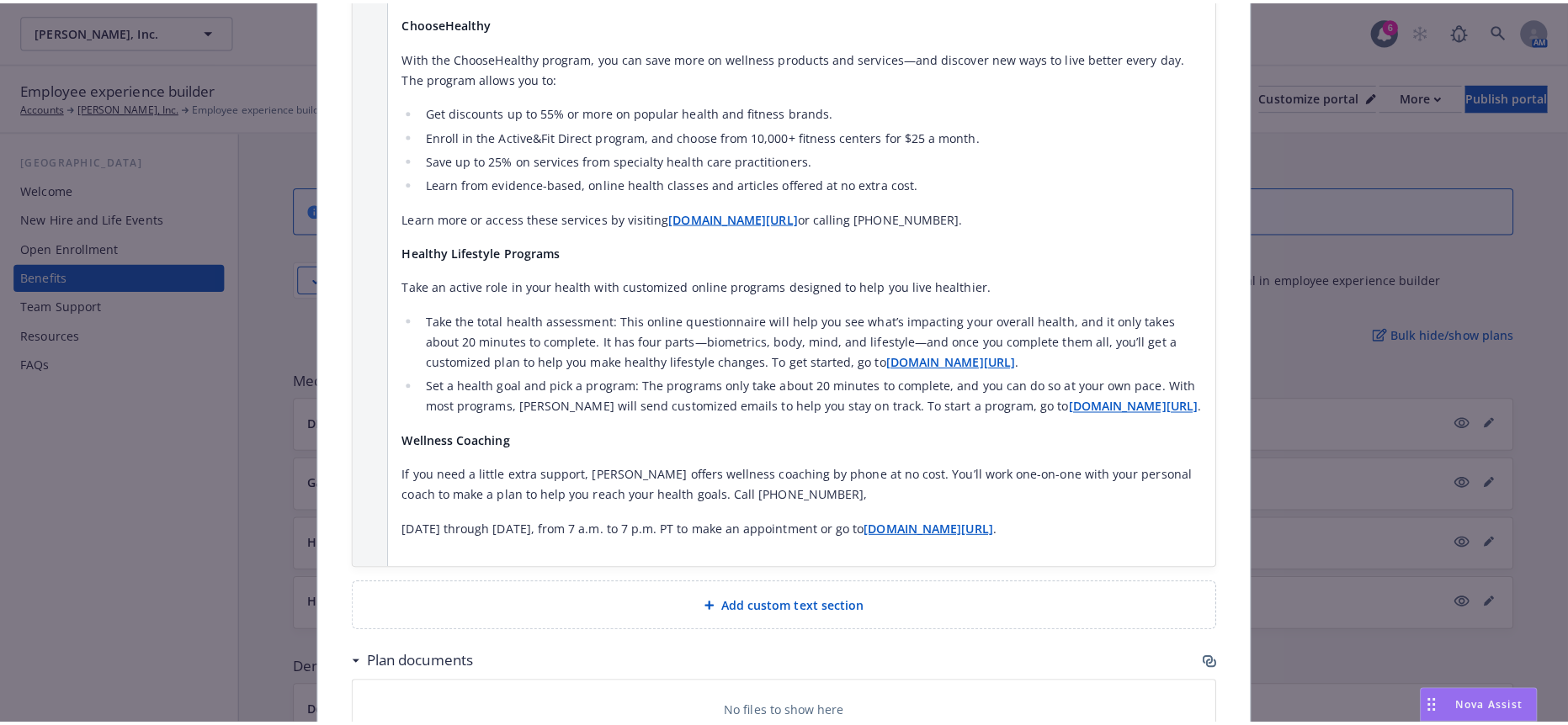
scroll to position [1505, 0]
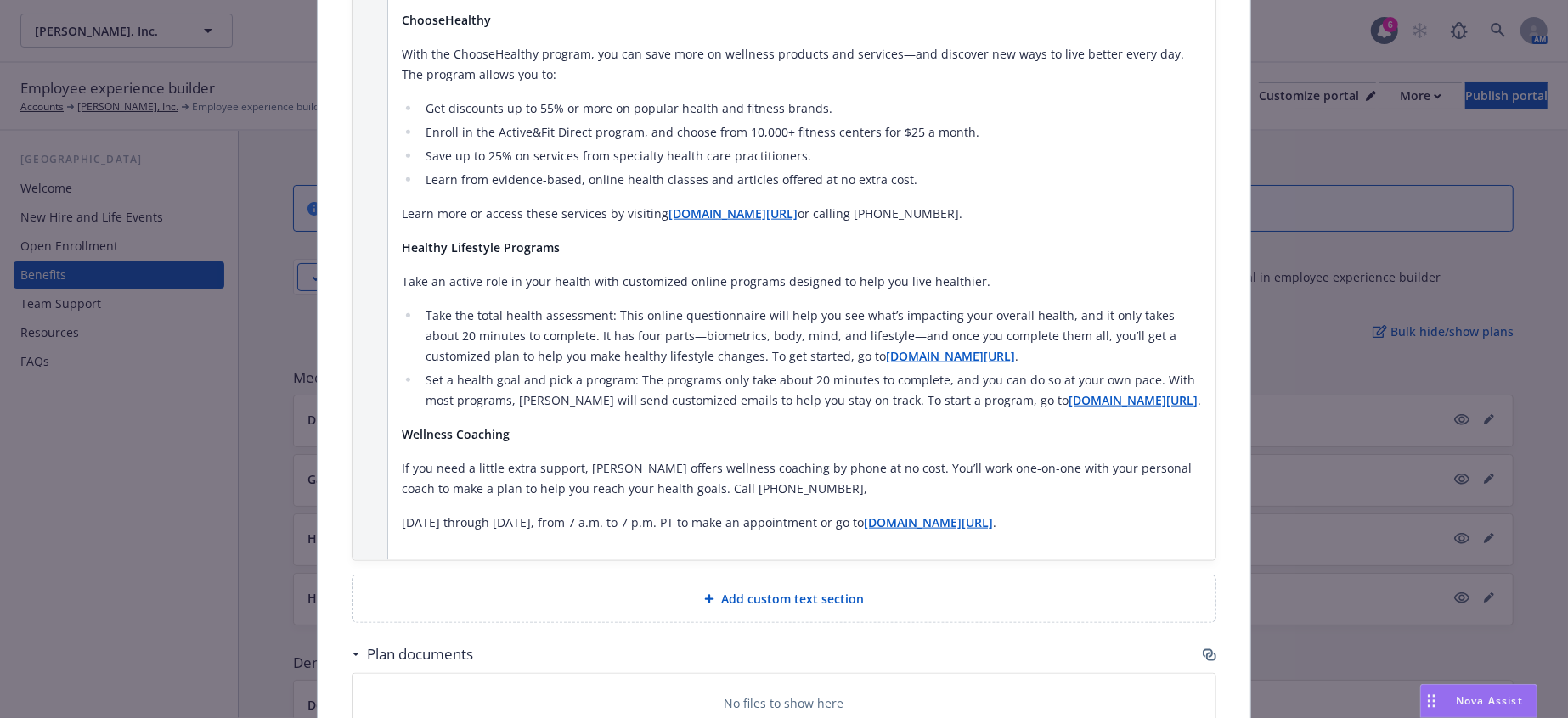
click at [704, 594] on icon at bounding box center [708, 599] width 10 height 10
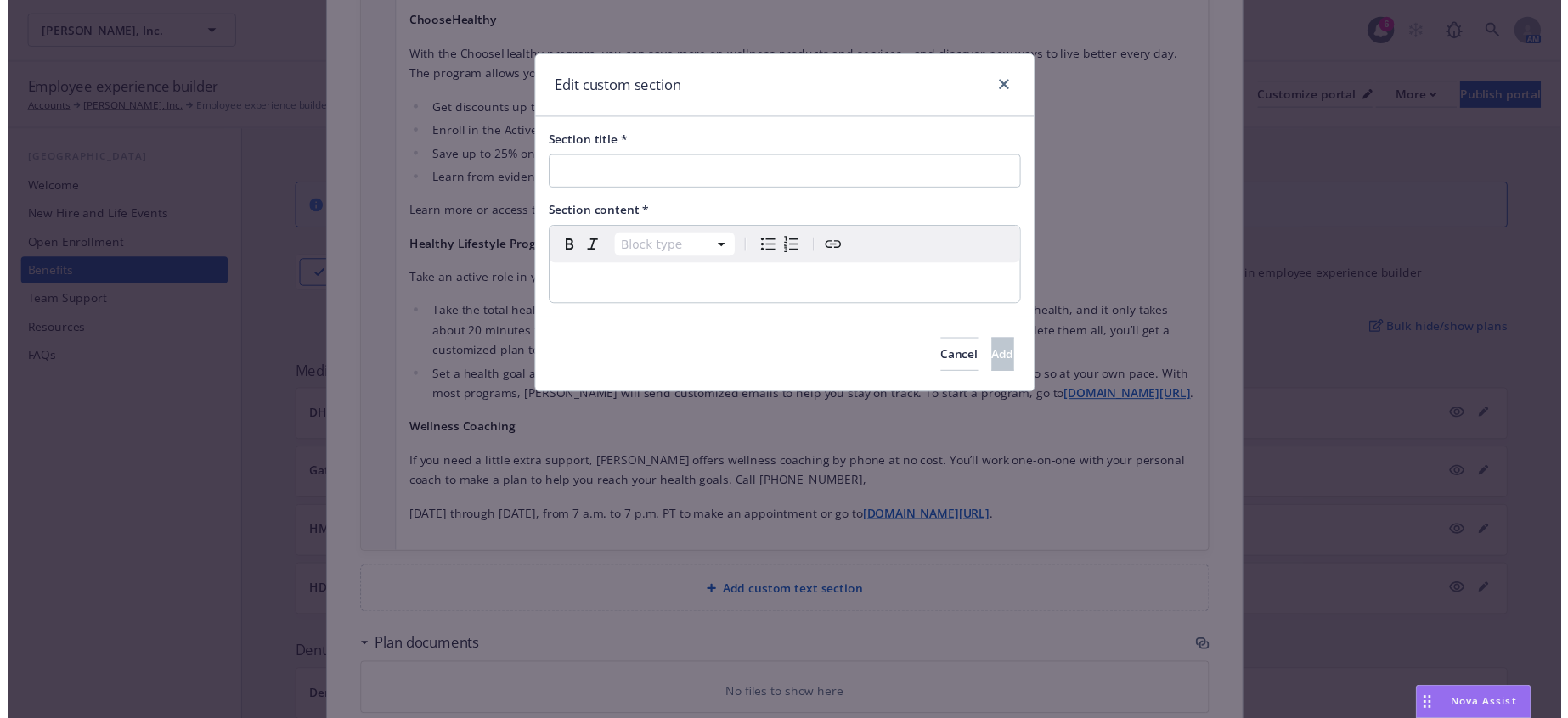
scroll to position [1505, 0]
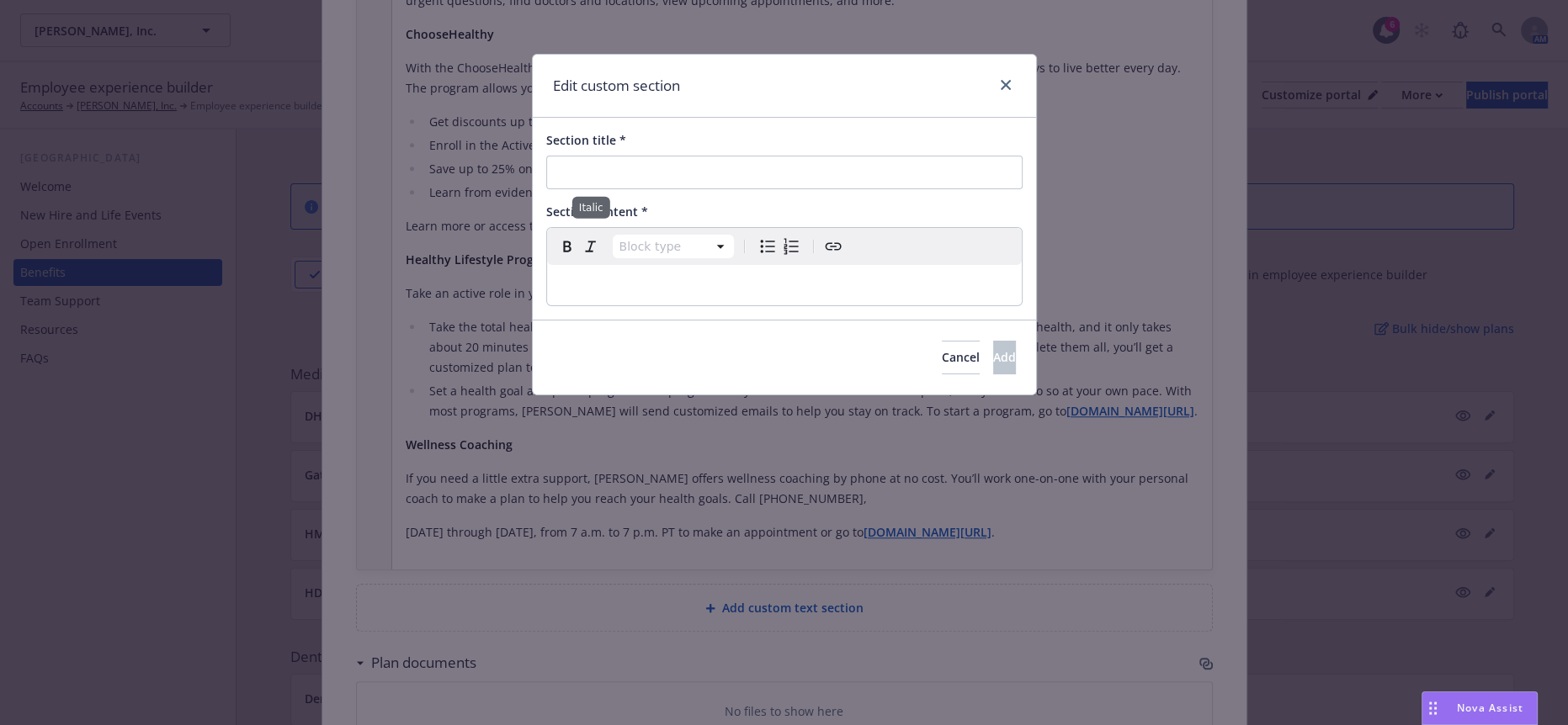
click at [580, 244] on span "button" at bounding box center [590, 246] width 21 height 21
select select "paragraph"
click at [575, 275] on p "editable markdown" at bounding box center [784, 285] width 454 height 21
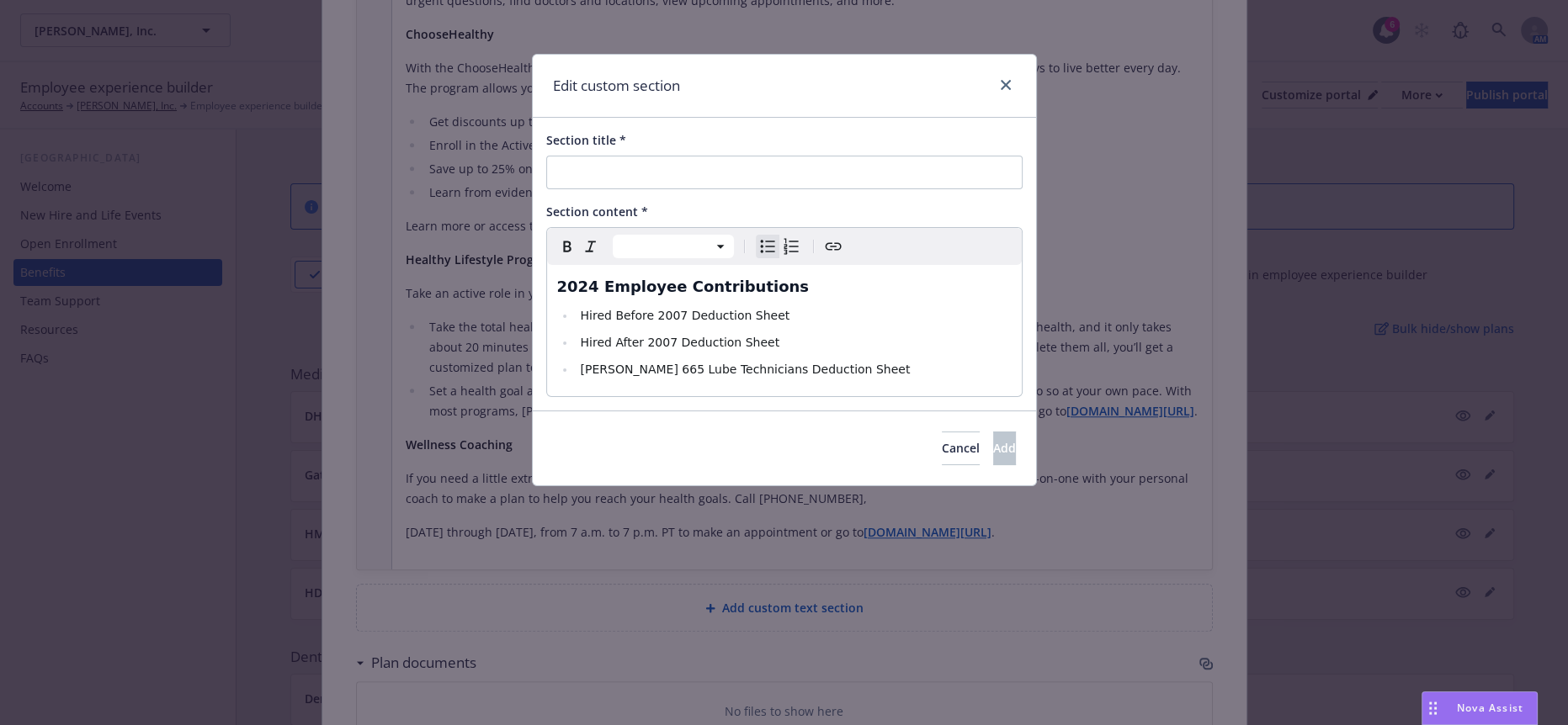
select select "h3"
drag, startPoint x: 759, startPoint y: 279, endPoint x: 463, endPoint y: 265, distance: 296.3
click at [463, 265] on div "Edit custom section Section title * Section content * Heading 3 Paragraph Headi…" at bounding box center [784, 362] width 1568 height 725
drag, startPoint x: 533, startPoint y: 265, endPoint x: 911, endPoint y: 289, distance: 378.8
click at [912, 306] on li "Hired Before 2007 Deduction Sheet" at bounding box center [794, 316] width 436 height 21
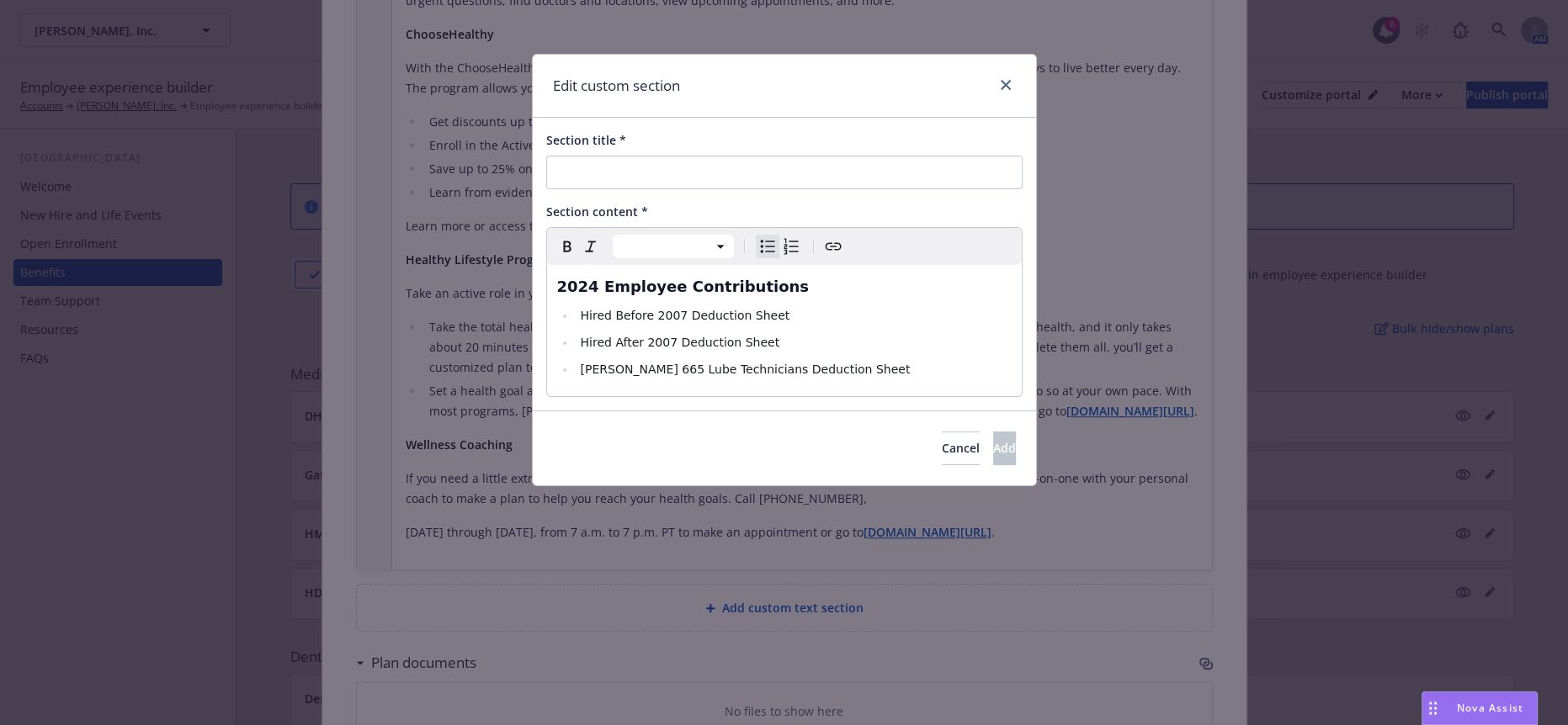
select select "h3"
drag, startPoint x: 814, startPoint y: 275, endPoint x: 525, endPoint y: 257, distance: 289.6
click at [525, 257] on div "Edit custom section Section title * Section content * Heading 3 Paragraph Headi…" at bounding box center [784, 362] width 1568 height 725
copy span "2024 Employee Contributions"
click at [623, 163] on input "Section title *" at bounding box center [784, 173] width 476 height 34
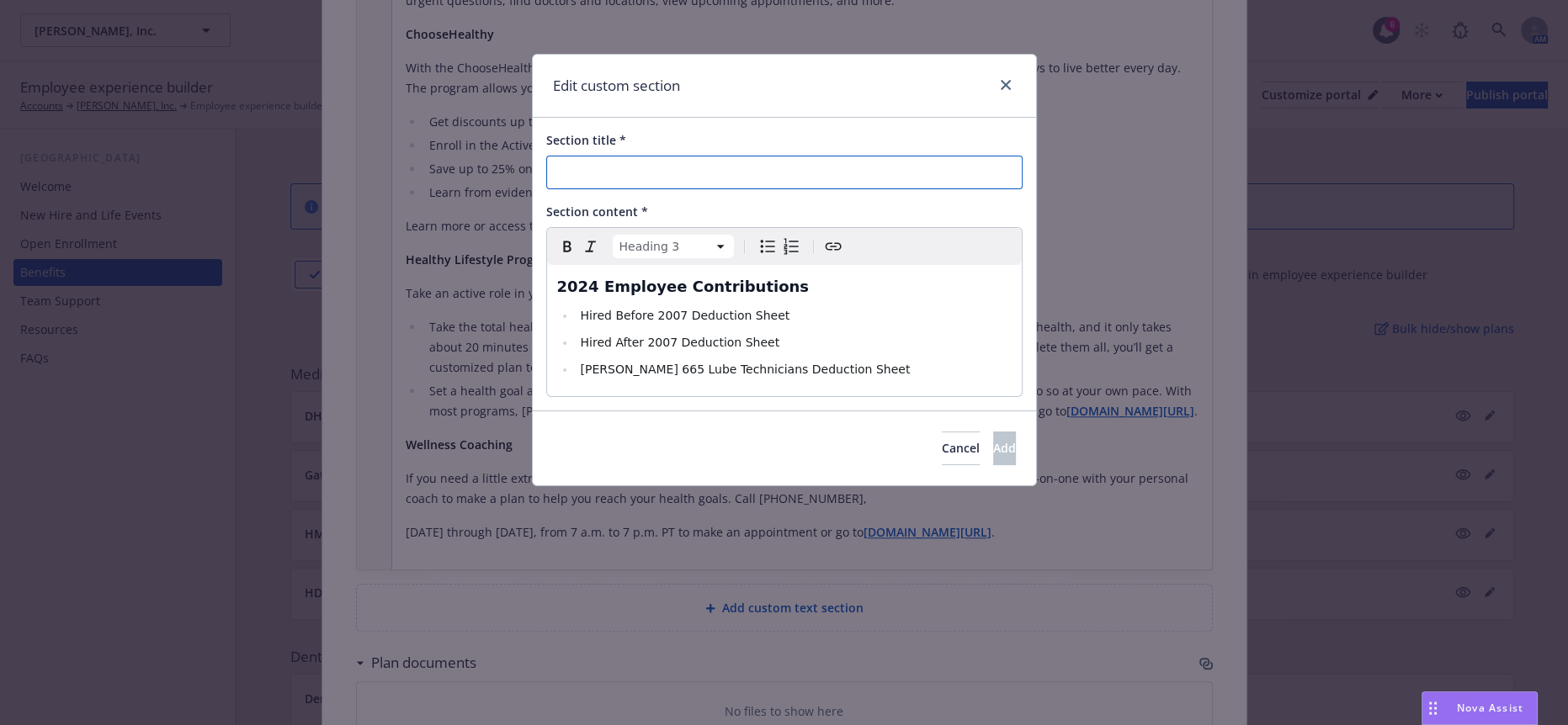
paste input "2024 Employee Contributions"
type input "2024 Employee Contributions"
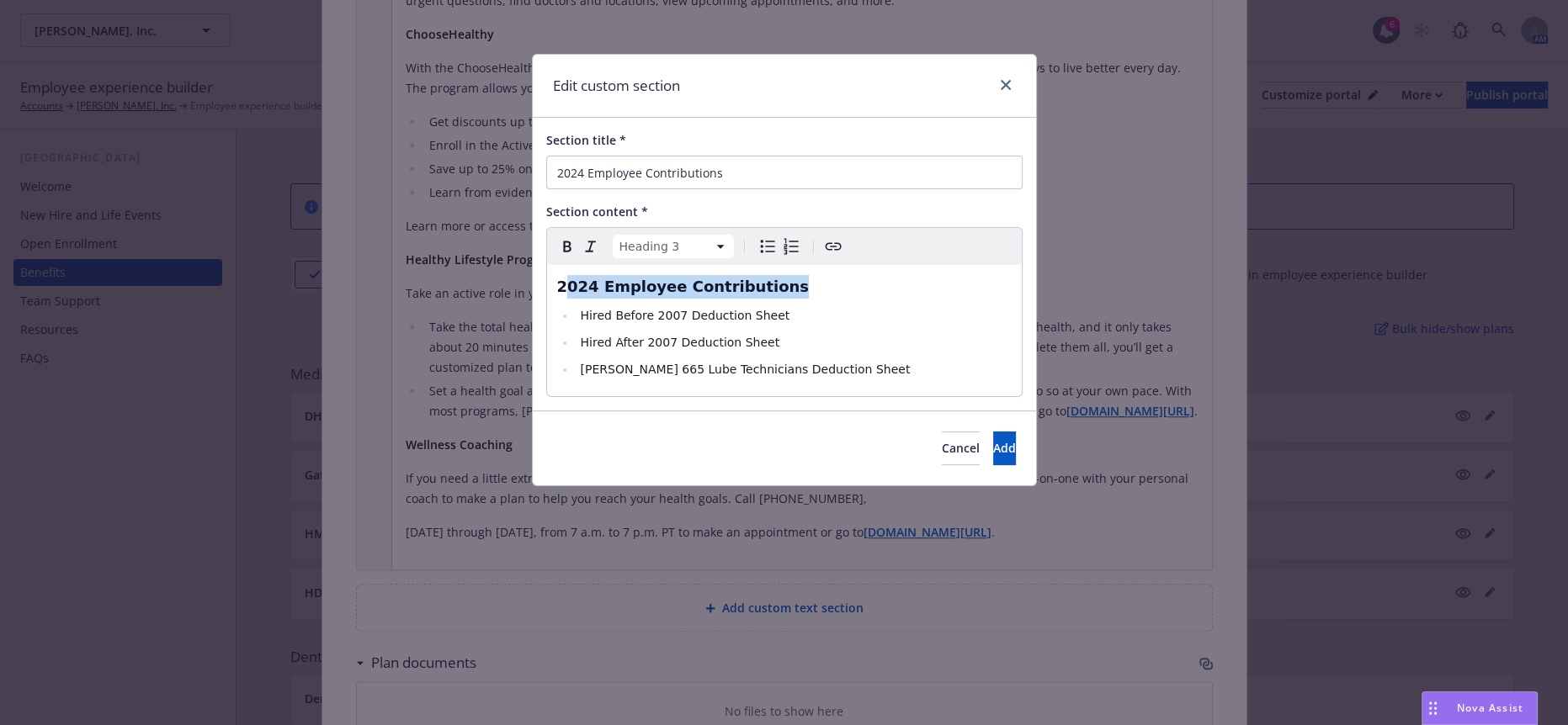
drag, startPoint x: 679, startPoint y: 273, endPoint x: 545, endPoint y: 259, distance: 134.7
click at [557, 275] on h3 "2024 Employee Contributions" at bounding box center [784, 287] width 454 height 23
select select "paragraph"
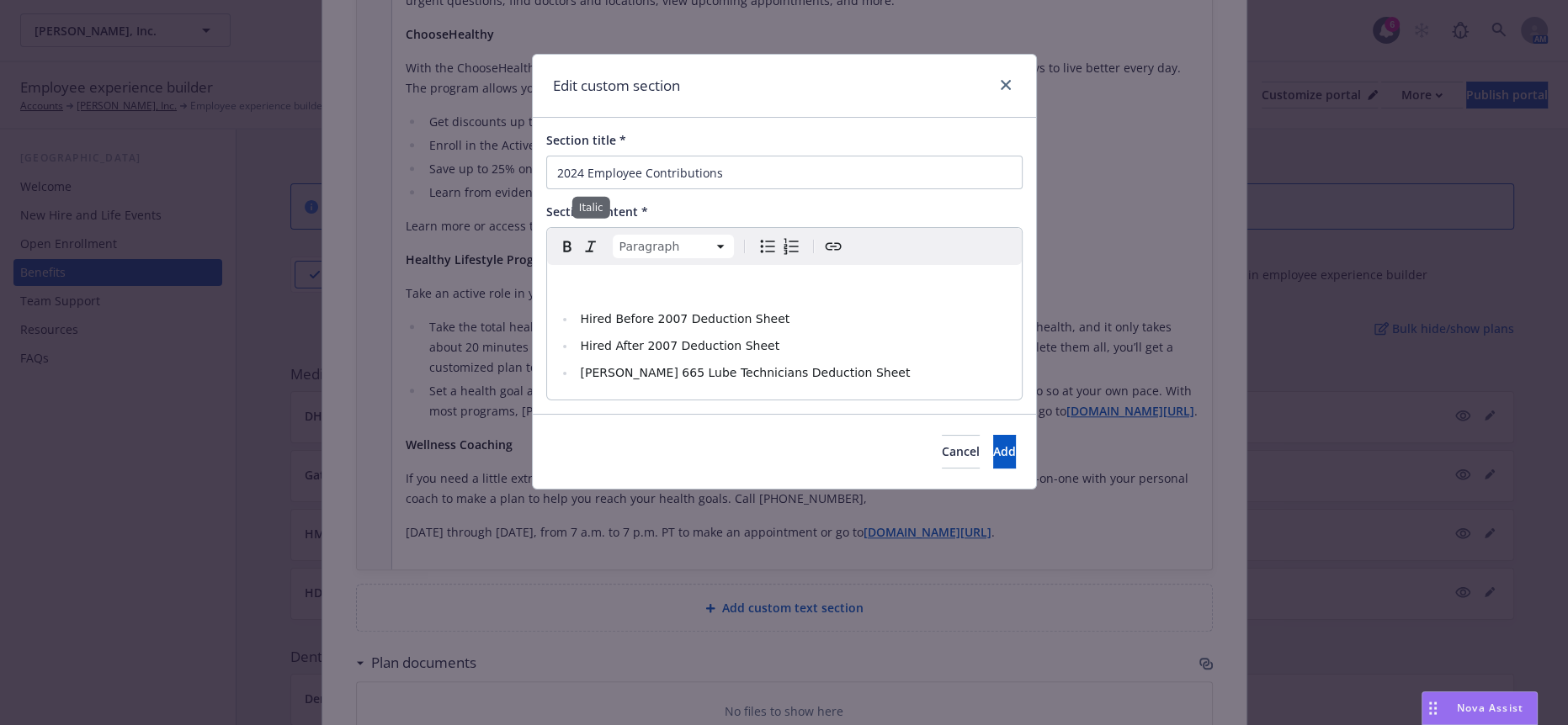
select select
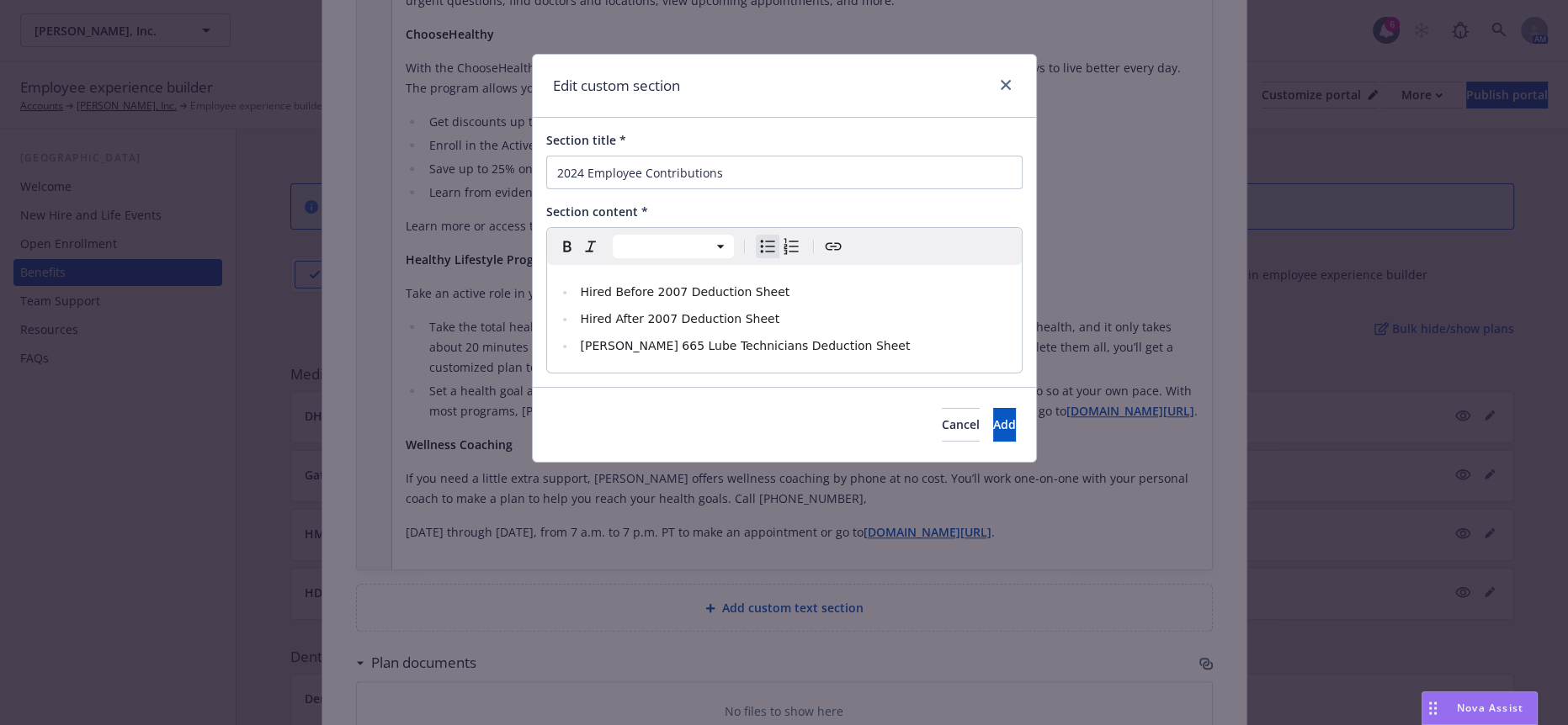
click at [583, 339] on span "Larry Hopkins 665 Lube Technicians Deduction Sheet" at bounding box center [745, 345] width 330 height 13
drag, startPoint x: 852, startPoint y: 321, endPoint x: 539, endPoint y: 317, distance: 313.0
click at [539, 317] on div "Section title * 2024 Employee Contributions Section content * Paragraph Heading…" at bounding box center [784, 252] width 503 height 269
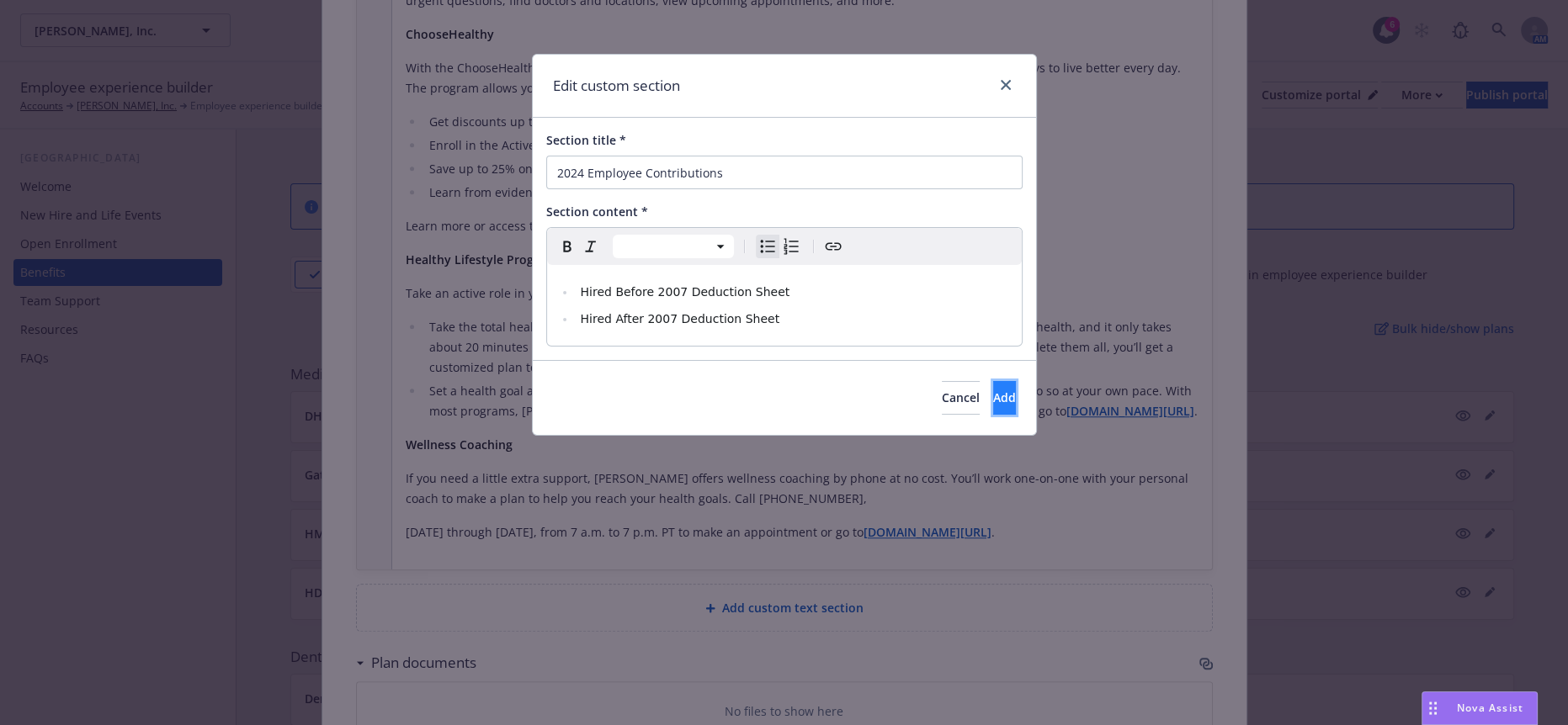
click at [993, 381] on button "Add" at bounding box center [1004, 398] width 22 height 34
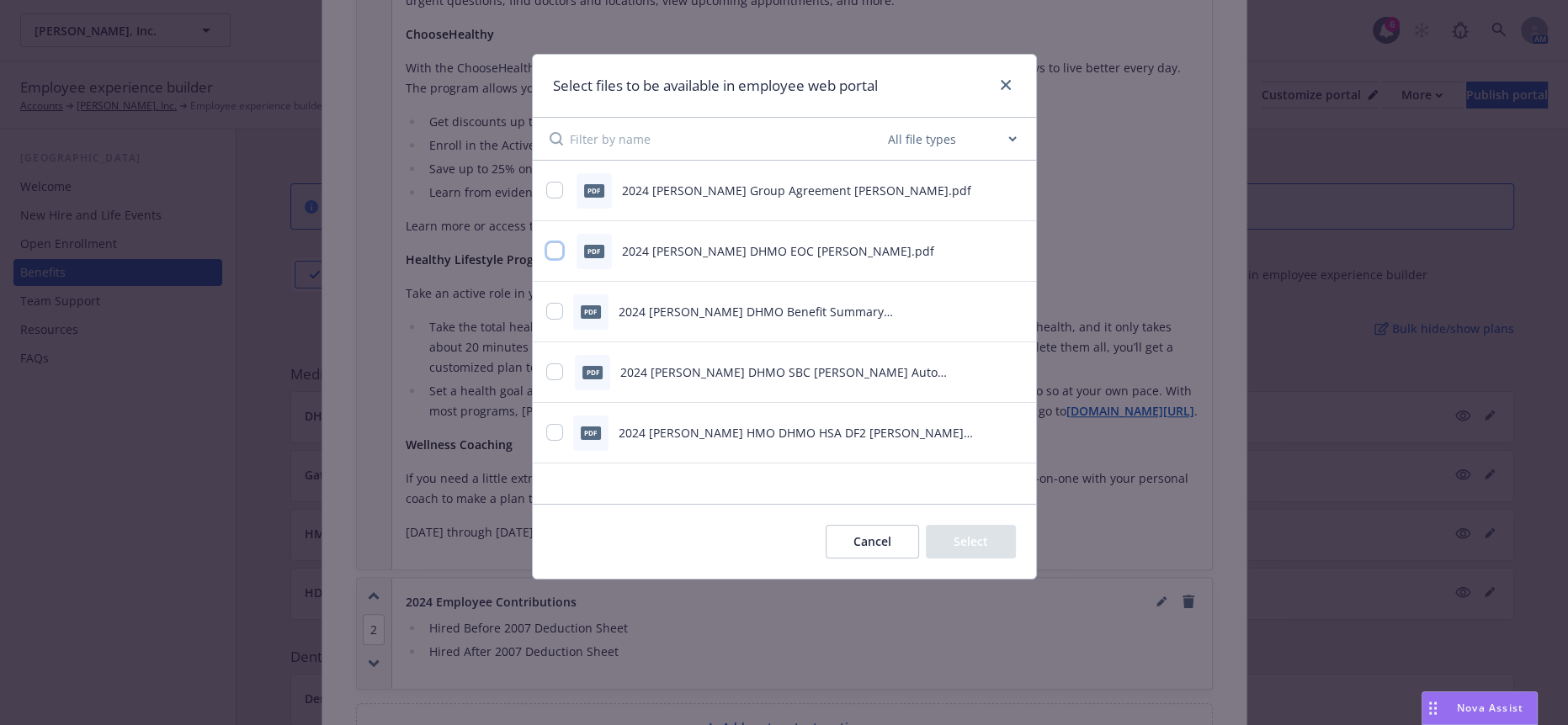
click at [557, 243] on input "checkbox" at bounding box center [554, 250] width 17 height 17
checkbox input "true"
click at [552, 306] on input "checkbox" at bounding box center [554, 311] width 17 height 17
checkbox input "true"
click at [555, 370] on input "checkbox" at bounding box center [554, 372] width 17 height 17
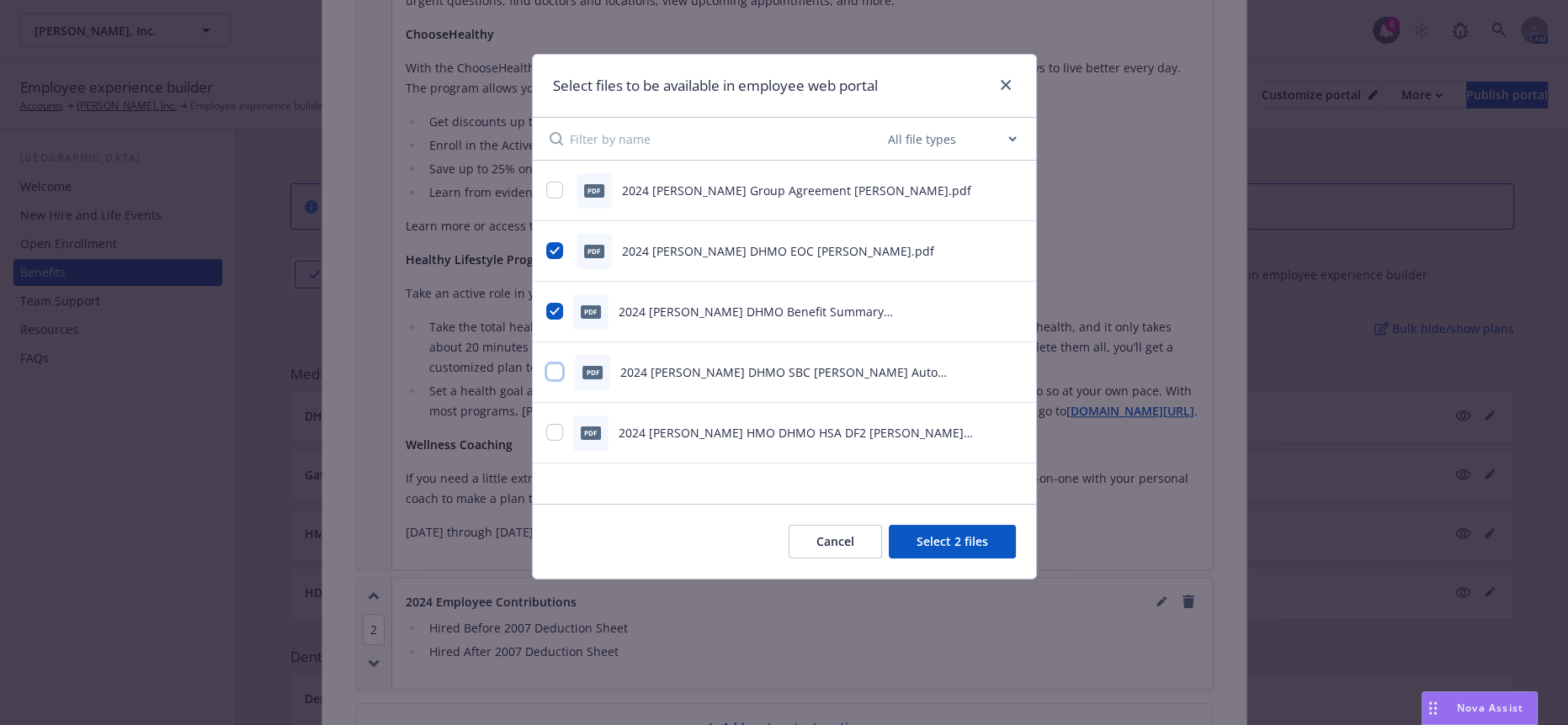
checkbox input "true"
click at [549, 434] on input "checkbox" at bounding box center [554, 432] width 17 height 17
click at [1013, 427] on icon "preview file" at bounding box center [1013, 431] width 15 height 12
click at [547, 435] on input "checkbox" at bounding box center [554, 432] width 17 height 17
checkbox input "false"
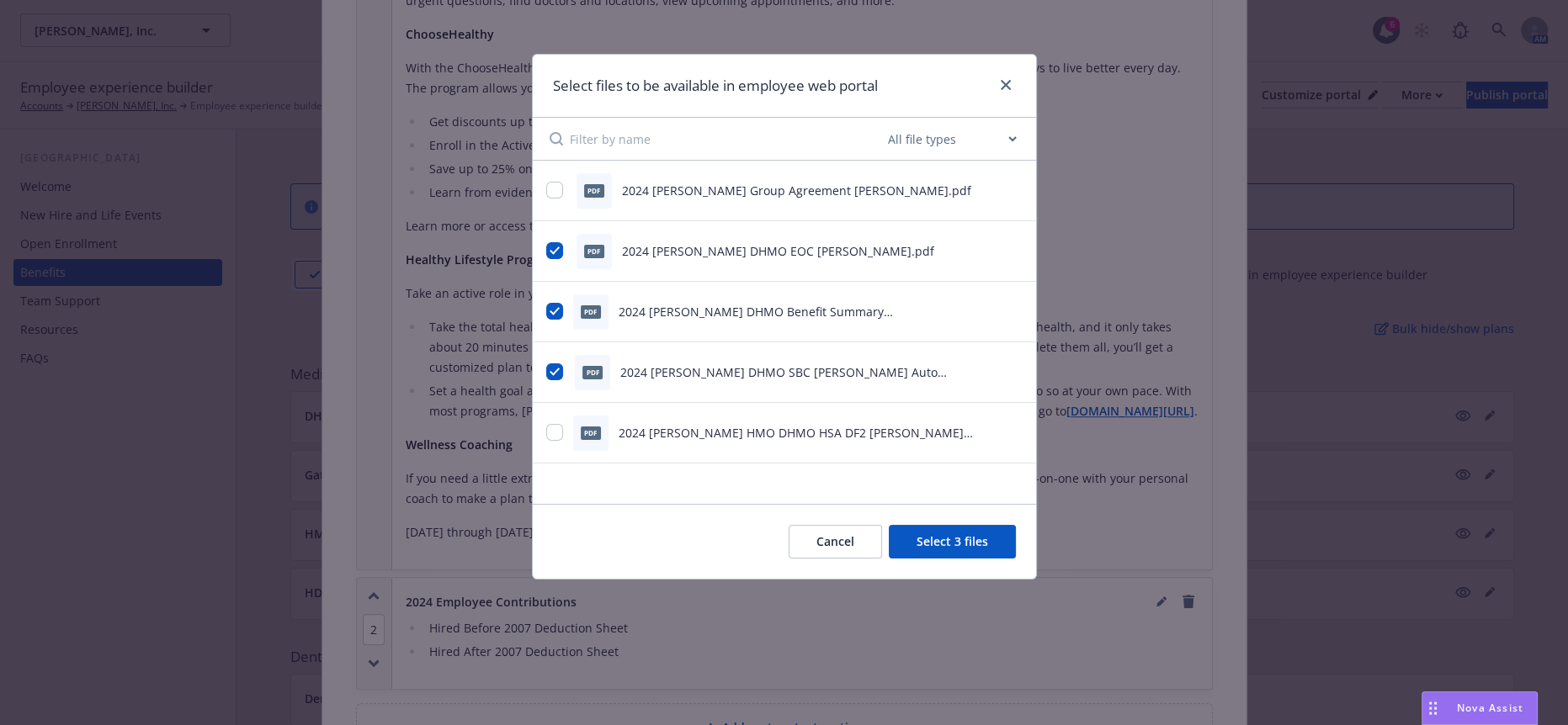
click at [992, 535] on button "Select 3 files" at bounding box center [952, 542] width 127 height 34
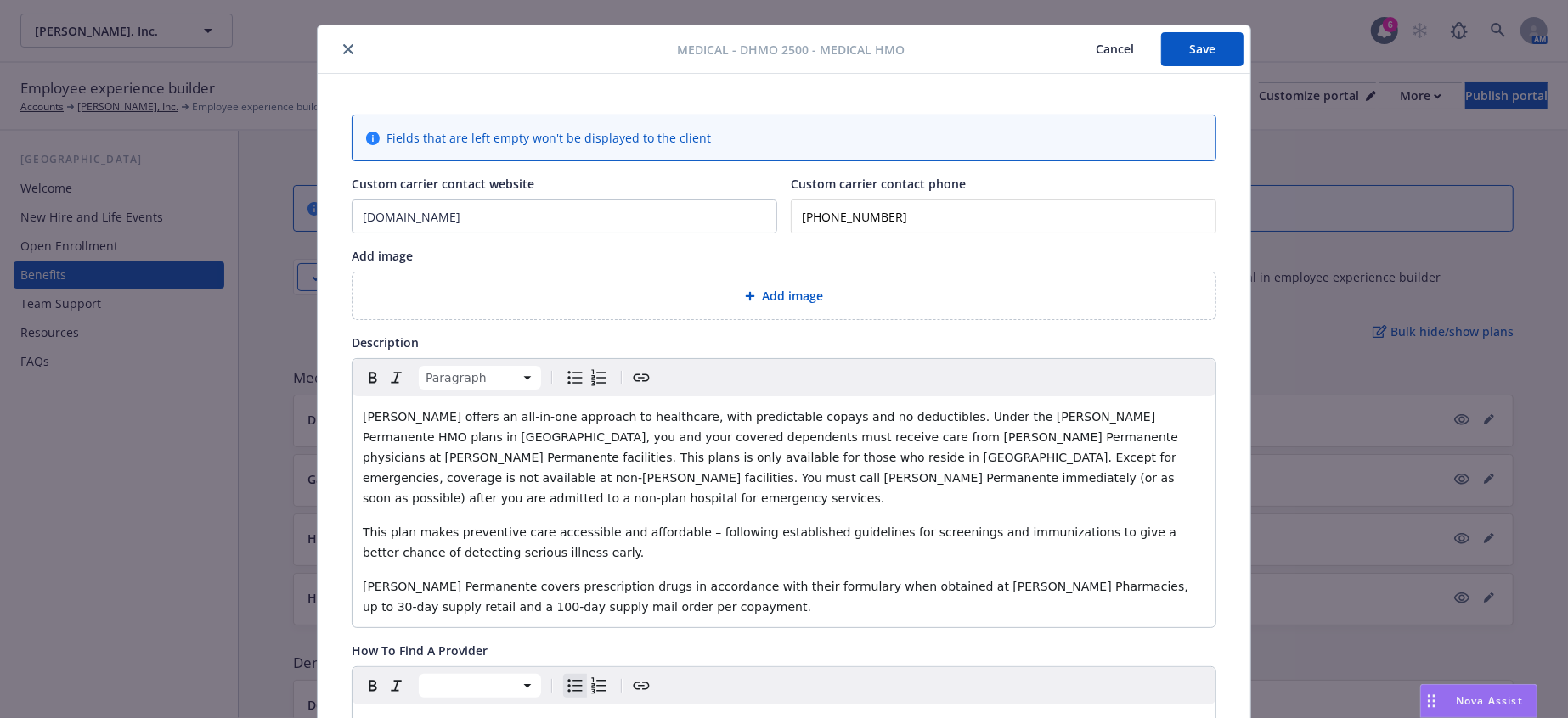
scroll to position [0, 0]
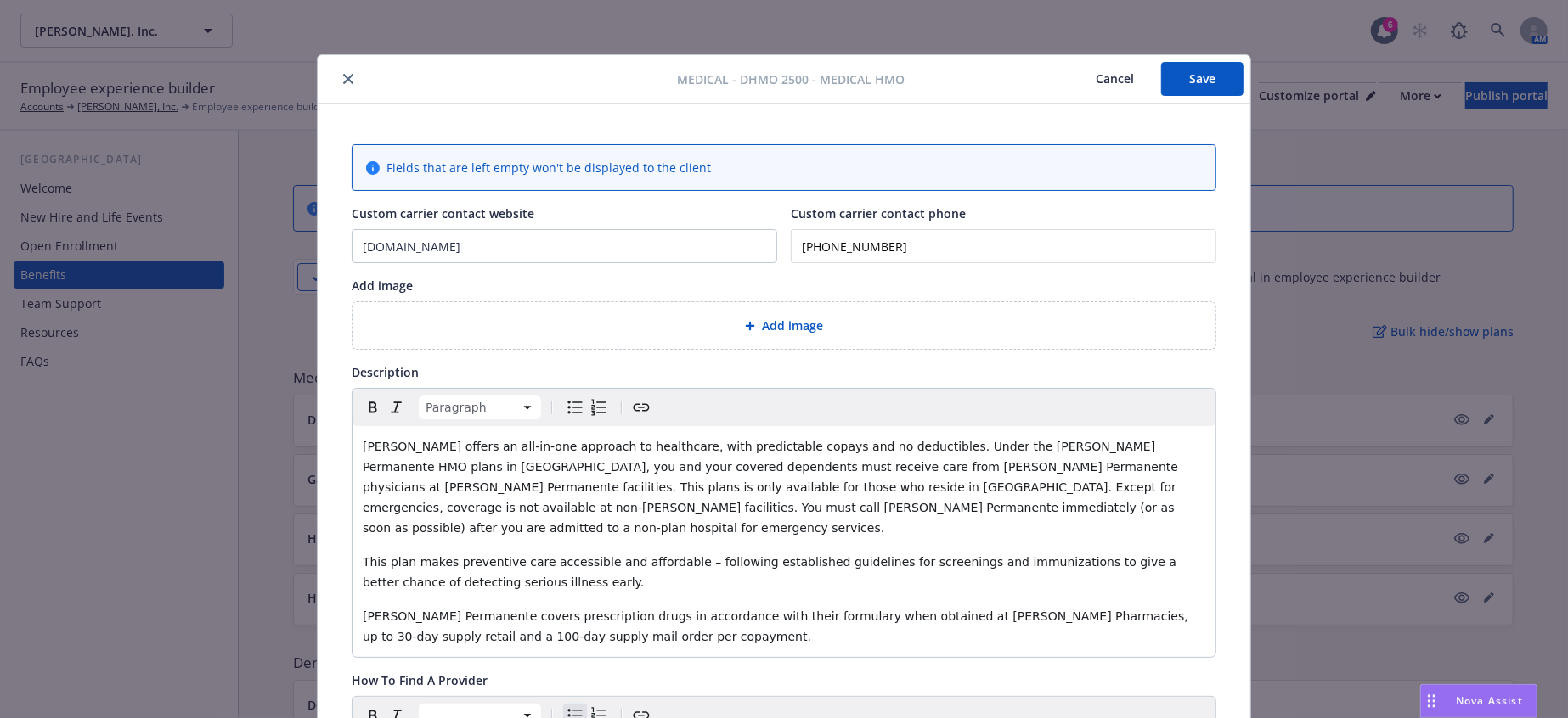
click at [1010, 318] on div "Add image" at bounding box center [784, 326] width 835 height 20
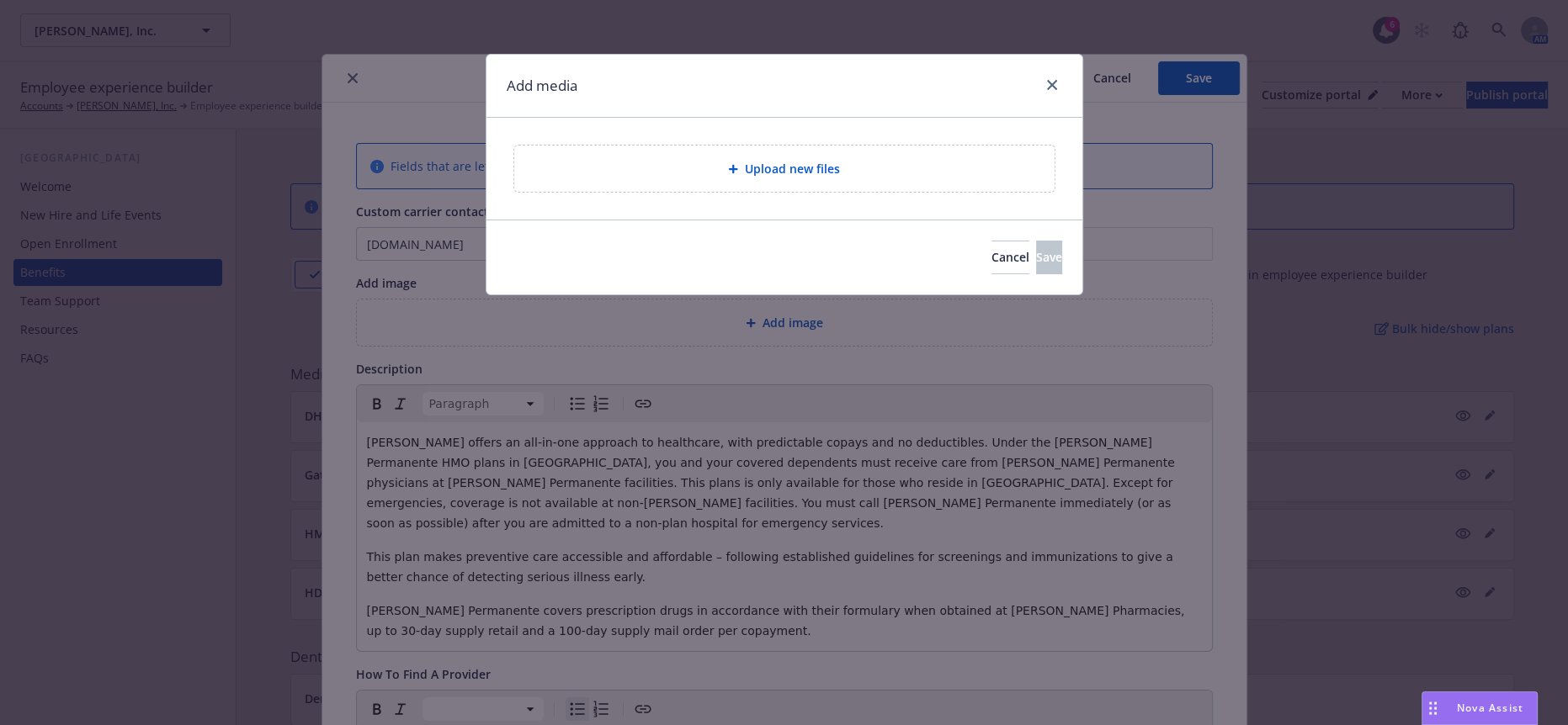
click at [682, 146] on div "Upload new files" at bounding box center [784, 169] width 540 height 46
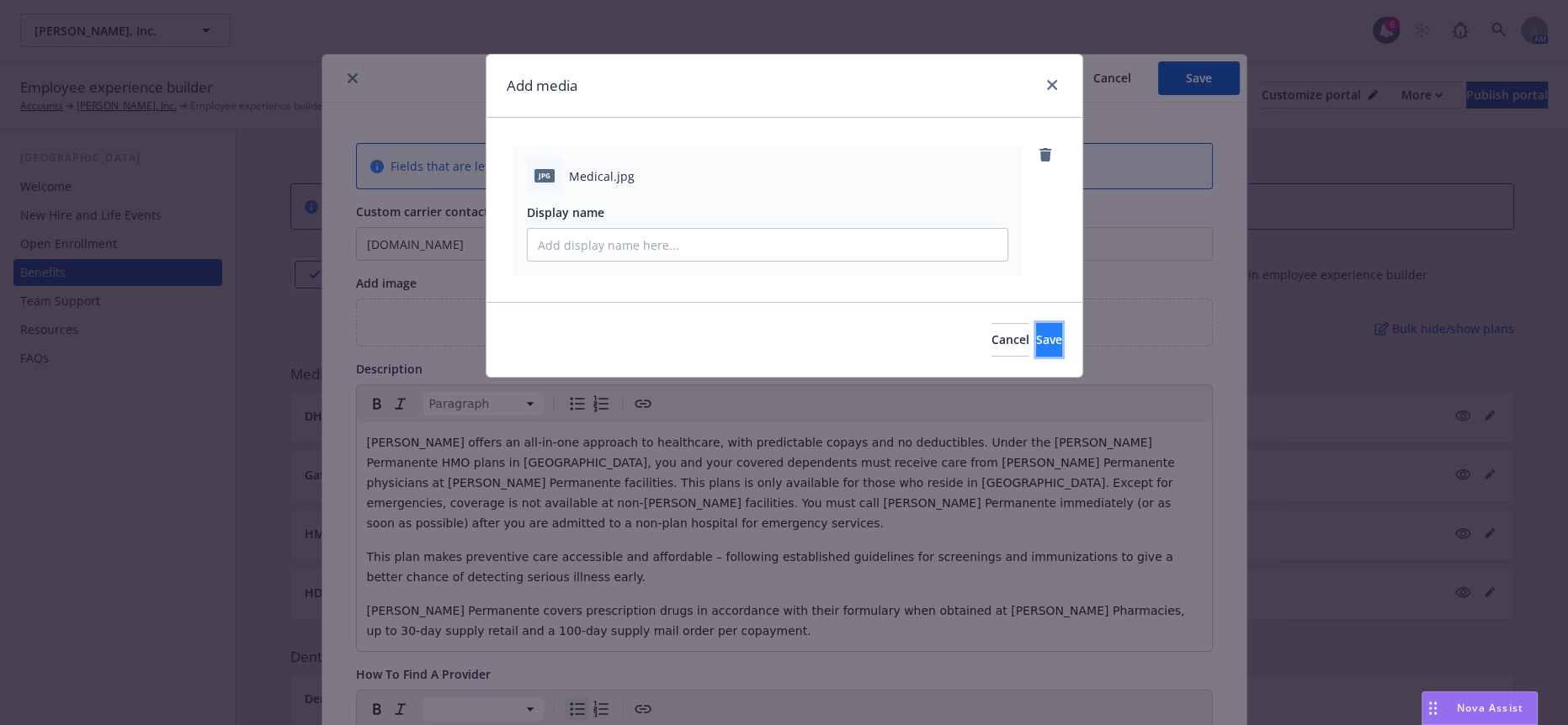
click at [1036, 323] on button "Save" at bounding box center [1049, 340] width 26 height 34
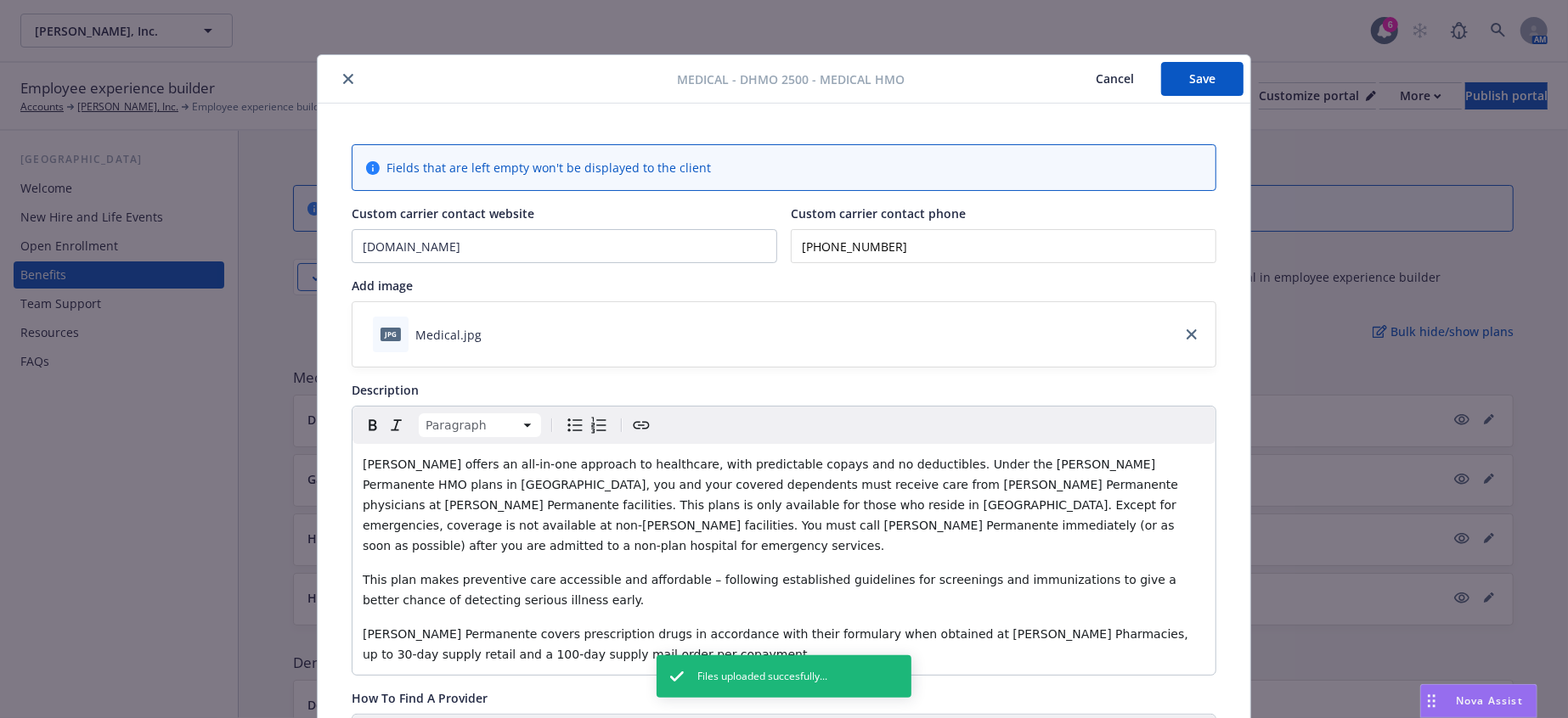
click at [1211, 86] on button "Save" at bounding box center [1202, 79] width 82 height 34
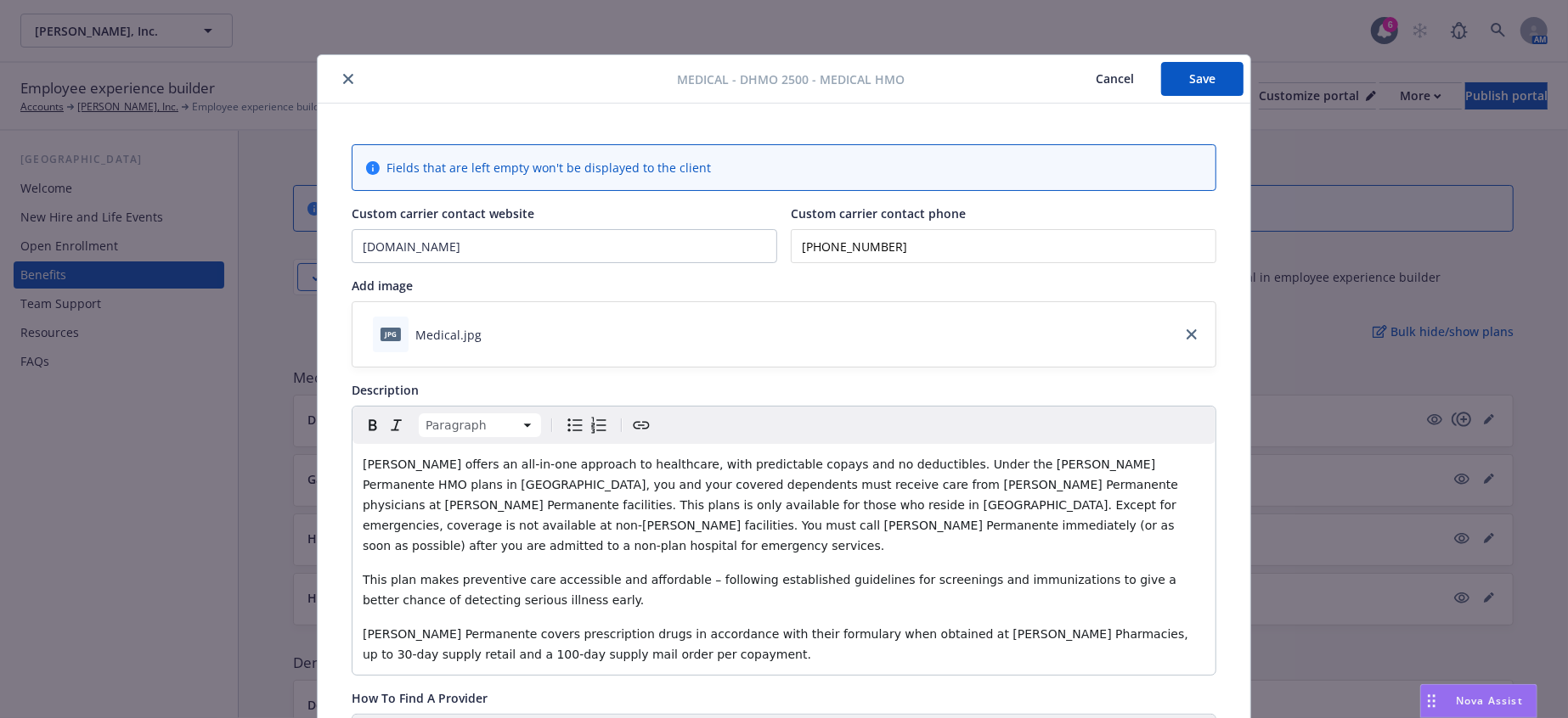
click at [1203, 86] on button "Save" at bounding box center [1202, 79] width 82 height 34
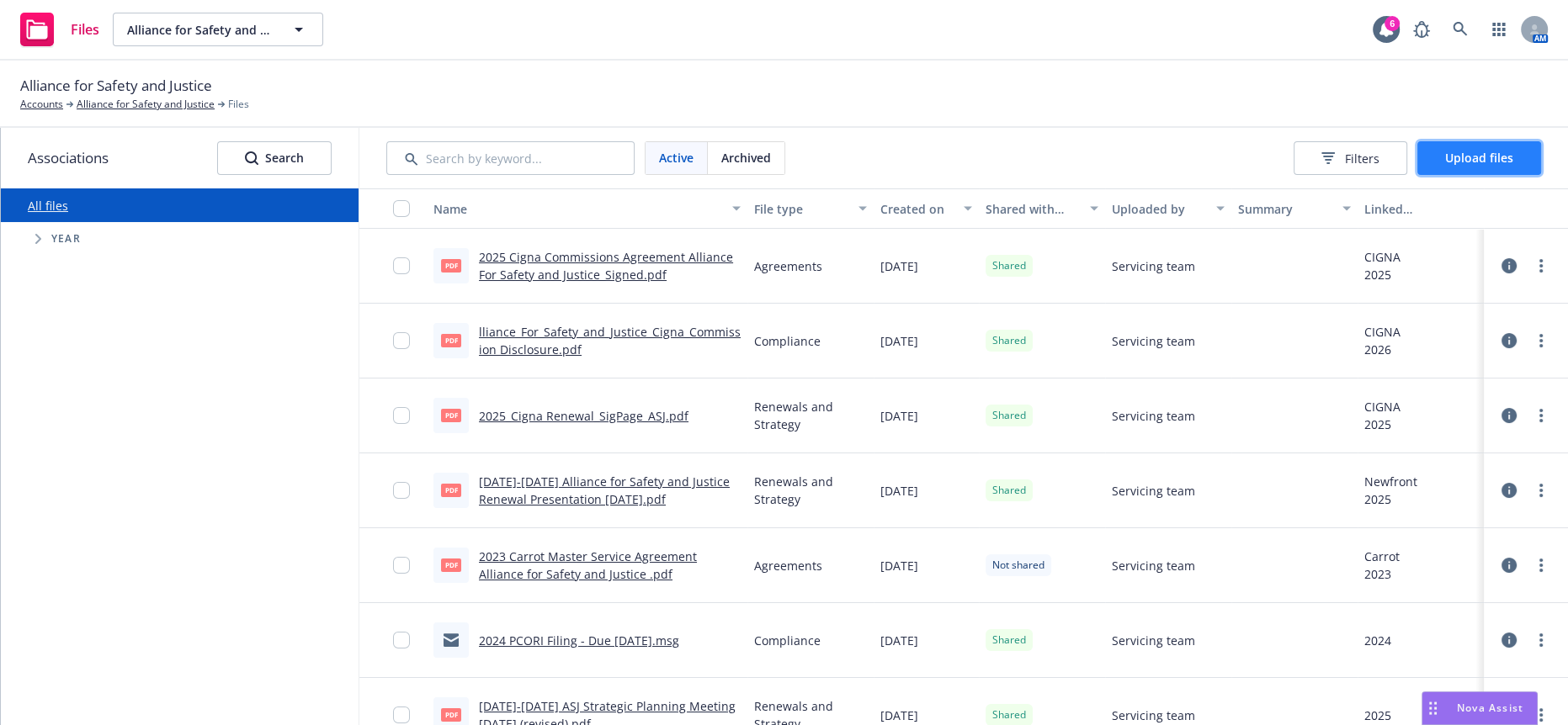
click at [1506, 150] on span "Upload files" at bounding box center [1479, 158] width 68 height 16
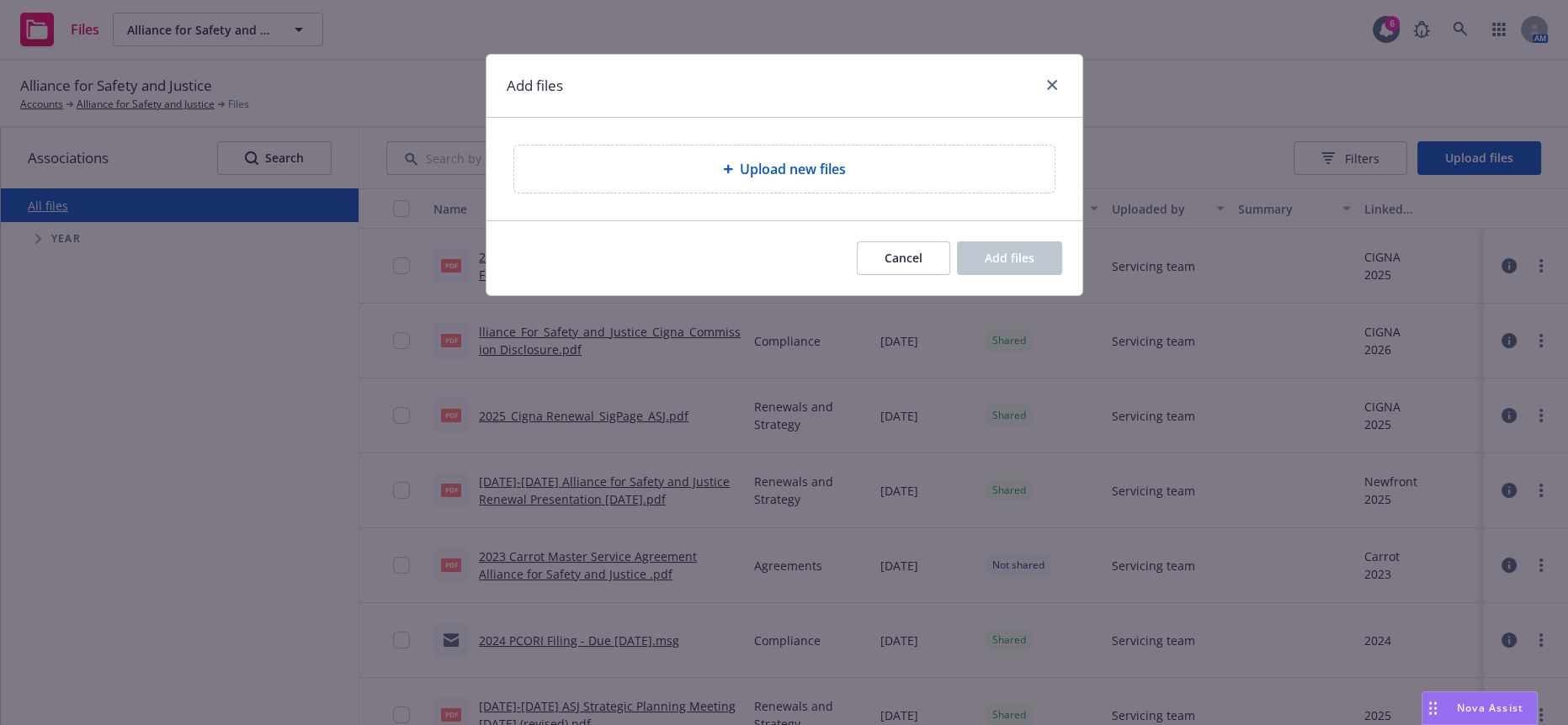
click at [807, 164] on span "Upload new files" at bounding box center [792, 169] width 106 height 21
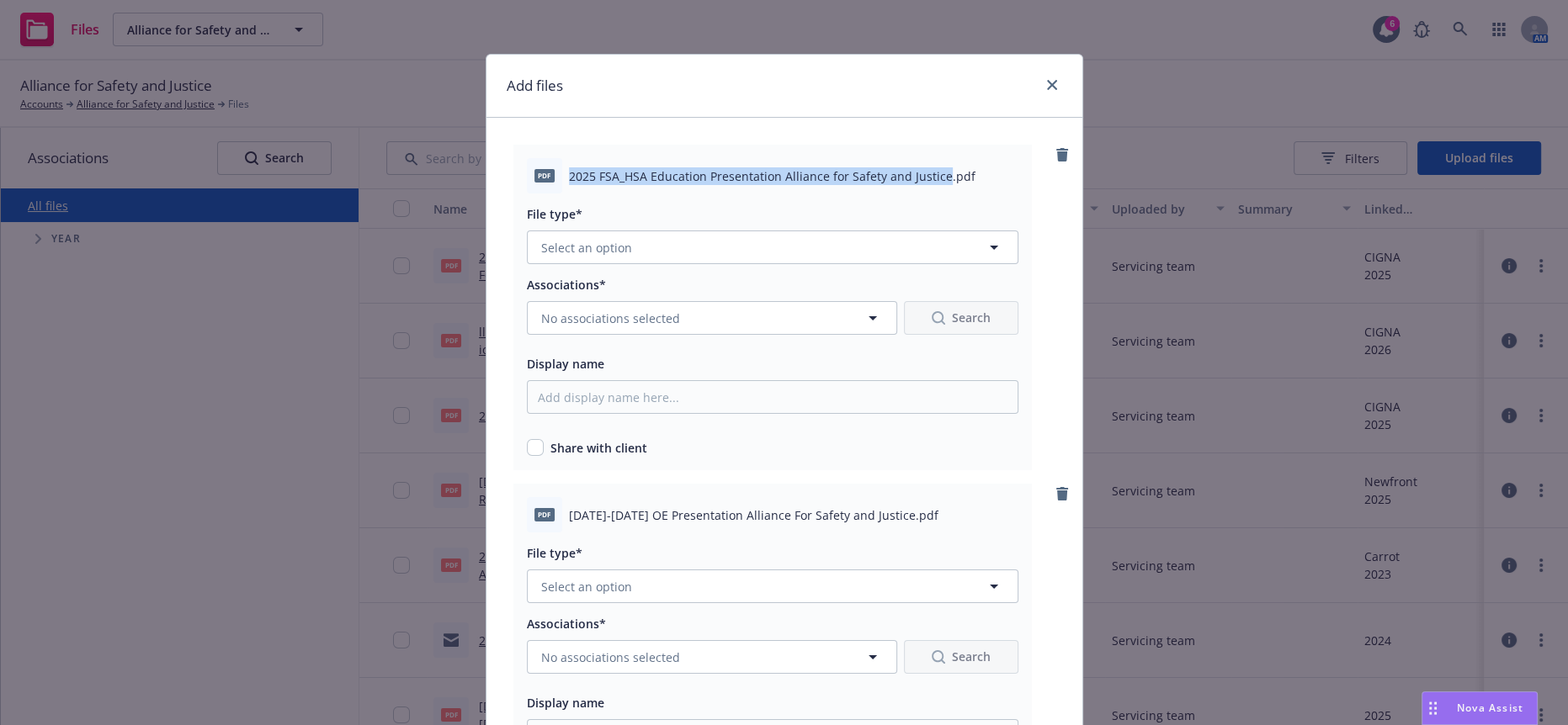
drag, startPoint x: 928, startPoint y: 168, endPoint x: 556, endPoint y: 159, distance: 372.1
click at [556, 159] on div "pdf 2025 FSA_HSA Education Presentation Alliance for Safety and Justice.pdf" at bounding box center [772, 176] width 492 height 36
copy span "2025 FSA_HSA Education Presentation Alliance for Safety and Justice"
click at [569, 241] on span "Select an option" at bounding box center [586, 248] width 91 height 18
paste input "2025 FSA_HSA Education Presentation Alliance for Safety and Justice"
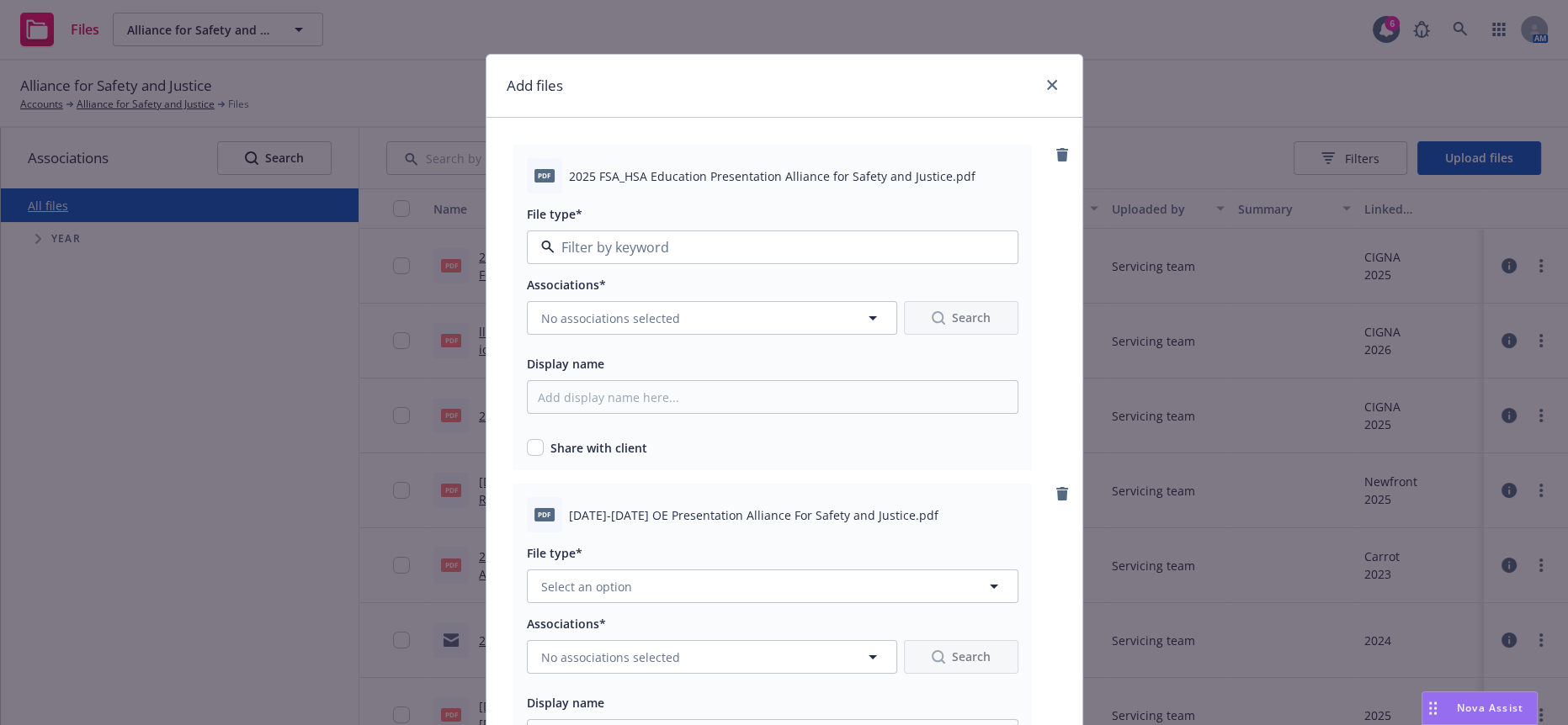
type input "2025 FSA_HSA Education Presentation Alliance for Safety and Justice"
click at [737, 237] on input "2025 FSA_HSA Education Presentation Alliance for Safety and Justice" at bounding box center [769, 247] width 429 height 21
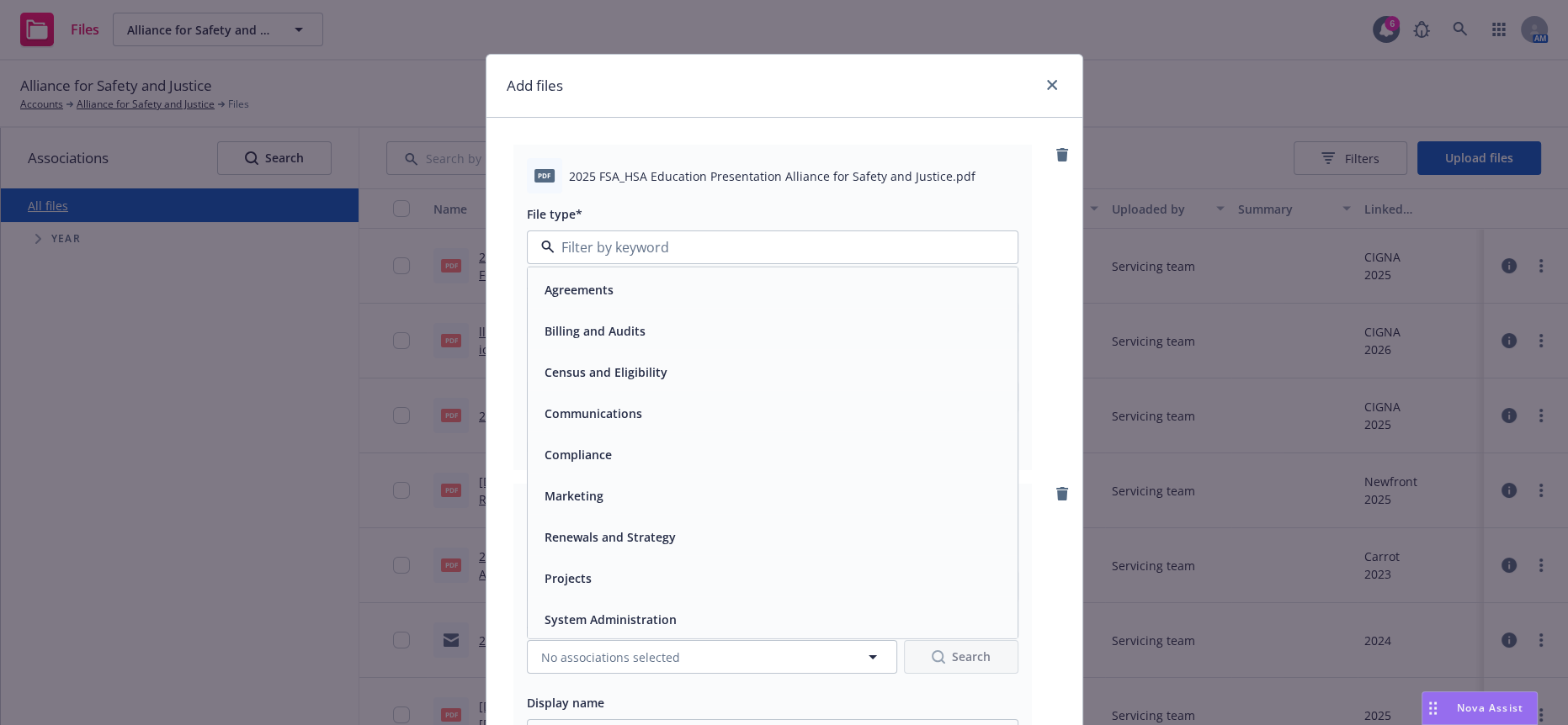
click at [657, 401] on div "Communications" at bounding box center [771, 413] width 469 height 24
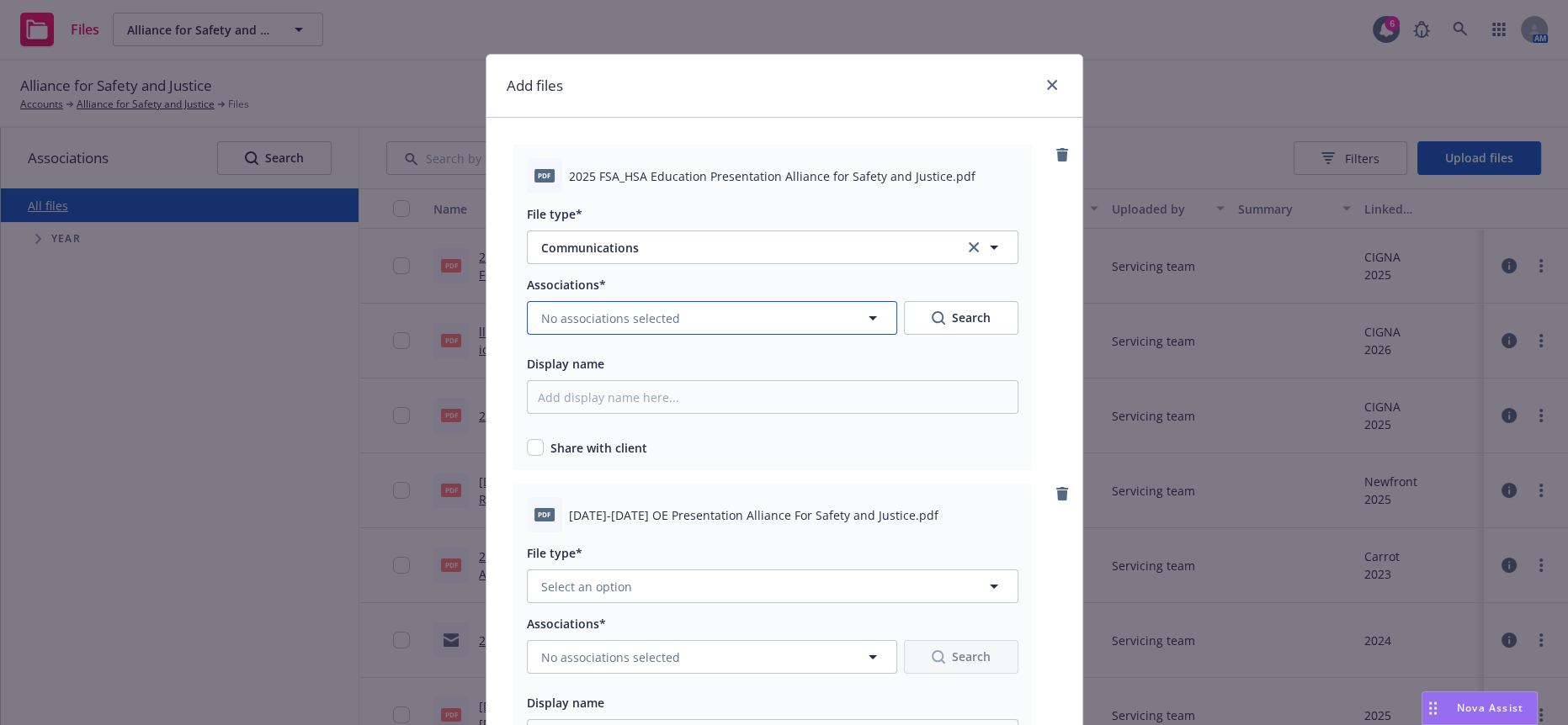
click at [601, 309] on span "No associations selected" at bounding box center [610, 318] width 139 height 18
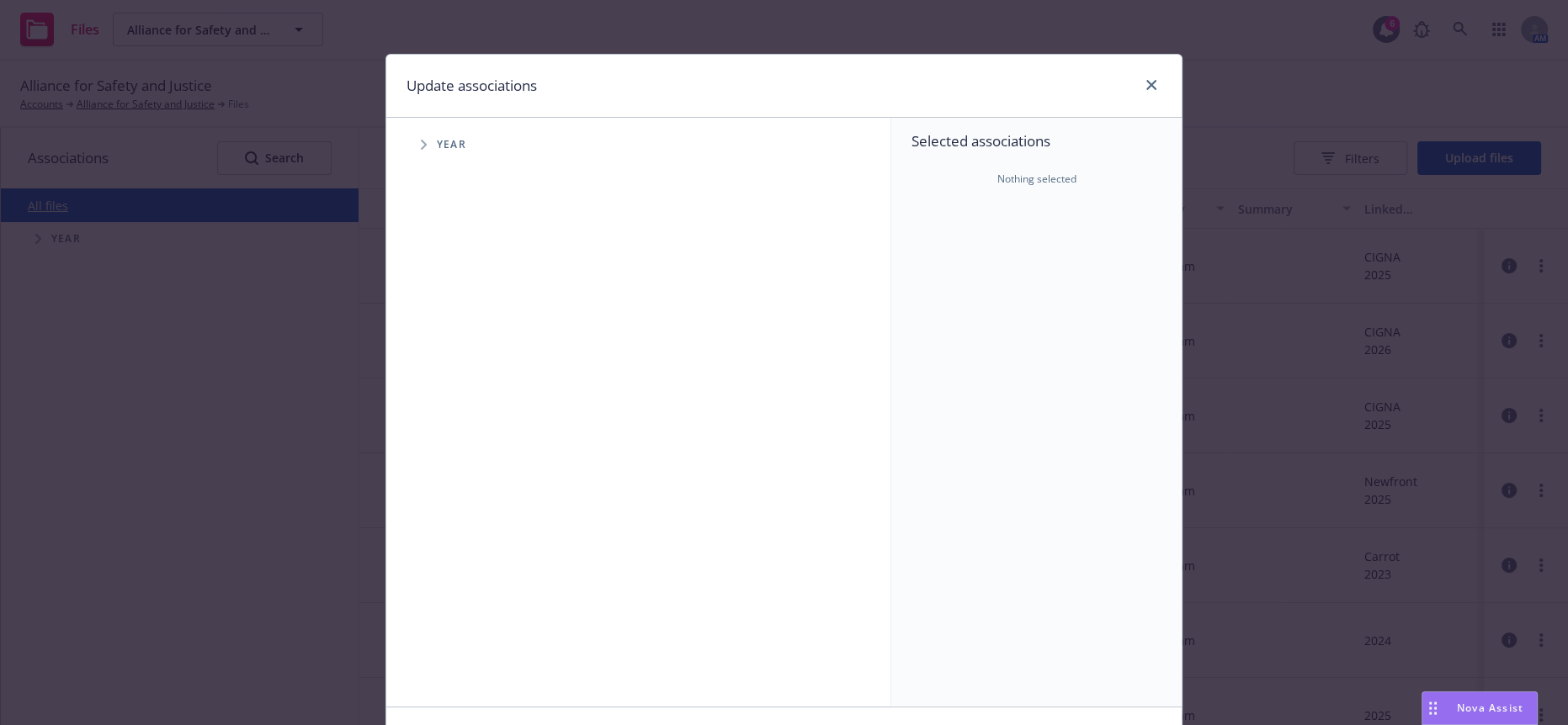
click at [421, 139] on icon "Tree Example" at bounding box center [424, 144] width 6 height 10
click at [459, 367] on input "Tree Example" at bounding box center [466, 375] width 17 height 17
checkbox input "true"
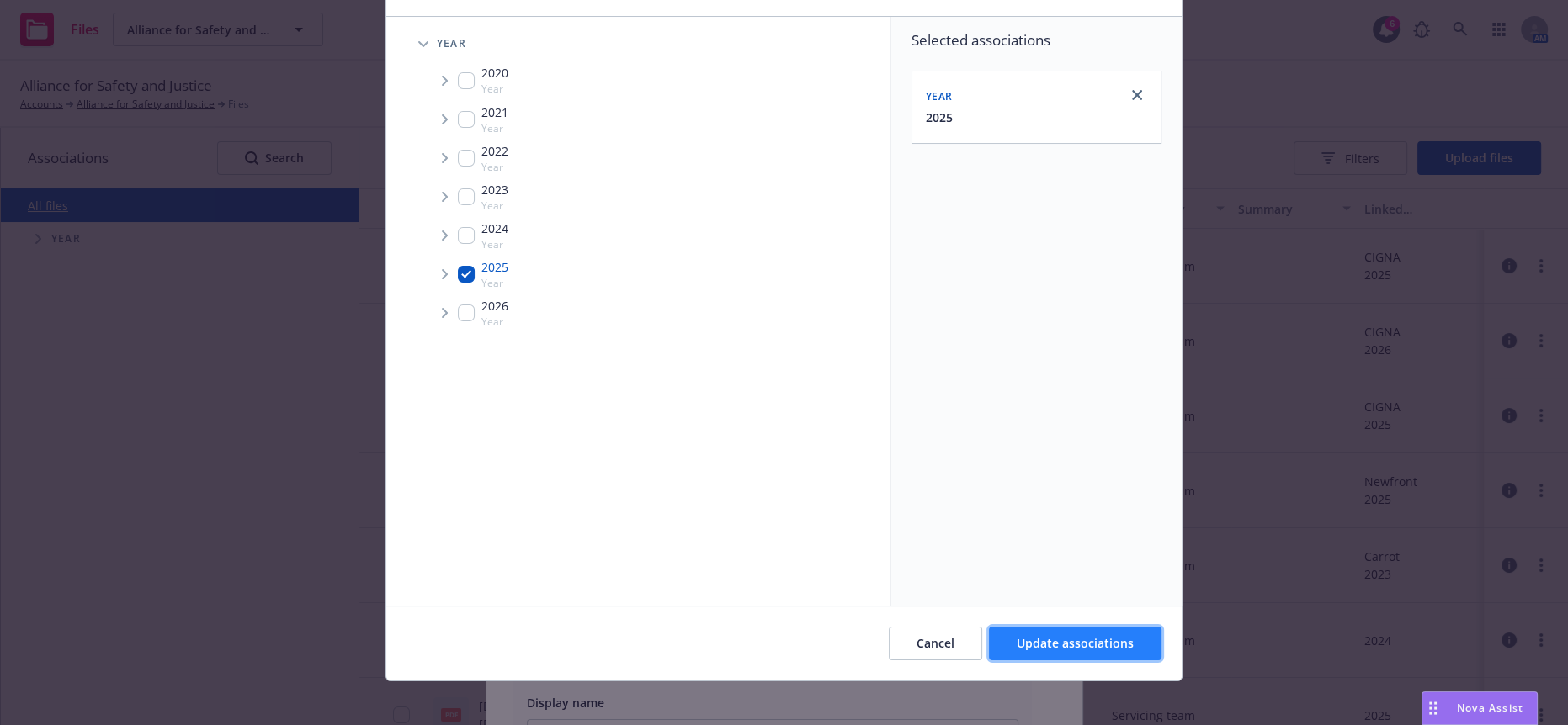
click at [1042, 637] on span "Update associations" at bounding box center [1075, 644] width 117 height 16
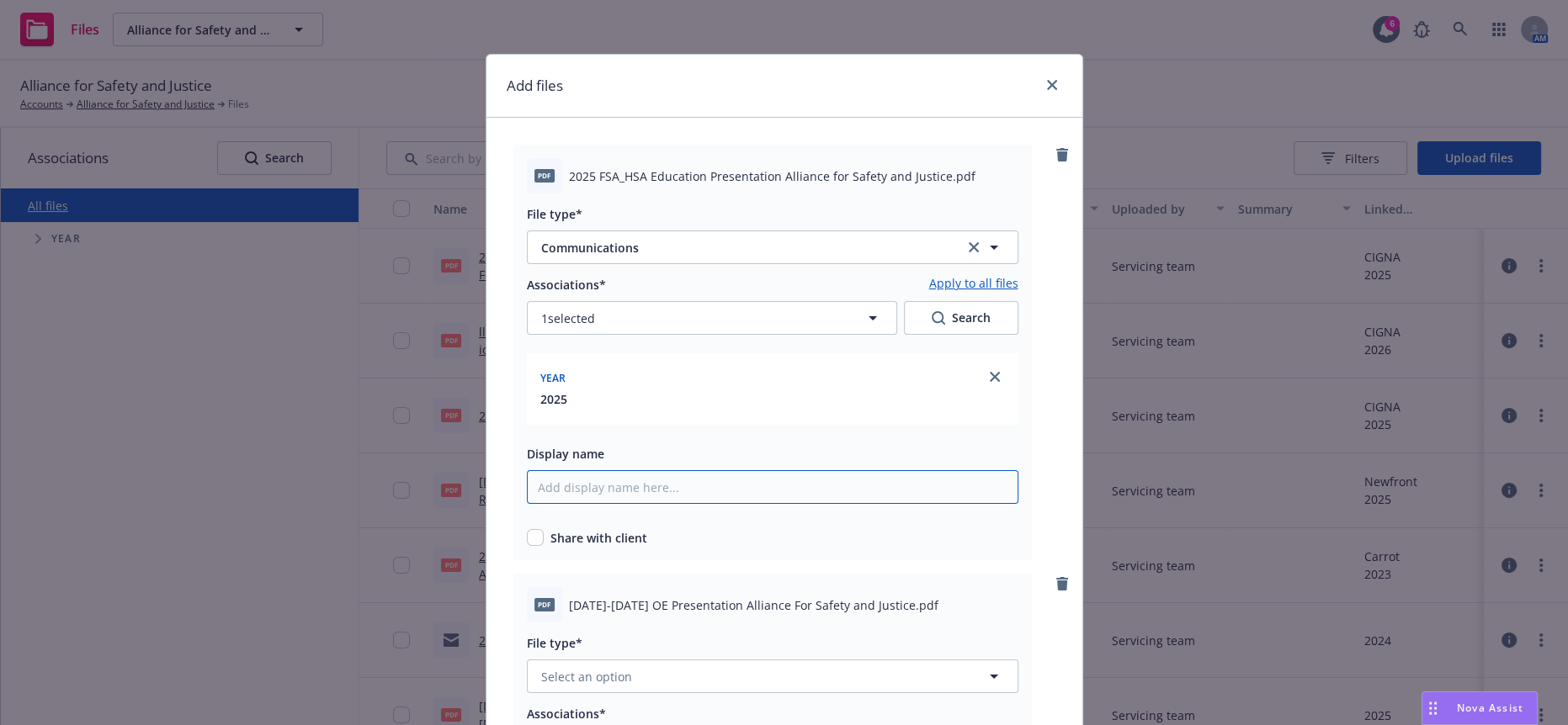
click at [620, 470] on input "Display name" at bounding box center [772, 487] width 492 height 34
paste input "2025 FSA_HSA Education Presentation Alliance for Safety and Justice"
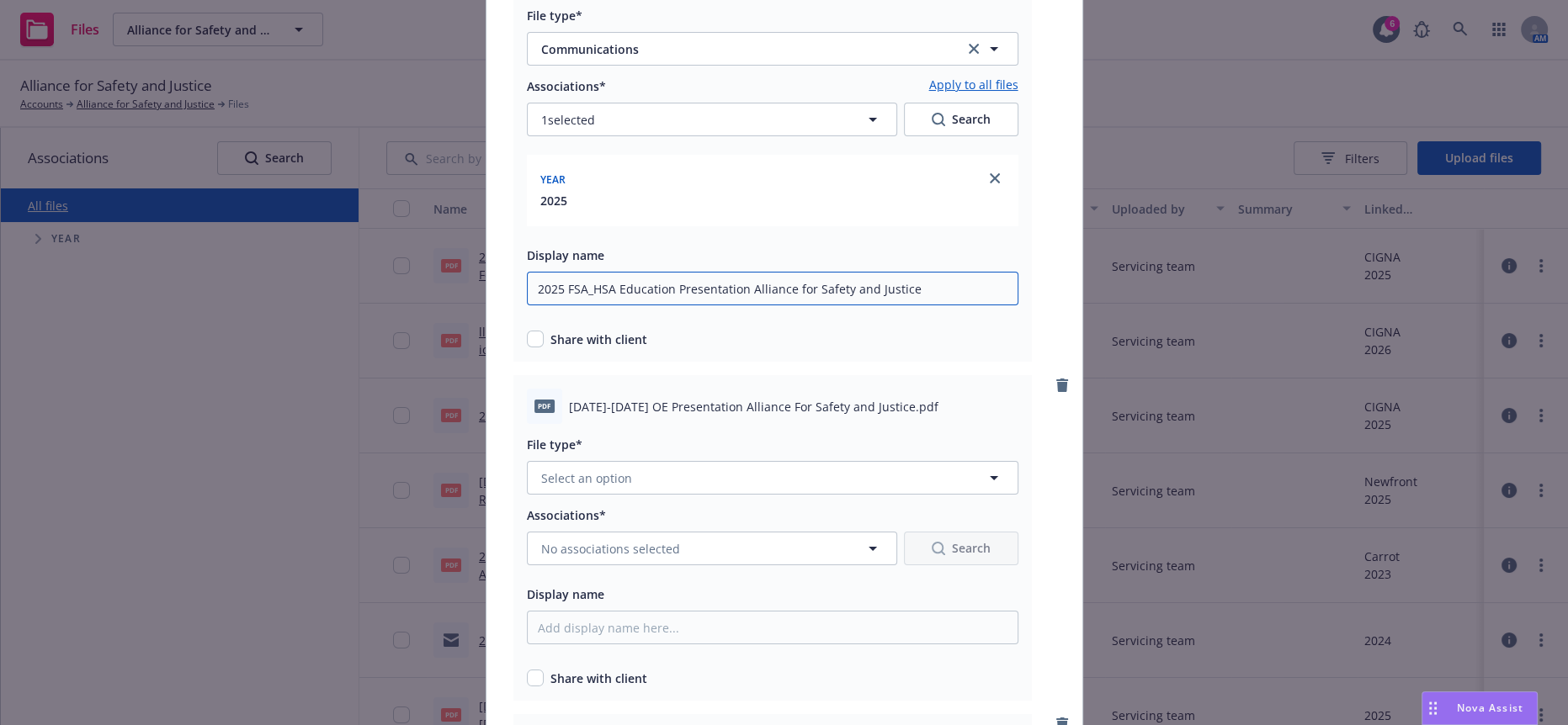
scroll to position [218, 0]
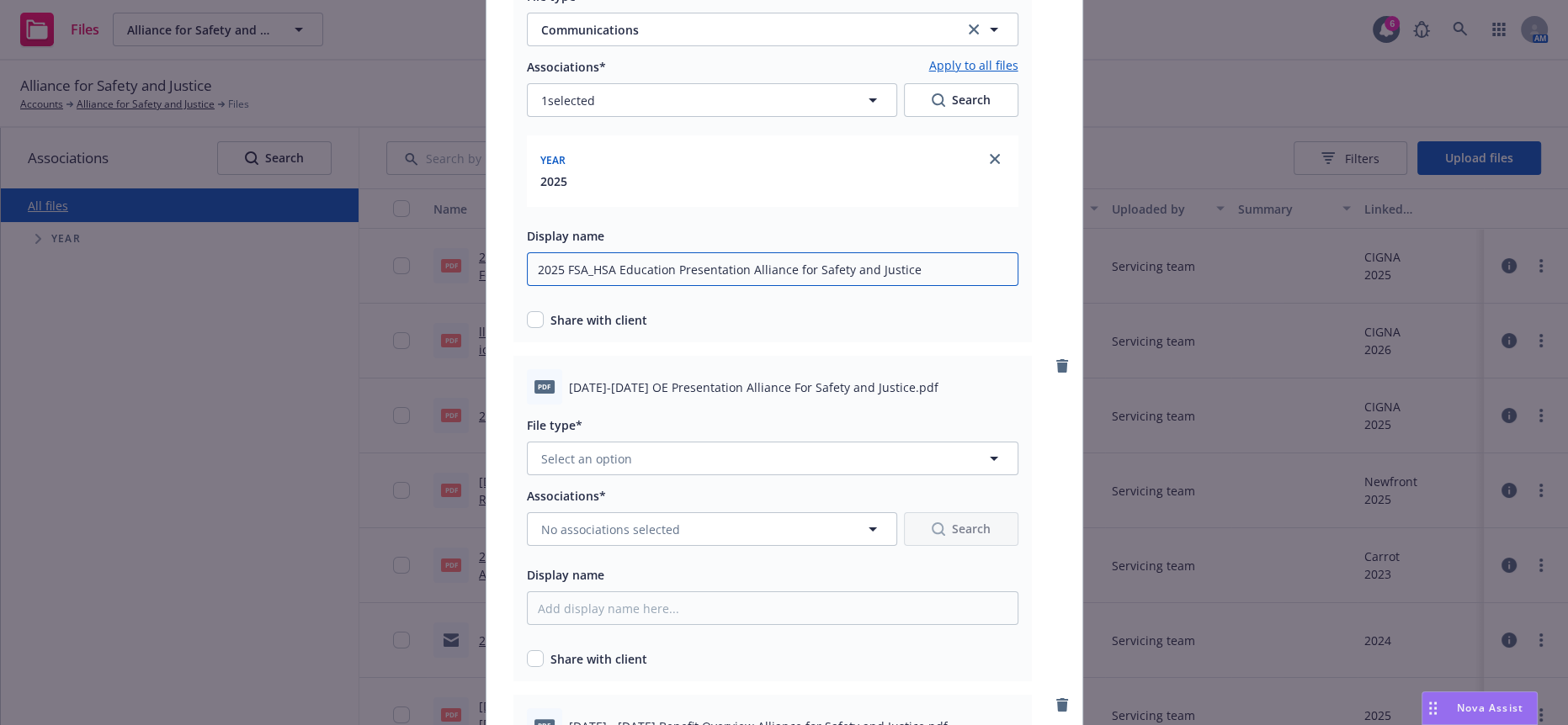
type input "2025 FSA_HSA Education Presentation Alliance for Safety and Justice"
drag, startPoint x: 559, startPoint y: 357, endPoint x: 871, endPoint y: 363, distance: 312.1
click at [871, 379] on span "2025-2026 OE Presentation Alliance For Safety and Justice.pdf" at bounding box center [753, 388] width 369 height 18
copy span "2025-2026 OE Presentation Alliance For Safety and Justice"
click at [647, 442] on button "Select an option" at bounding box center [772, 459] width 492 height 34
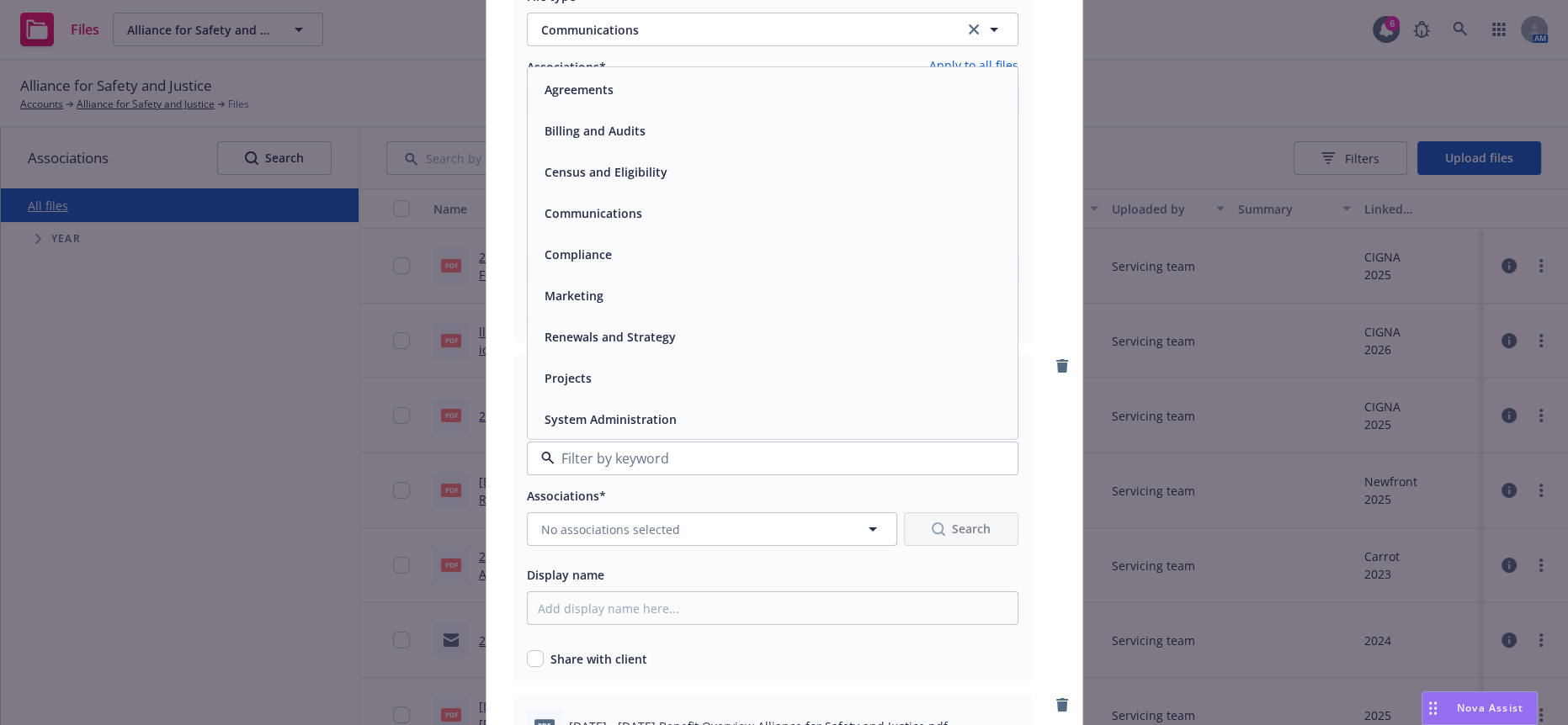
click at [571, 206] on span "Communications" at bounding box center [593, 215] width 97 height 18
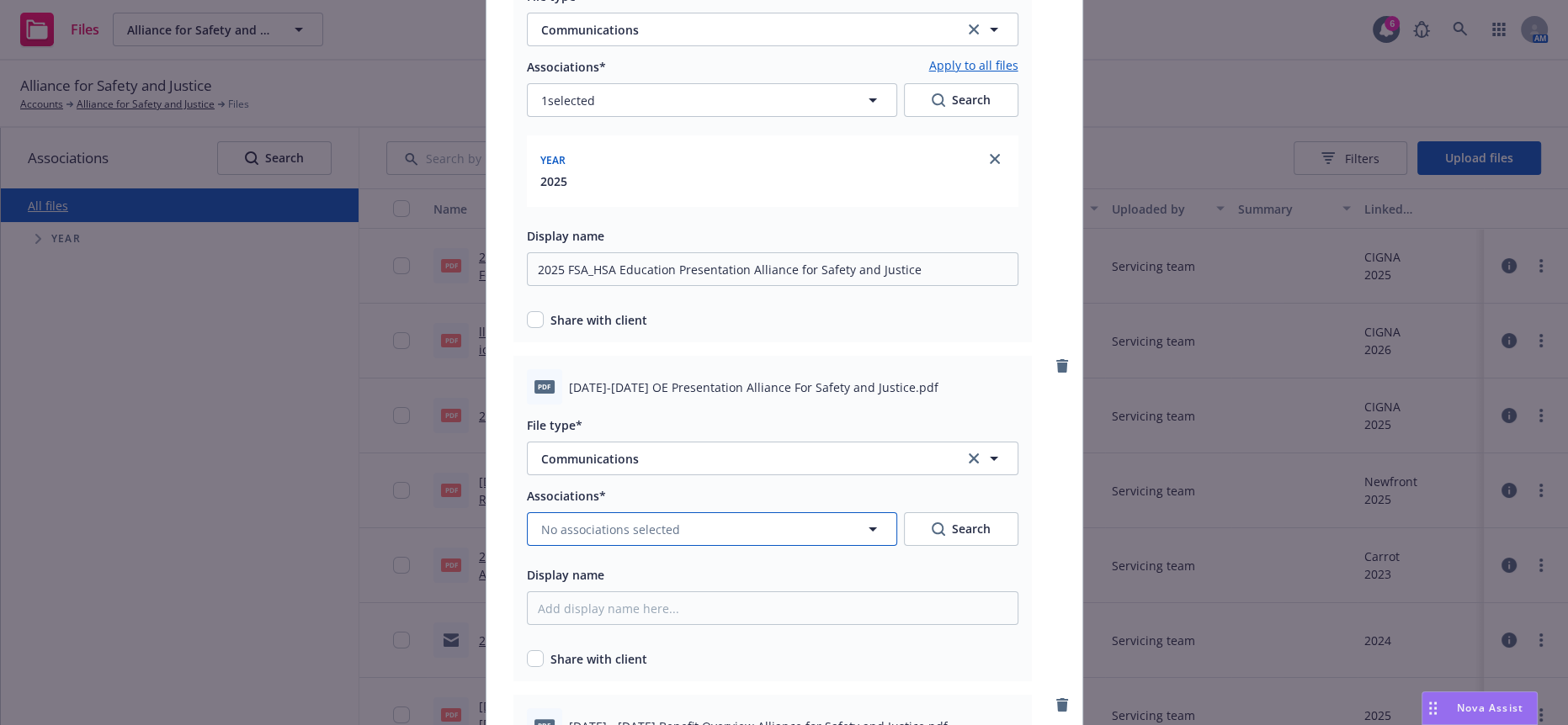
click at [567, 512] on button "No associations selected" at bounding box center [712, 529] width 370 height 34
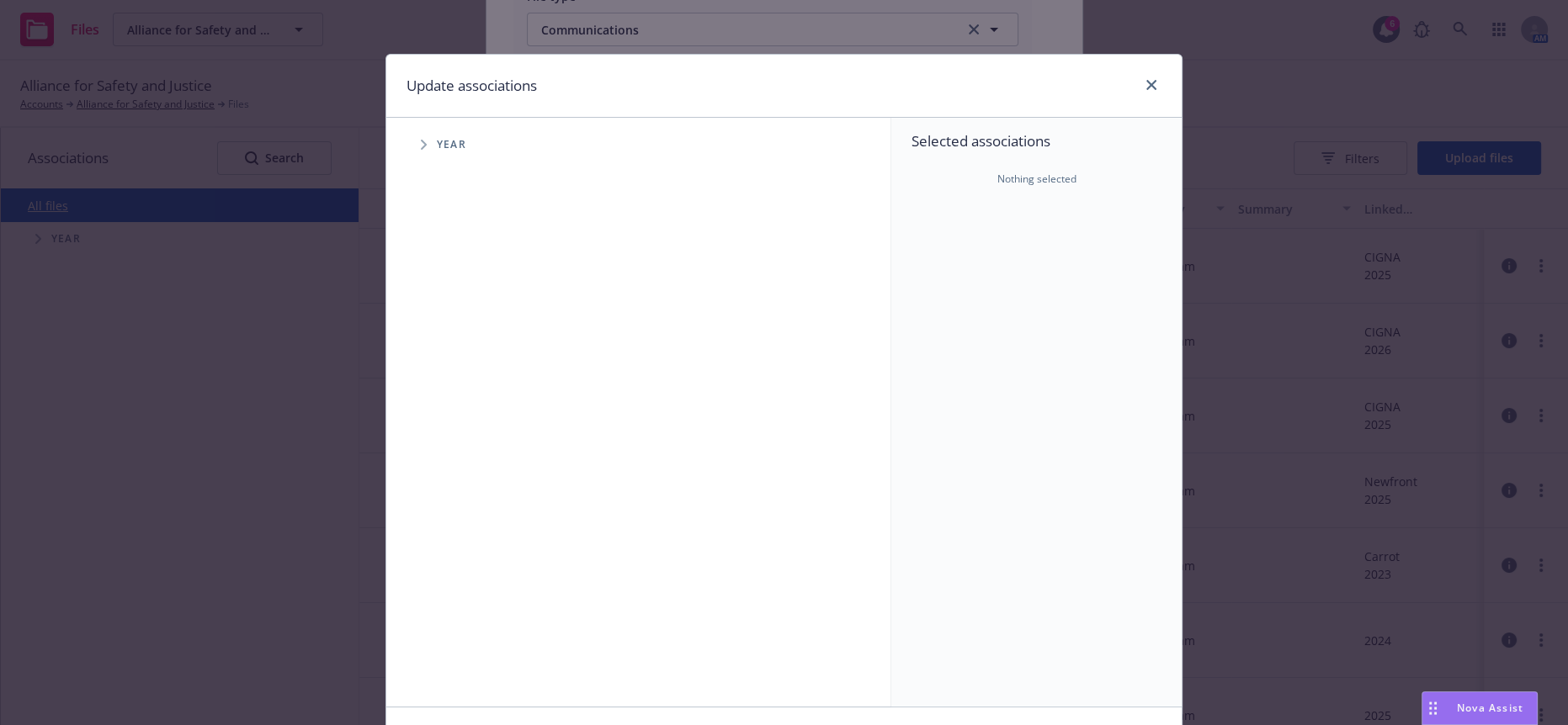
click at [421, 139] on icon "Tree Example" at bounding box center [425, 144] width 7 height 10
click at [458, 367] on input "Tree Example" at bounding box center [466, 375] width 17 height 17
checkbox input "true"
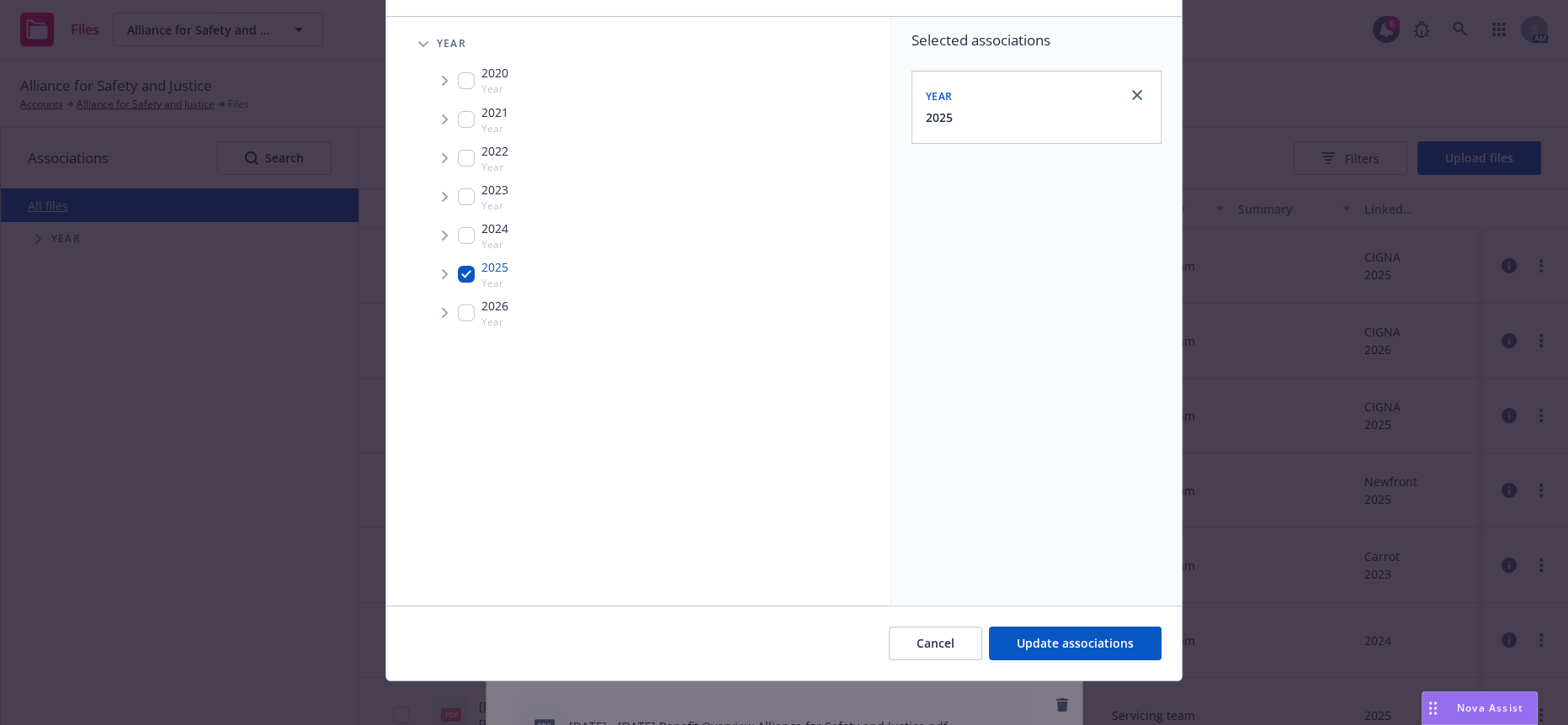
scroll to position [101, 0]
click at [1031, 637] on span "Update associations" at bounding box center [1075, 644] width 117 height 16
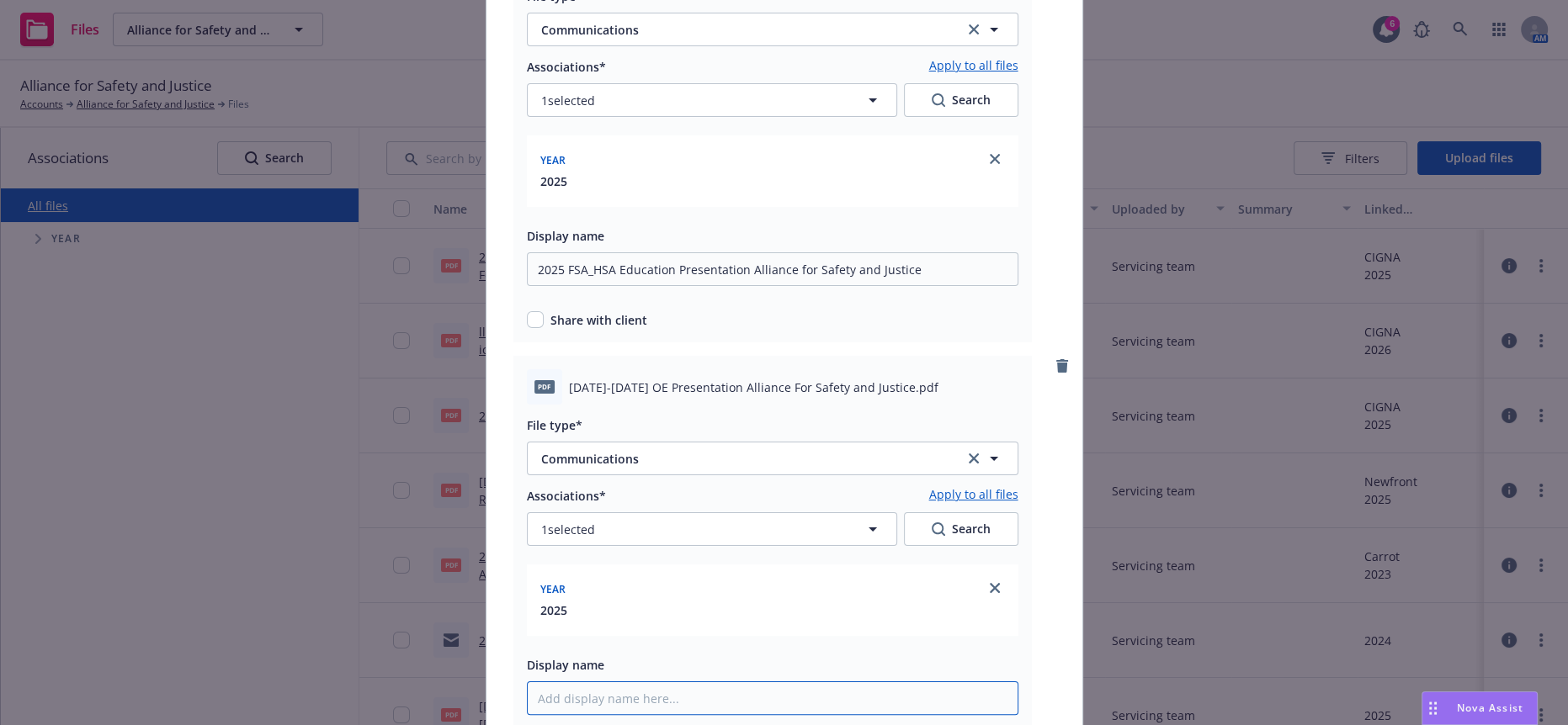
click at [593, 286] on input "Display name" at bounding box center [772, 269] width 492 height 34
paste input "2025-2026 OE Presentation Alliance For Safety and Justice"
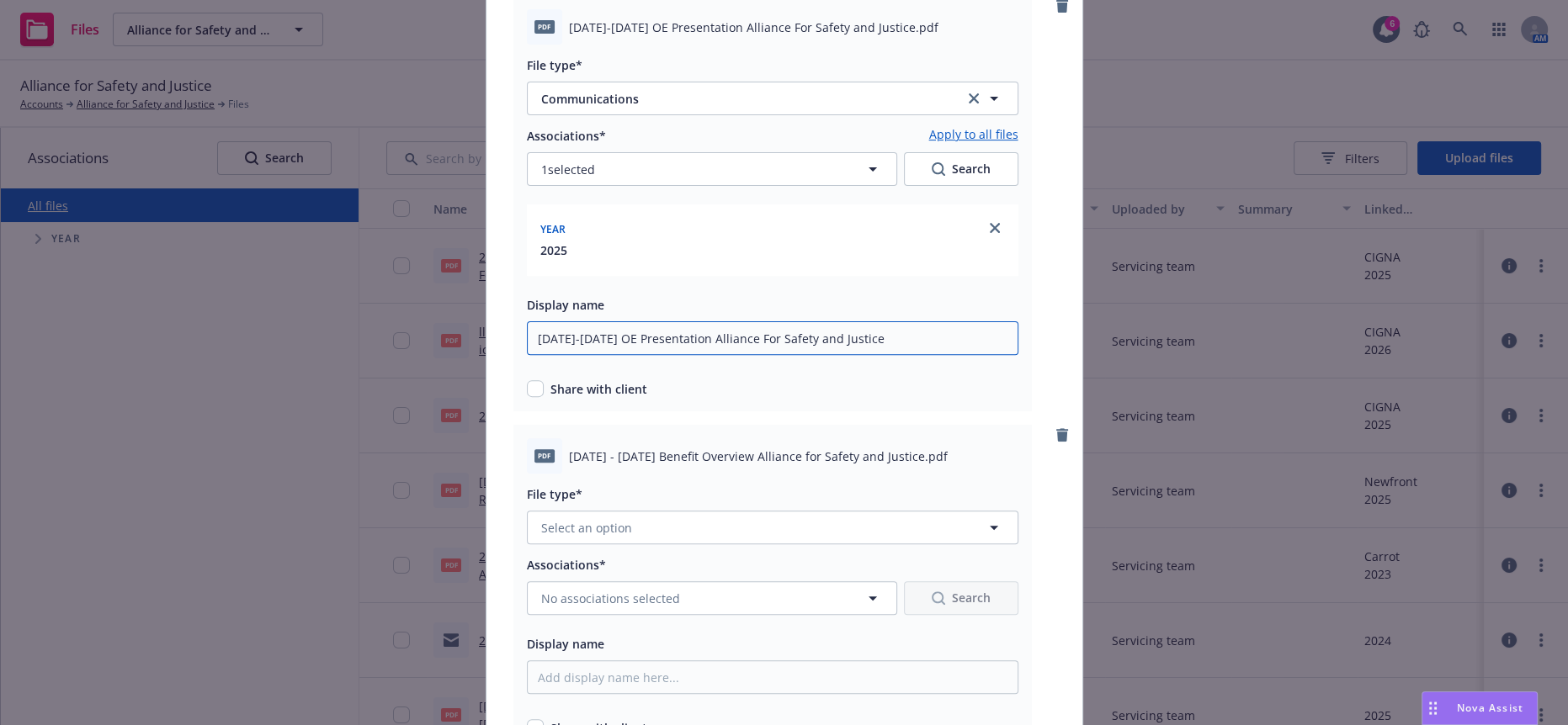
scroll to position [586, 0]
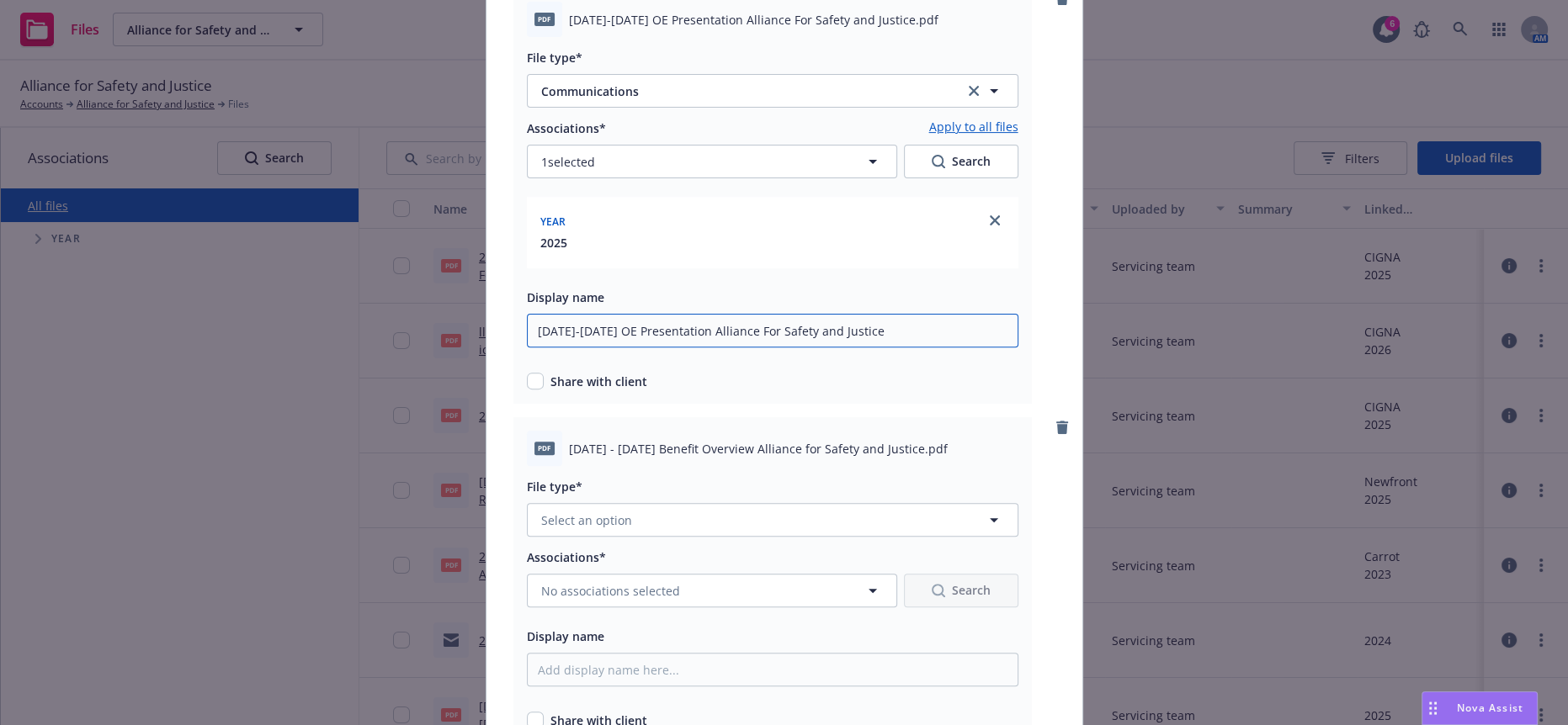
type input "2025-2026 OE Presentation Alliance For Safety and Justice"
click at [586, 511] on span "Select an option" at bounding box center [586, 520] width 91 height 18
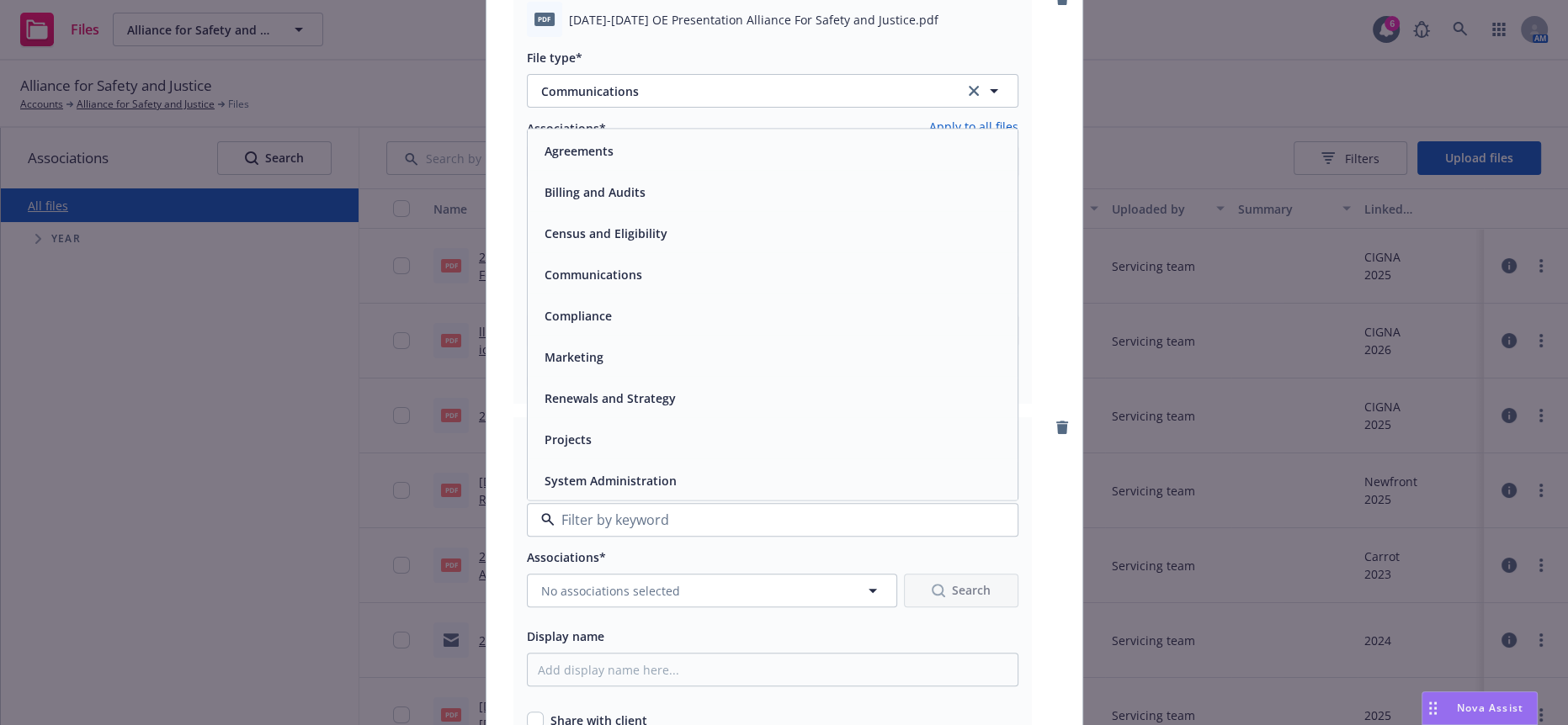
click at [590, 266] on span "Communications" at bounding box center [593, 275] width 97 height 18
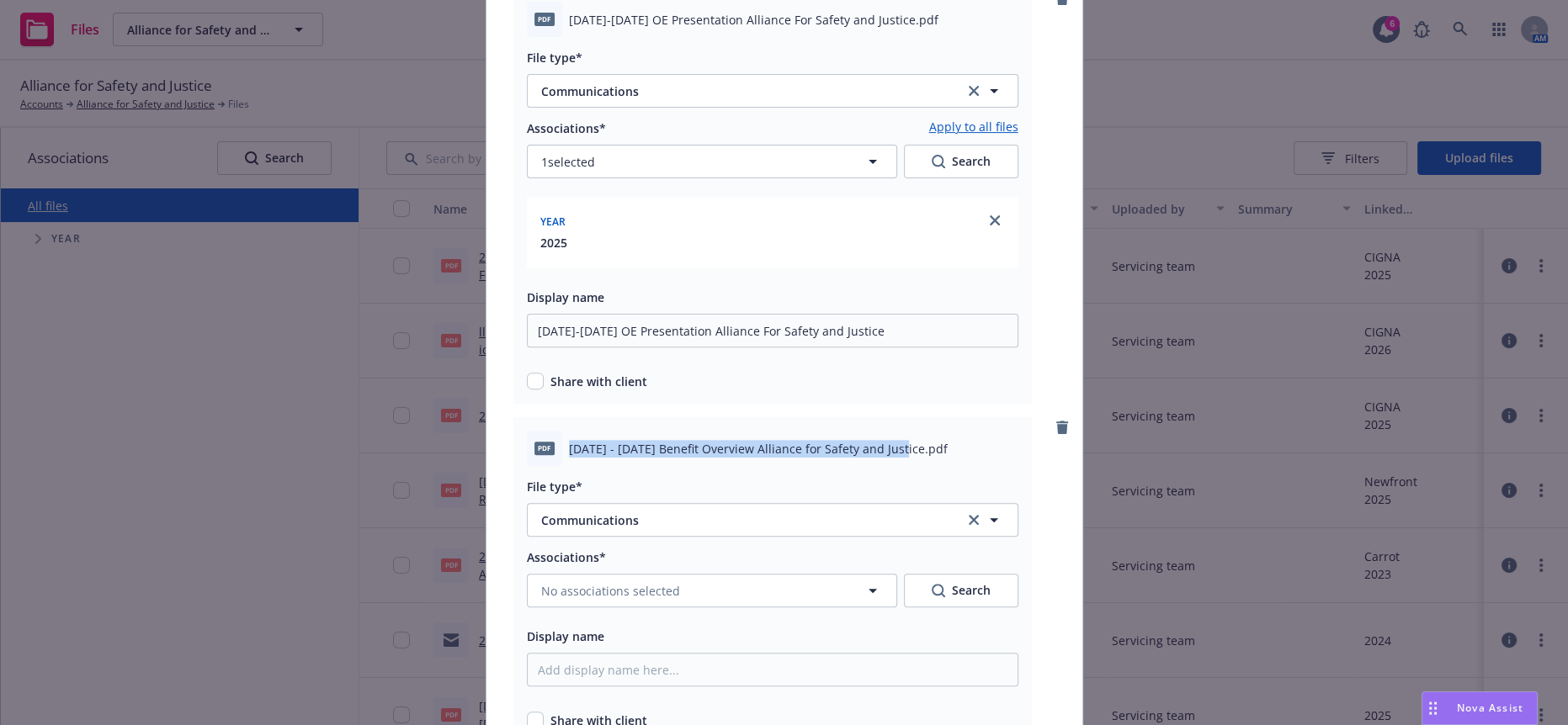
drag, startPoint x: 559, startPoint y: 395, endPoint x: 887, endPoint y: 395, distance: 328.0
click at [887, 440] on span "2025 - 2026 Benefit Overview Alliance for Safety and Justice.pdf" at bounding box center [758, 449] width 379 height 18
copy span "2025 - 2026 Benefit Overview Alliance for Safety and Justice."
click at [629, 582] on span "No associations selected" at bounding box center [610, 591] width 139 height 18
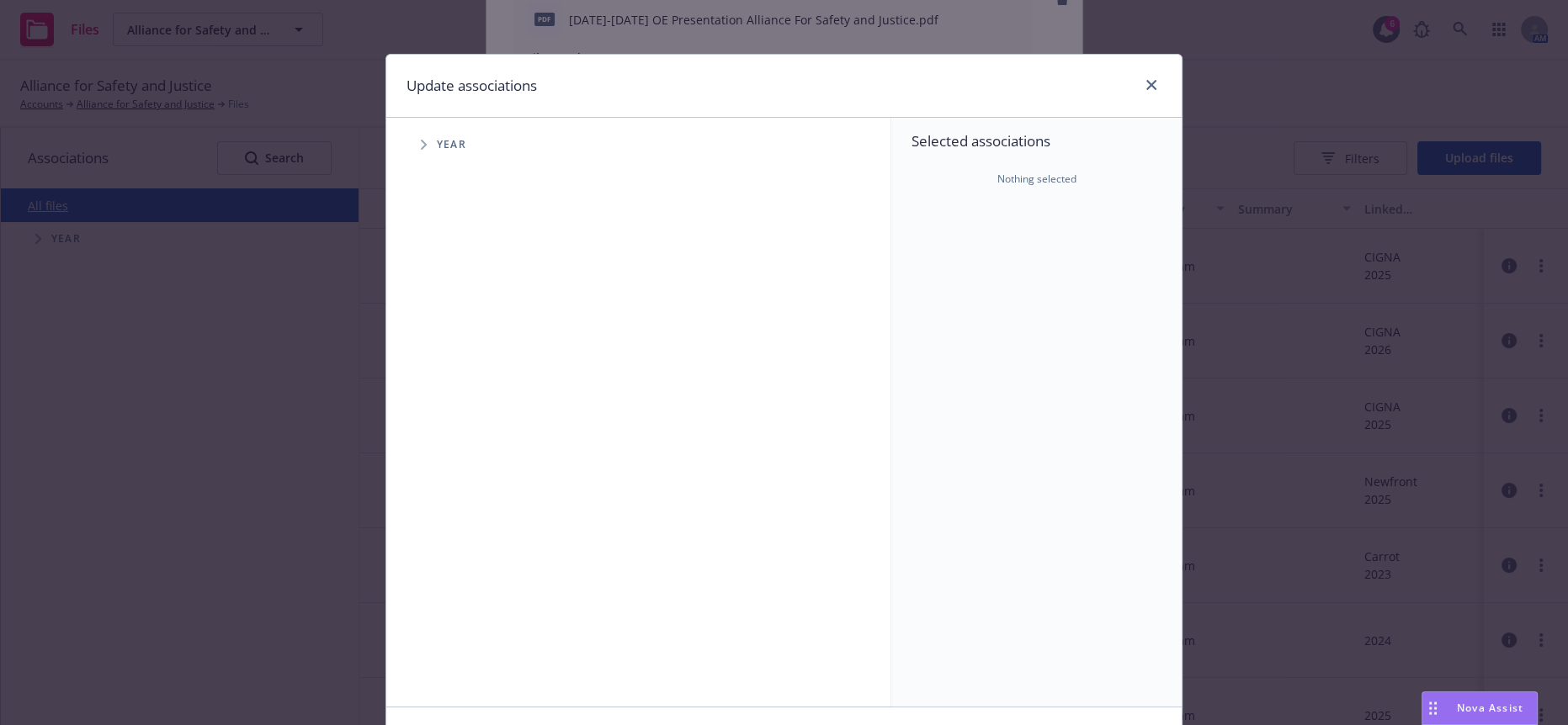
click at [421, 139] on icon "Tree Example" at bounding box center [424, 144] width 6 height 10
click at [458, 367] on input "Tree Example" at bounding box center [466, 375] width 17 height 17
checkbox input "true"
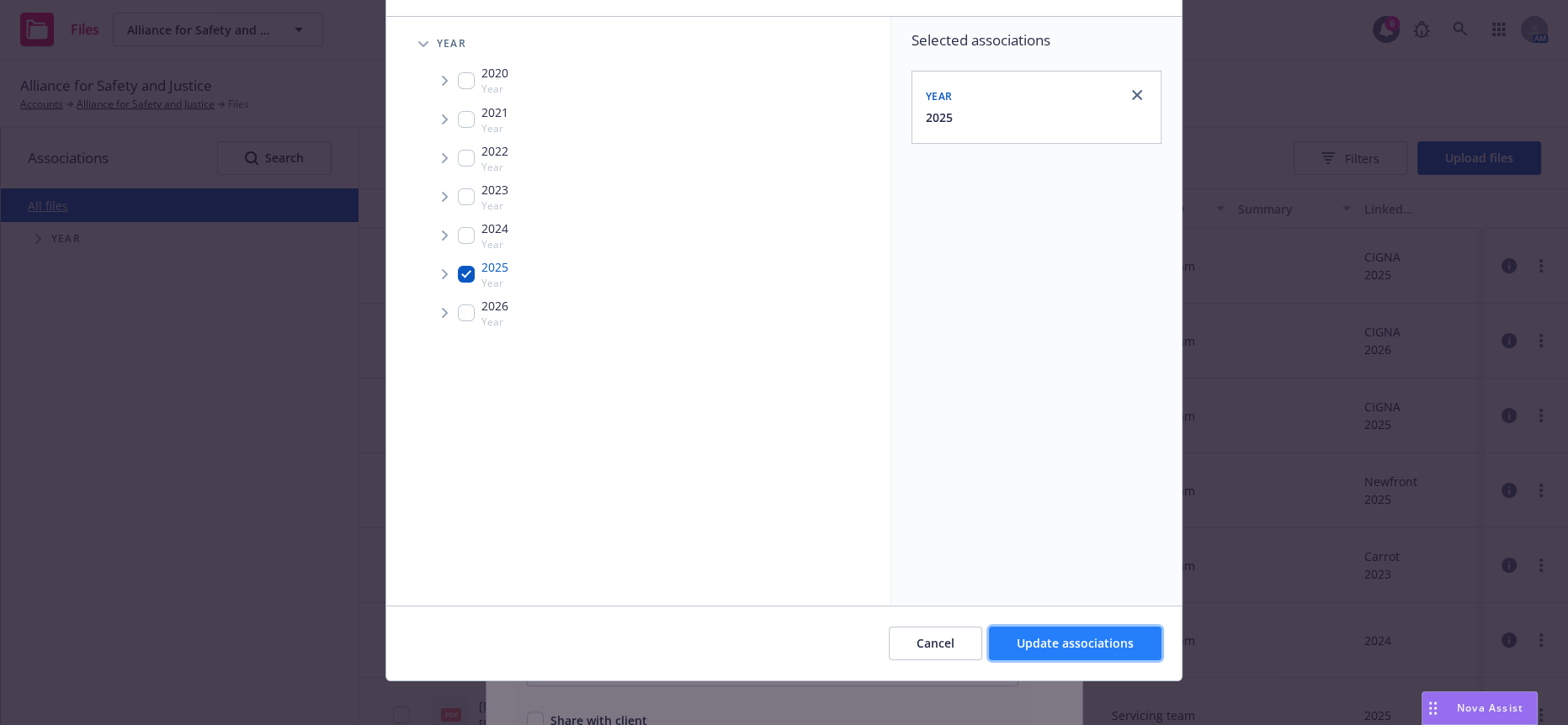
click at [1046, 641] on span "Update associations" at bounding box center [1075, 644] width 117 height 16
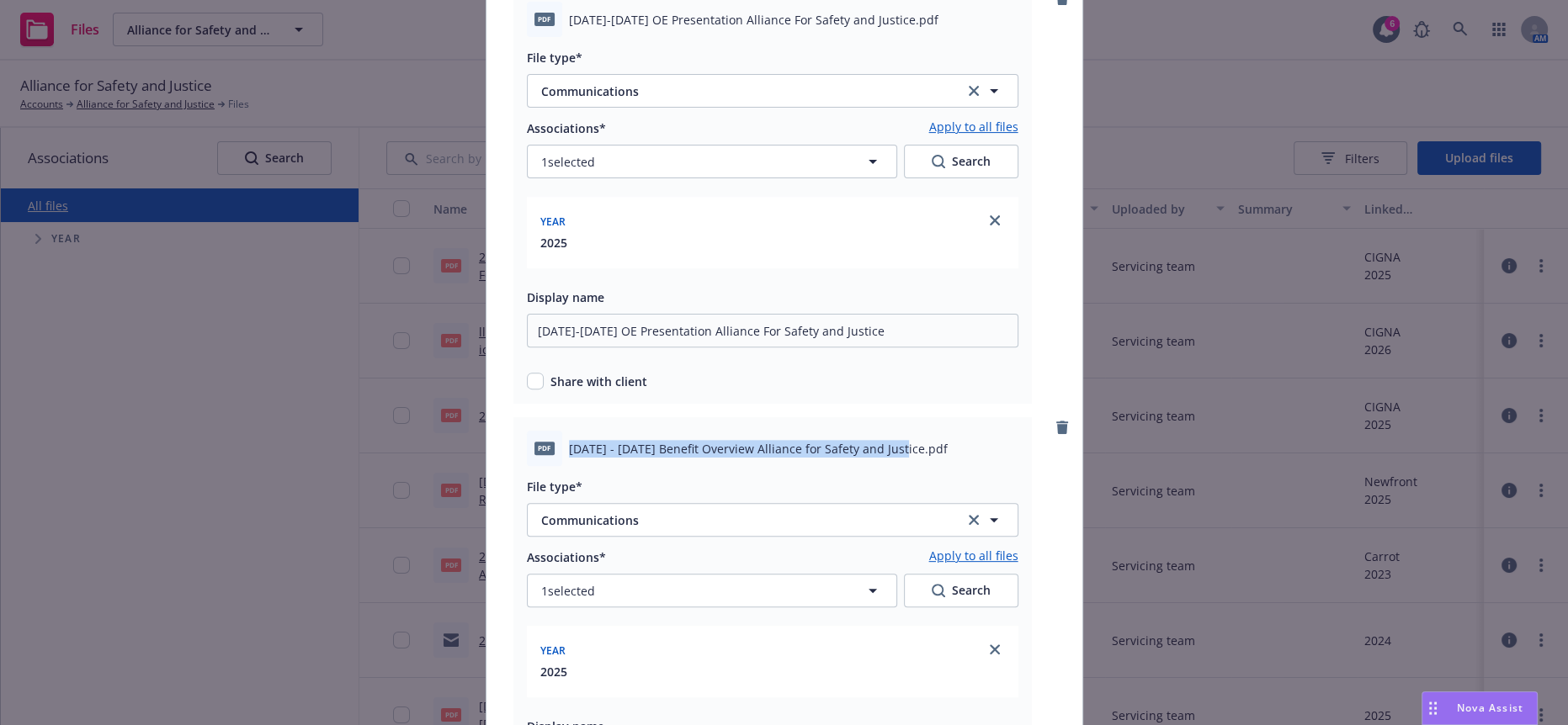
scroll to position [604, 0]
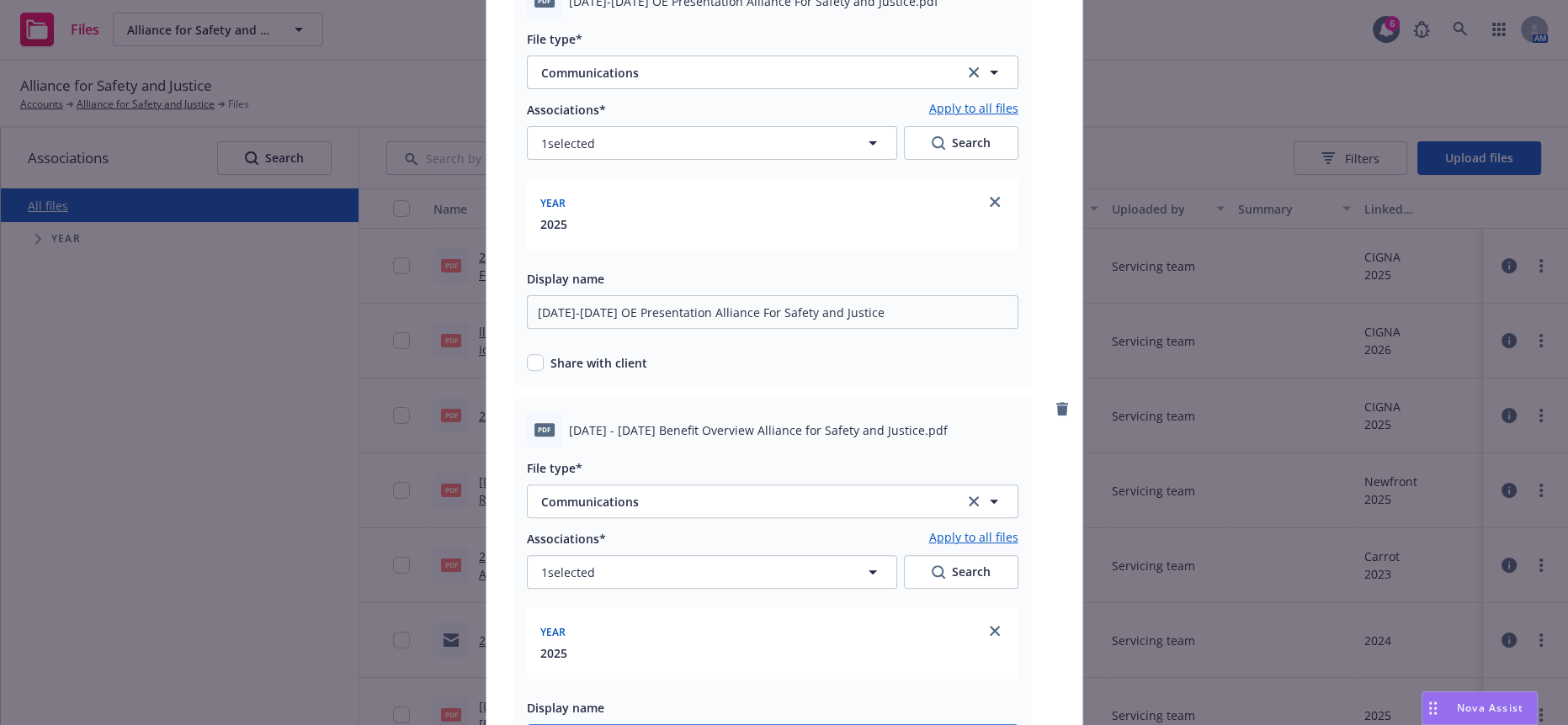
paste input "2025 - 2026 Benefit Overview Alliance for Safety and Justice."
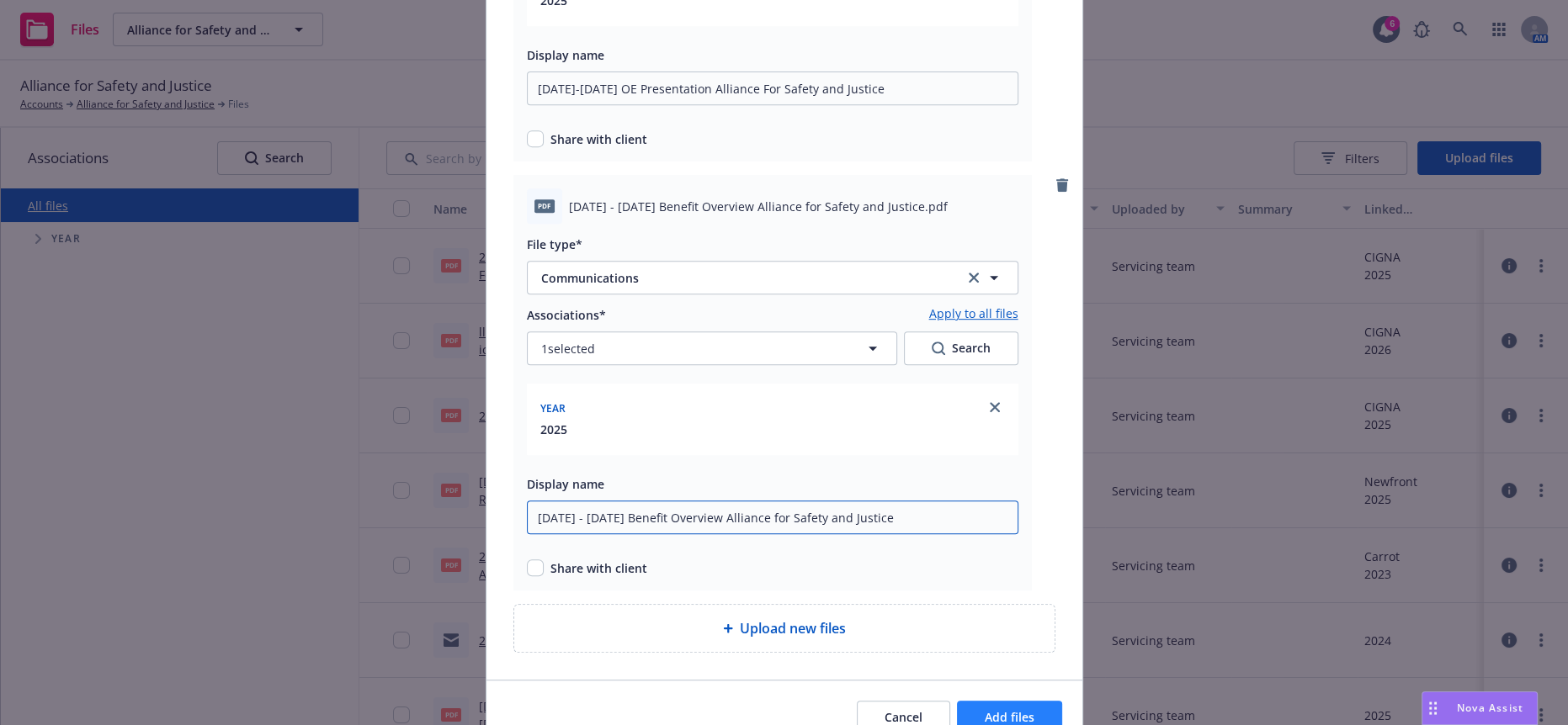
type input "2025 - 2026 Benefit Overview Alliance for Safety and Justice"
click at [996, 709] on span "Add files" at bounding box center [1009, 717] width 50 height 16
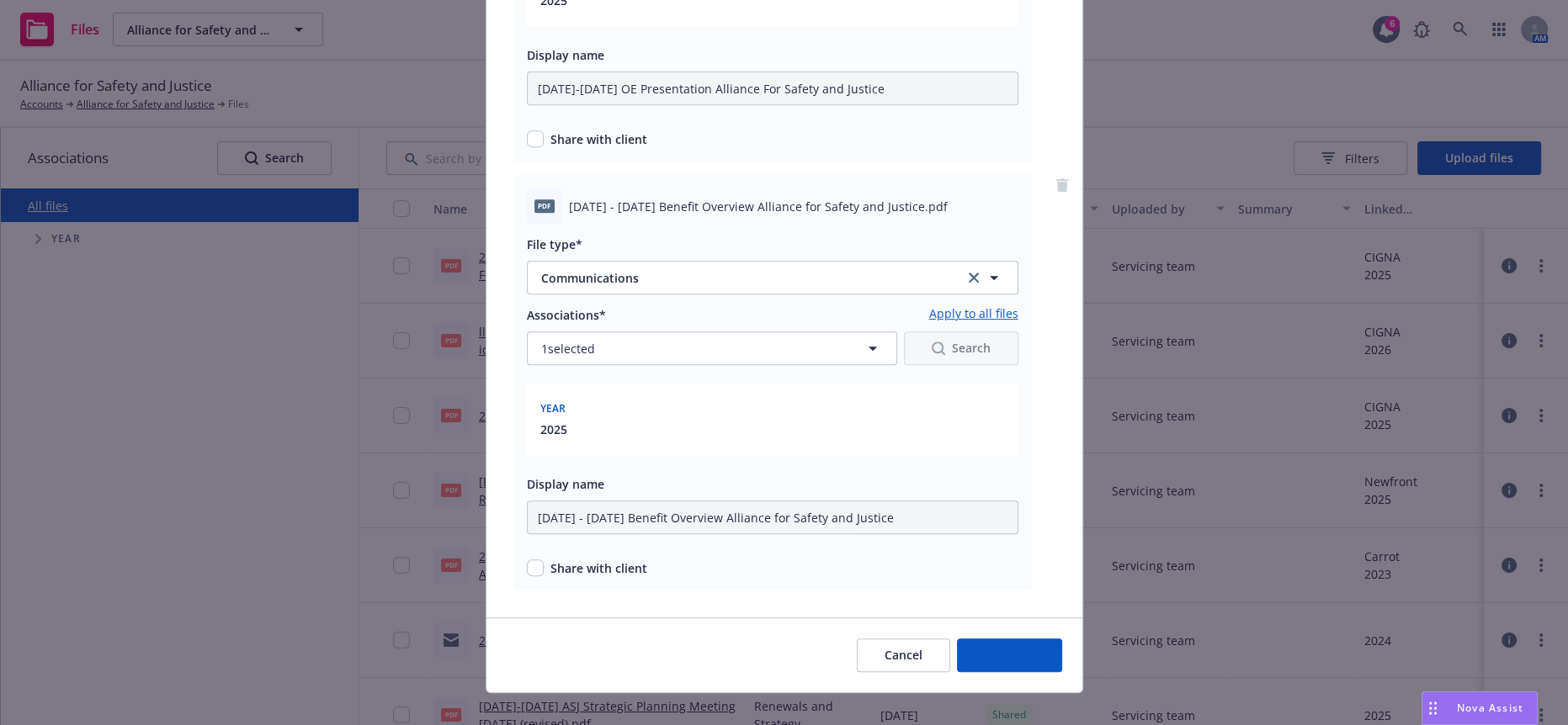
scroll to position [764, 0]
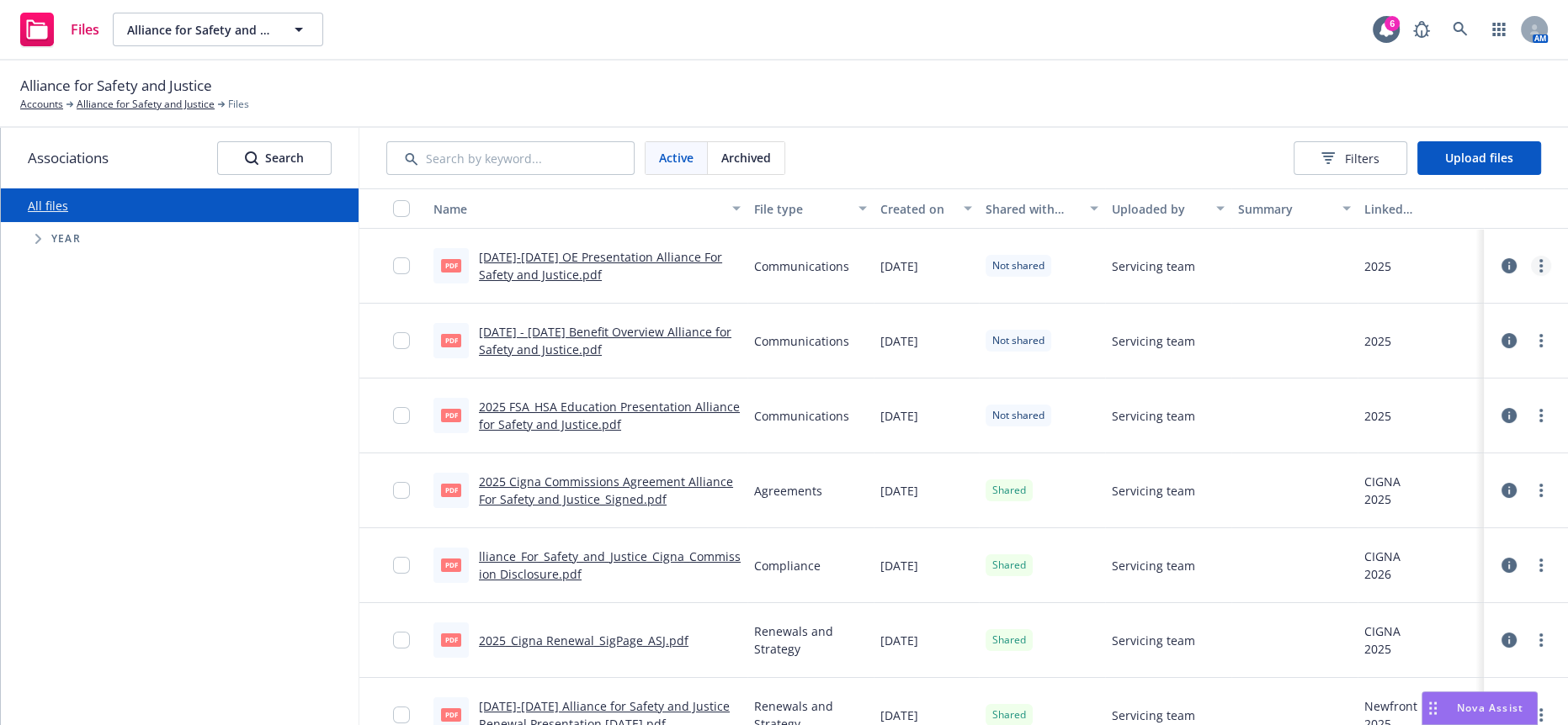
click at [1532, 256] on link "more" at bounding box center [1540, 266] width 21 height 21
click at [1458, 288] on link "Share with client" at bounding box center [1452, 287] width 167 height 34
click at [1530, 331] on link "more" at bounding box center [1540, 341] width 21 height 21
click at [1475, 356] on link "Share with client" at bounding box center [1452, 360] width 167 height 34
click at [1530, 406] on link "more" at bounding box center [1540, 416] width 21 height 21
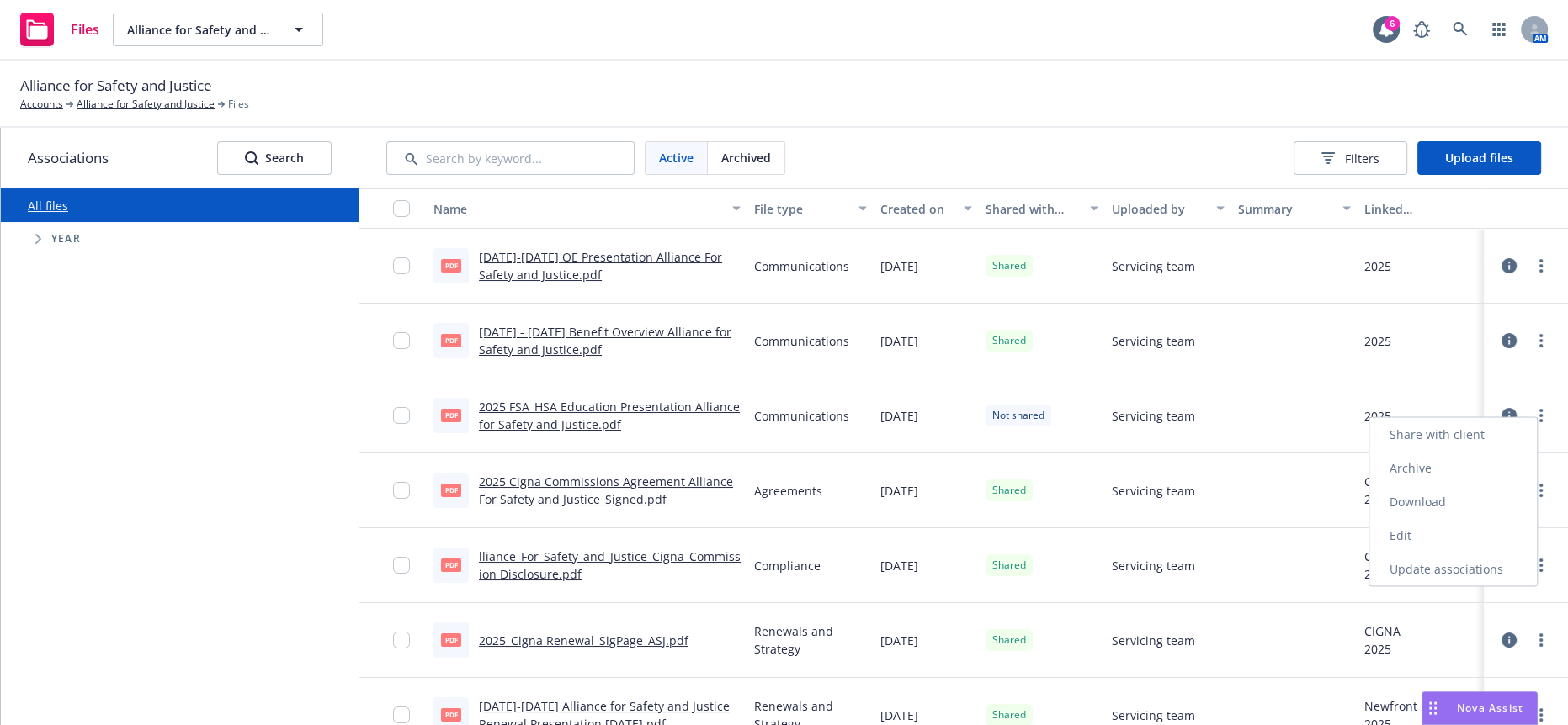
click at [1471, 435] on link "Share with client" at bounding box center [1452, 435] width 167 height 34
click at [326, 422] on div "All files Accessibility guide for tree Tree Example. Navigate the tree with the…" at bounding box center [180, 457] width 358 height 537
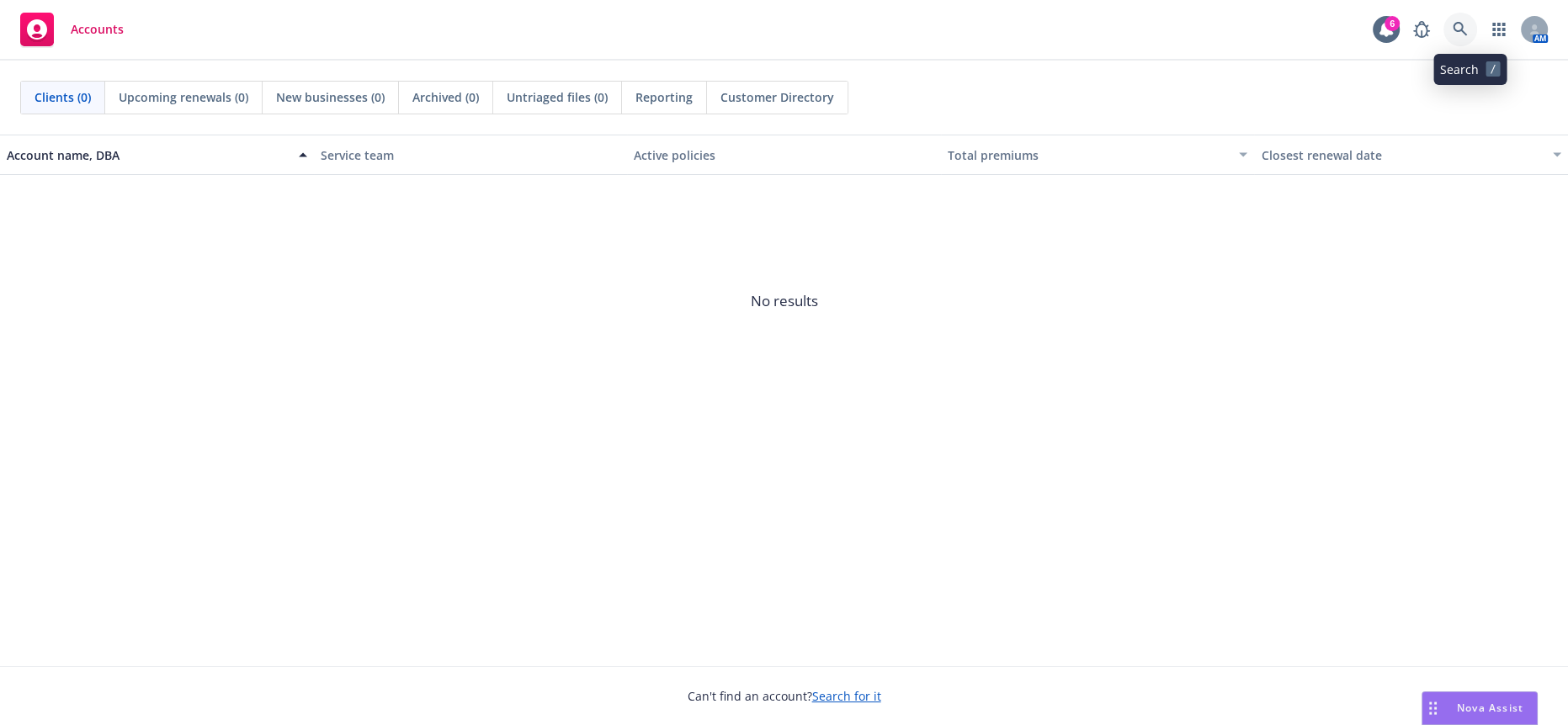
click at [1468, 22] on icon at bounding box center [1460, 29] width 15 height 15
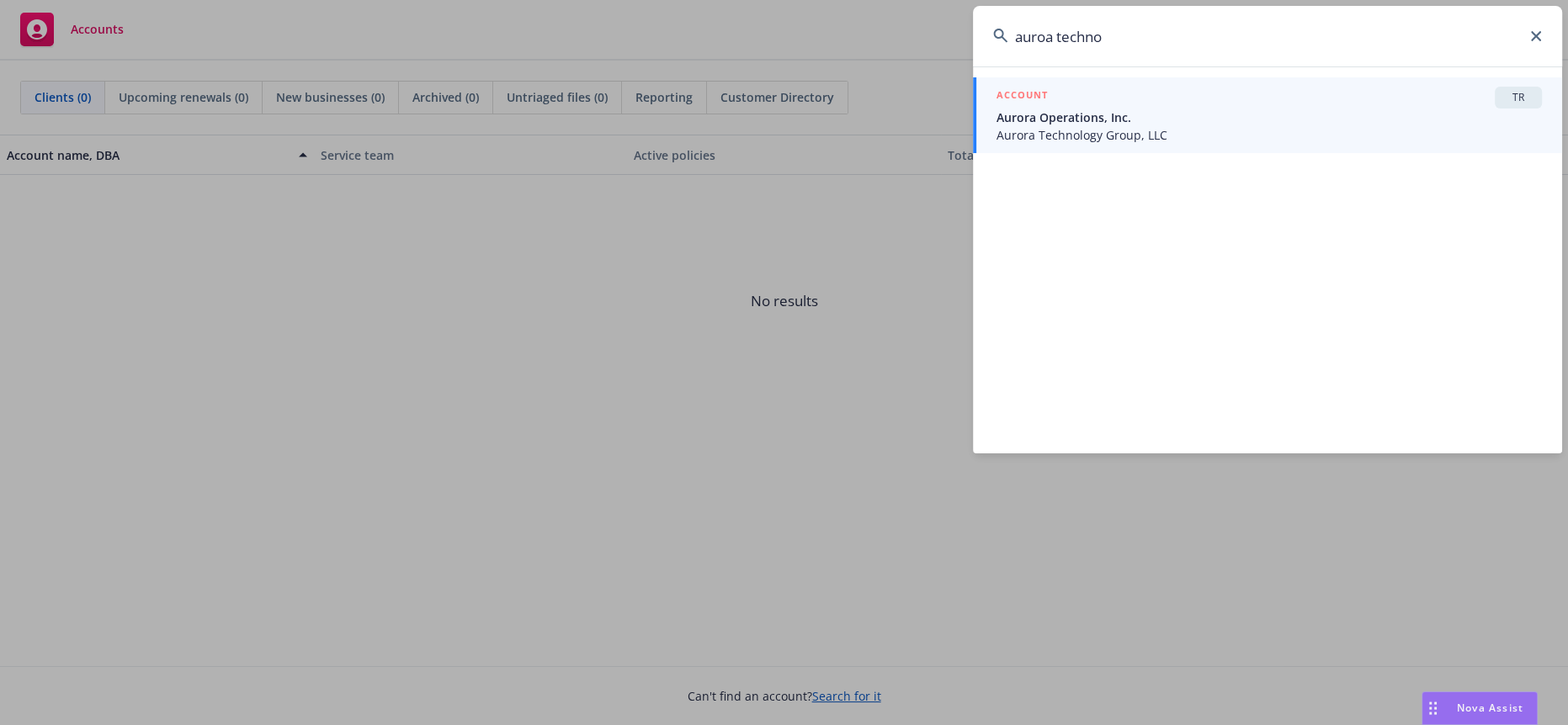
type input "auroa techno"
click at [1076, 133] on span "Aurora Technology Group, LLC" at bounding box center [1269, 135] width 545 height 18
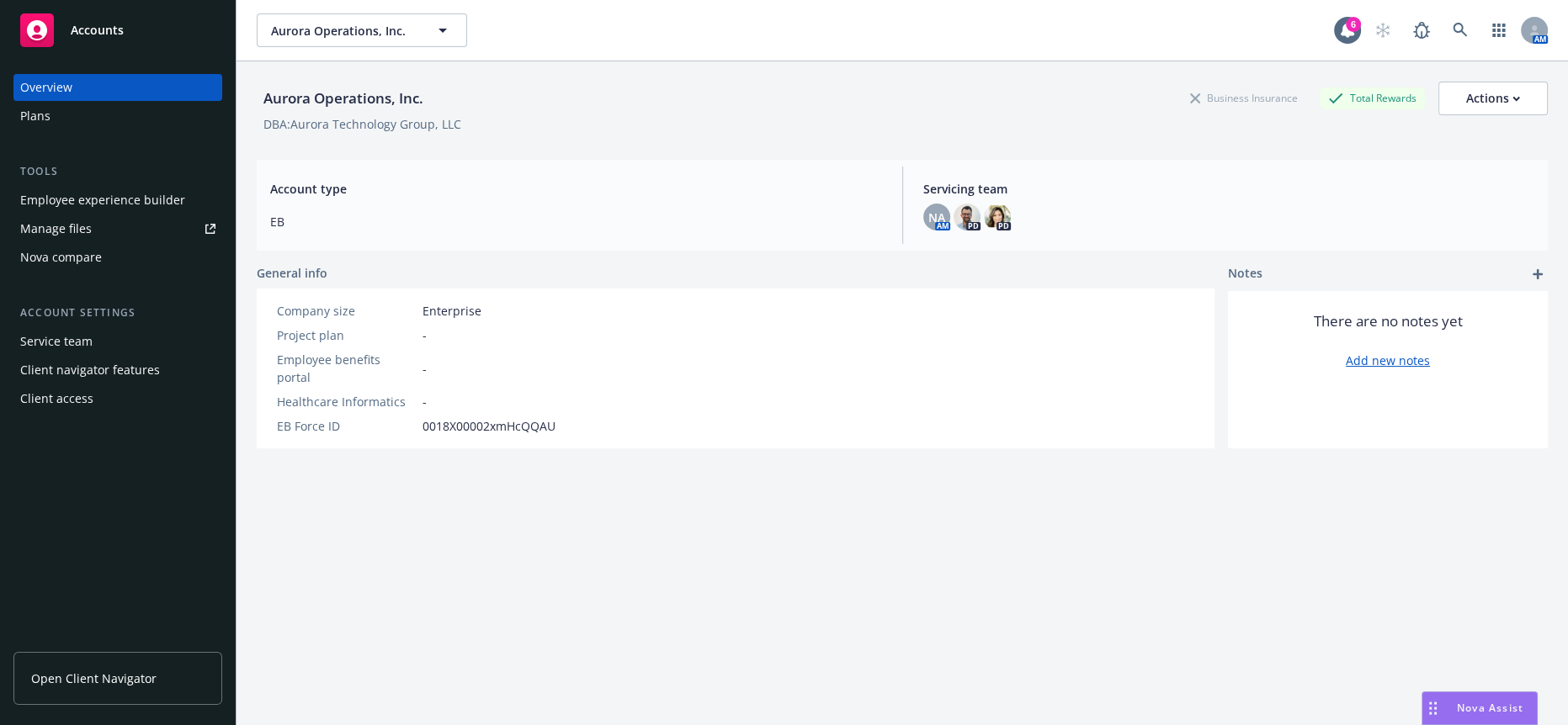
click at [96, 187] on div "Employee experience builder" at bounding box center [103, 200] width 164 height 27
click at [105, 187] on div "Employee experience builder" at bounding box center [103, 200] width 164 height 27
click at [95, 215] on link "Manage files" at bounding box center [117, 229] width 208 height 27
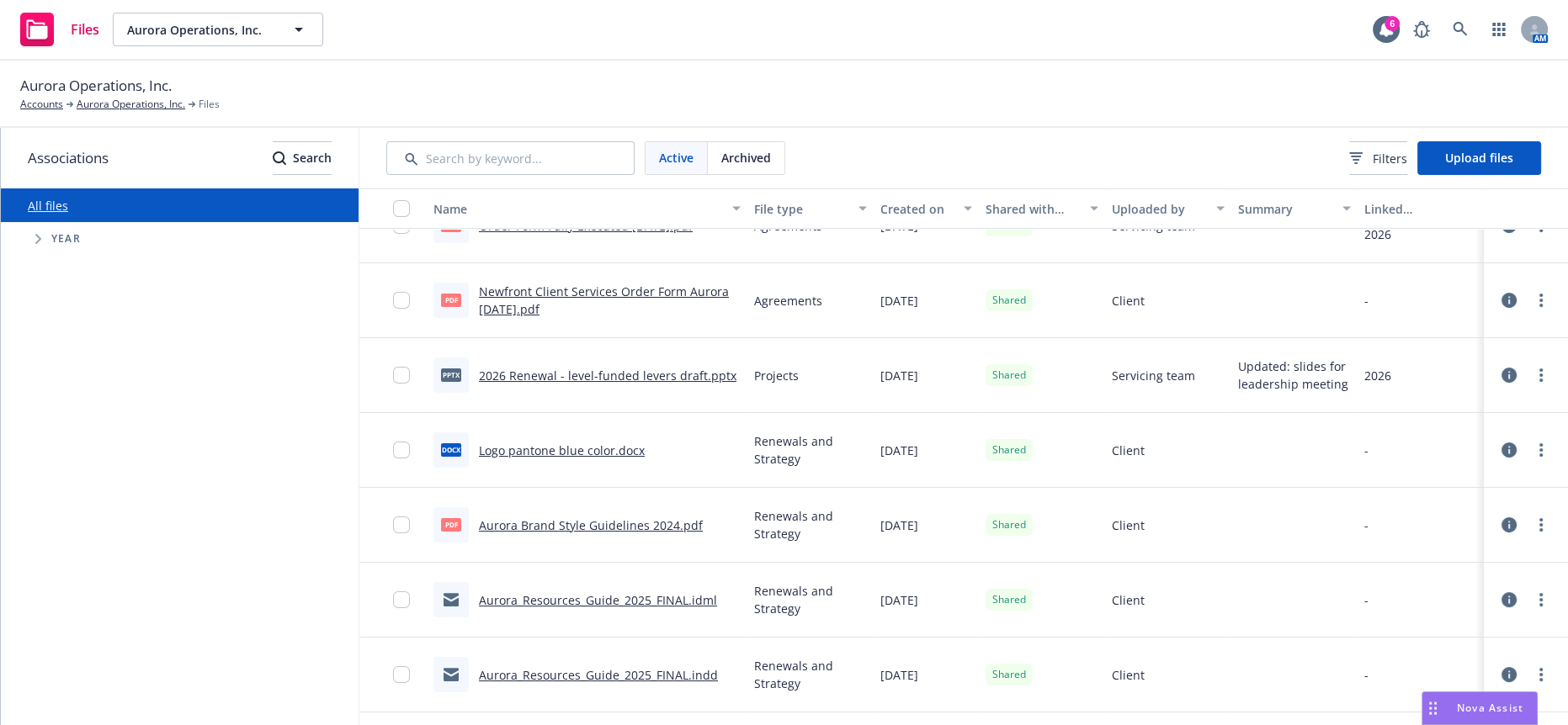
scroll to position [187, 0]
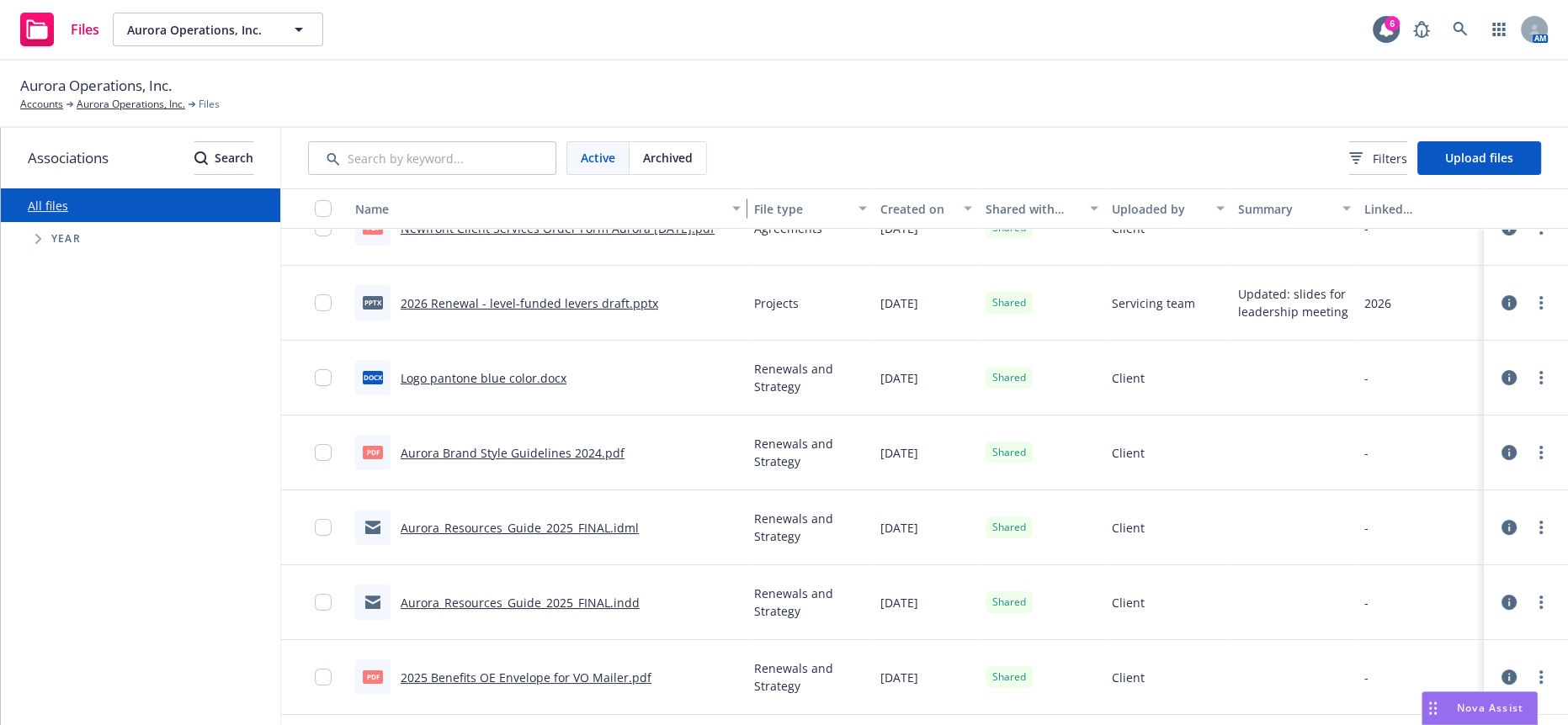
drag, startPoint x: 731, startPoint y: 201, endPoint x: 800, endPoint y: 236, distance: 77.4
click at [810, 212] on div "Name File type Created on Shared with client Uploaded by Summary Linked associa…" at bounding box center [923, 208] width 1286 height 40
click at [1539, 446] on icon "more" at bounding box center [1541, 452] width 4 height 13
click at [1442, 522] on link "Download" at bounding box center [1452, 537] width 167 height 34
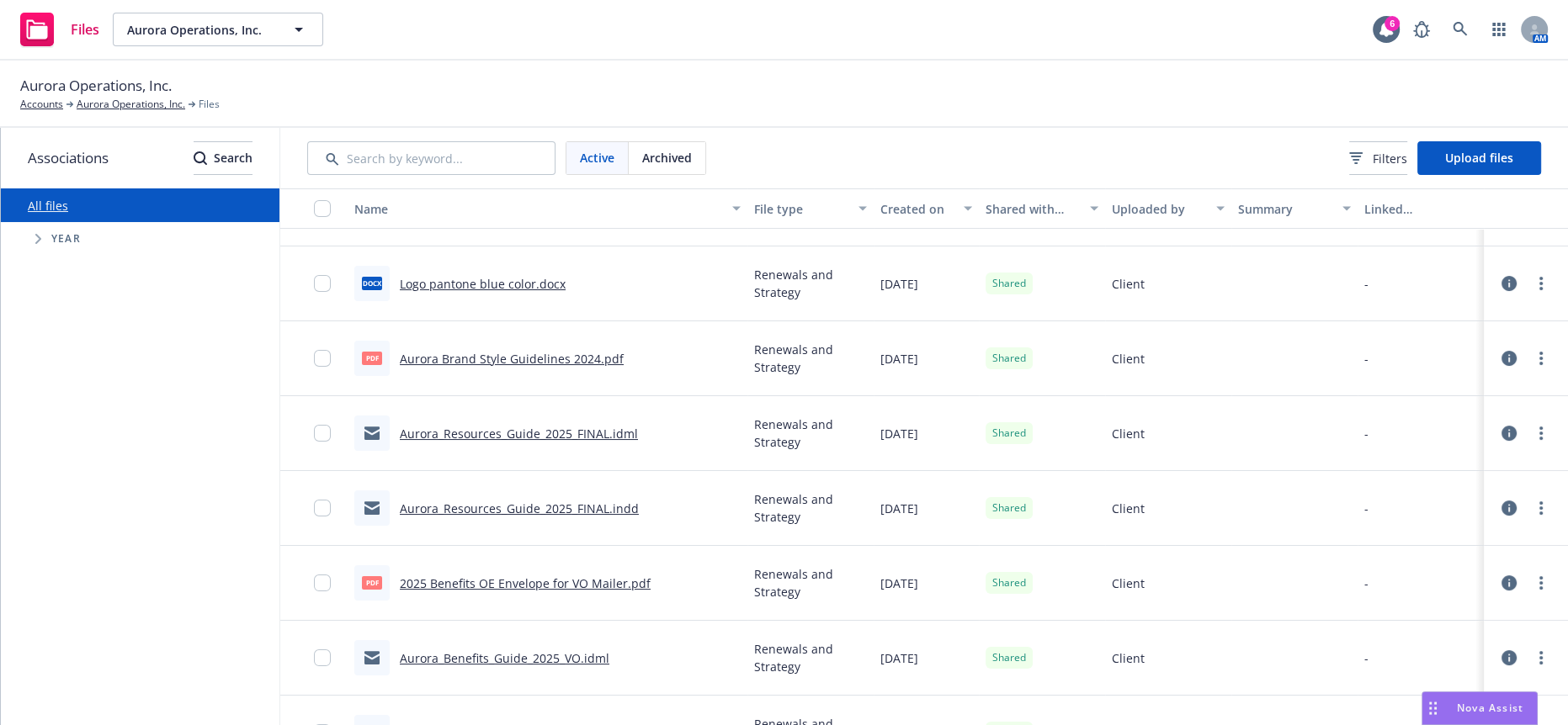
scroll to position [374, 0]
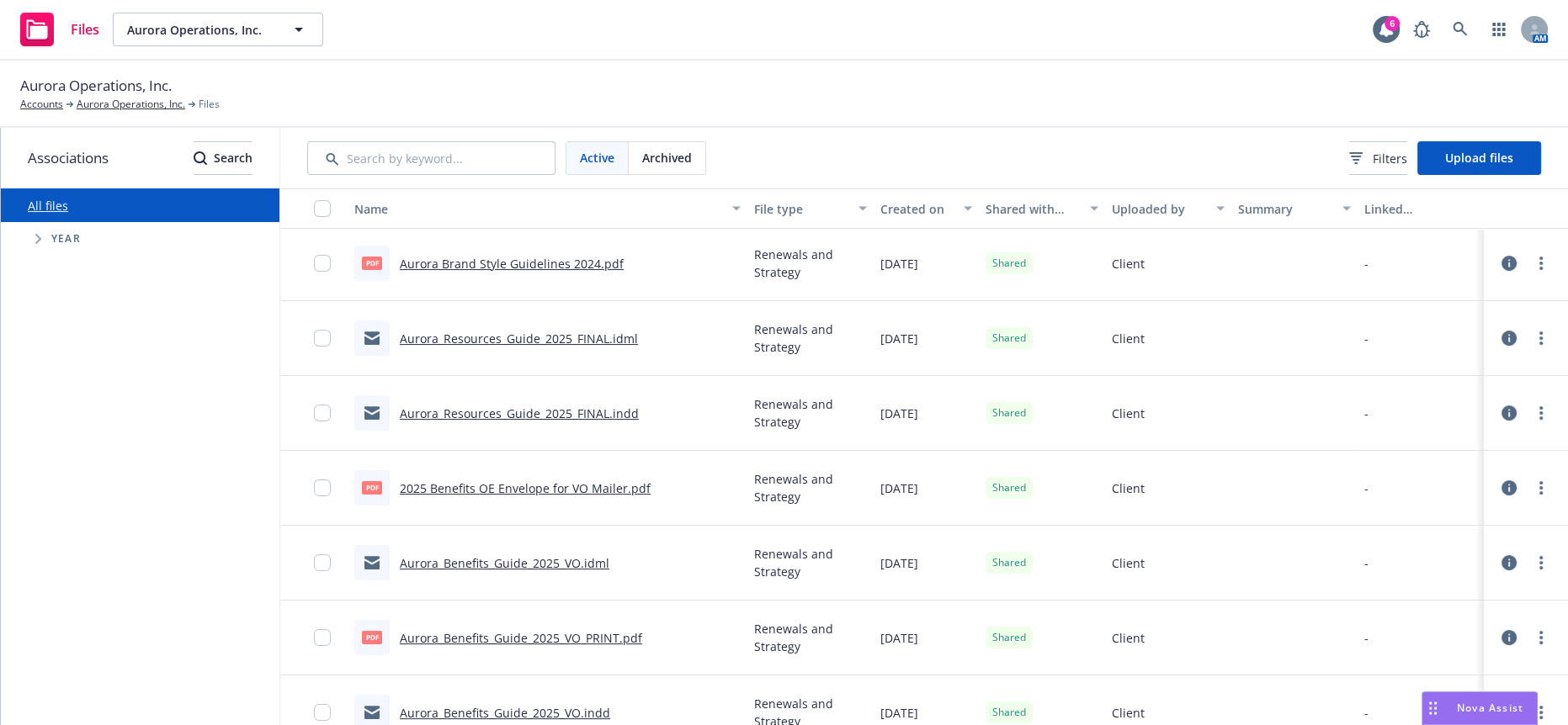
click at [504, 480] on link "2025 Benefits OE Envelope for VO Mailer.pdf" at bounding box center [525, 488] width 250 height 16
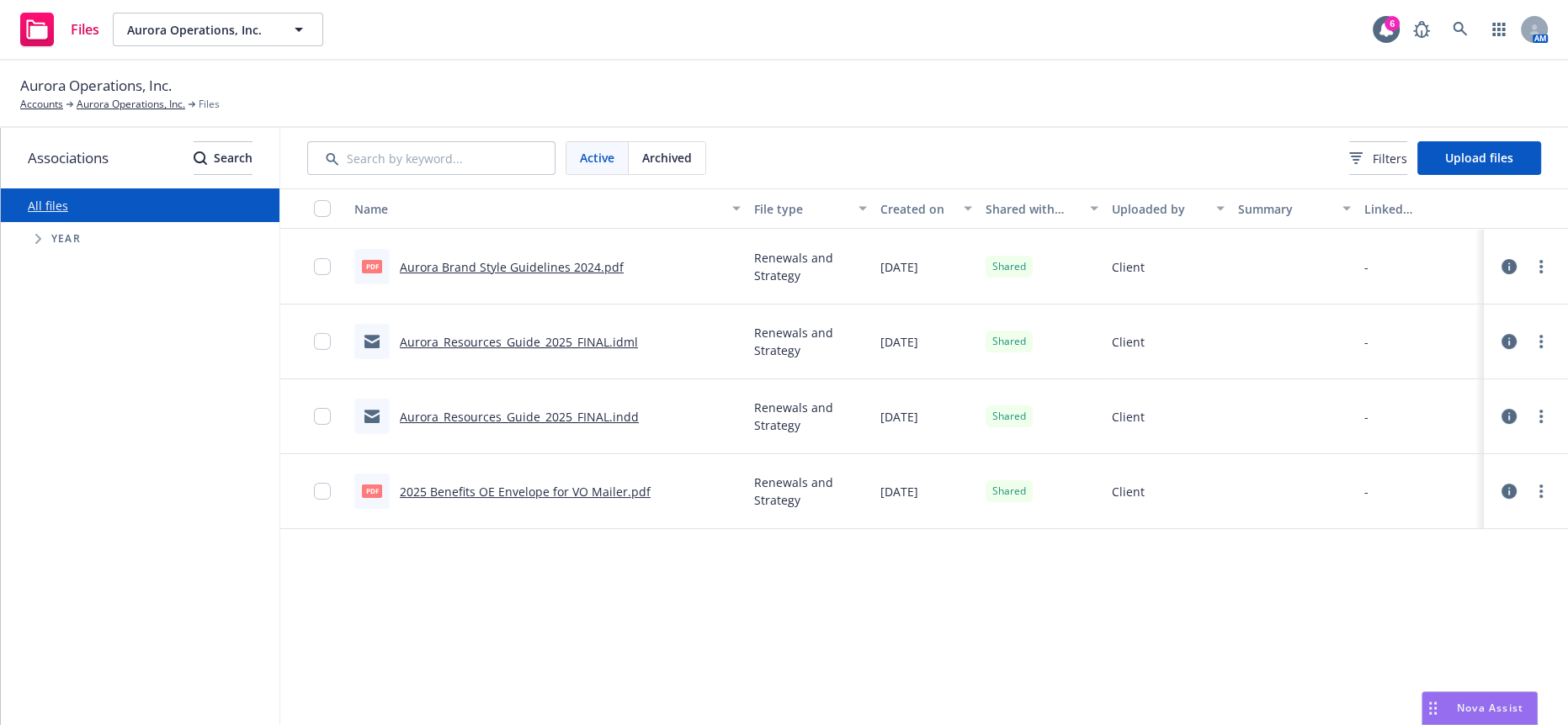
scroll to position [0, 0]
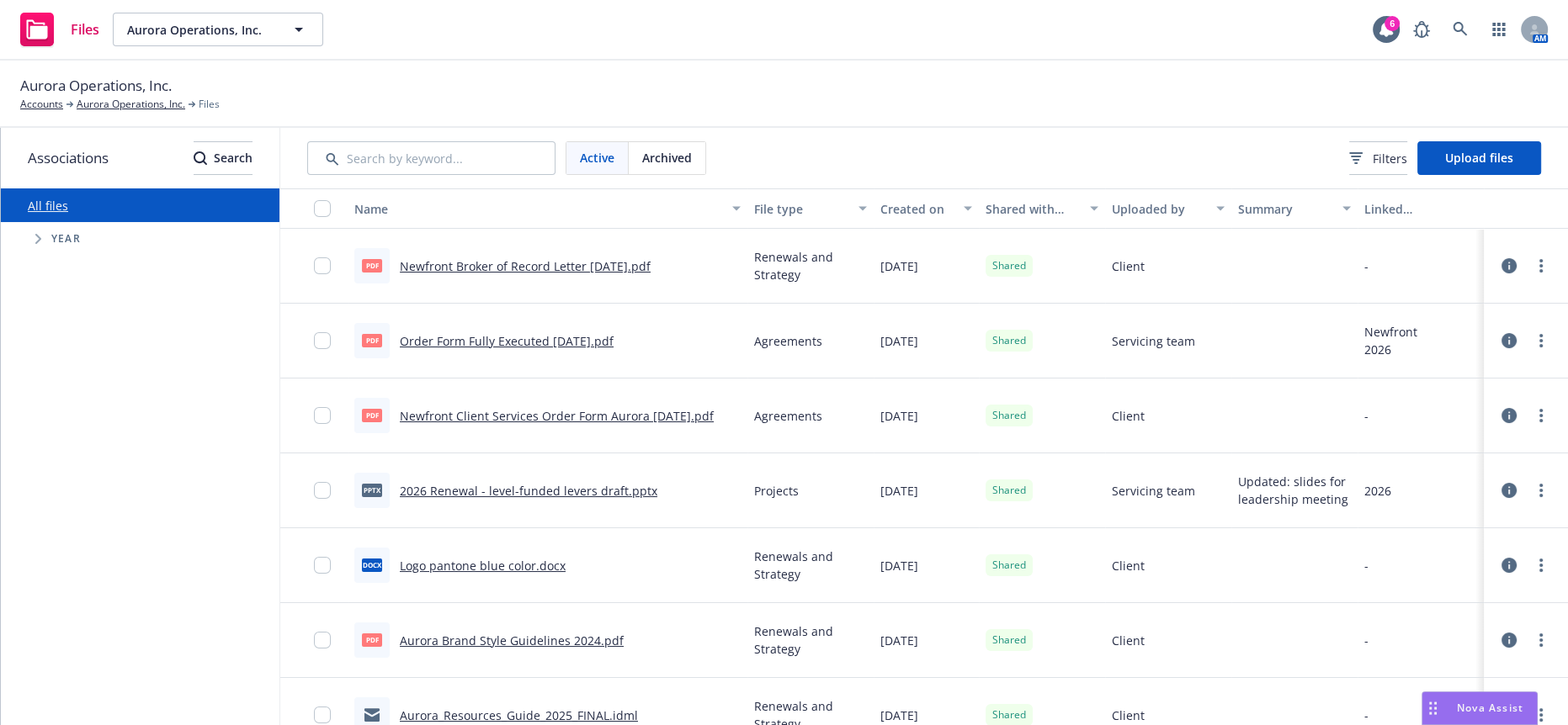
click at [470, 61] on div "Aurora Operations, Inc. Accounts Aurora Operations, Inc. Files" at bounding box center [784, 94] width 1568 height 67
